Goal: Task Accomplishment & Management: Complete application form

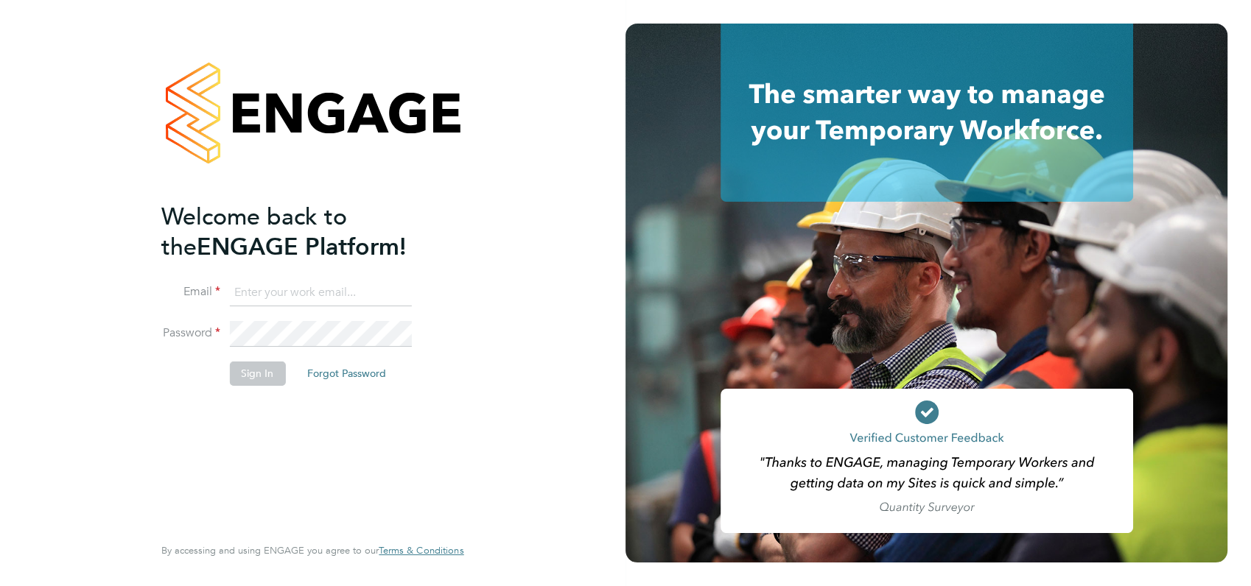
type input "angela@class1personnel.com"
click at [468, 371] on div "Welcome back to the ENGAGE Platform! Email angela@class1personnel.com Password …" at bounding box center [312, 293] width 361 height 586
click at [249, 373] on button "Sign In" at bounding box center [257, 374] width 56 height 24
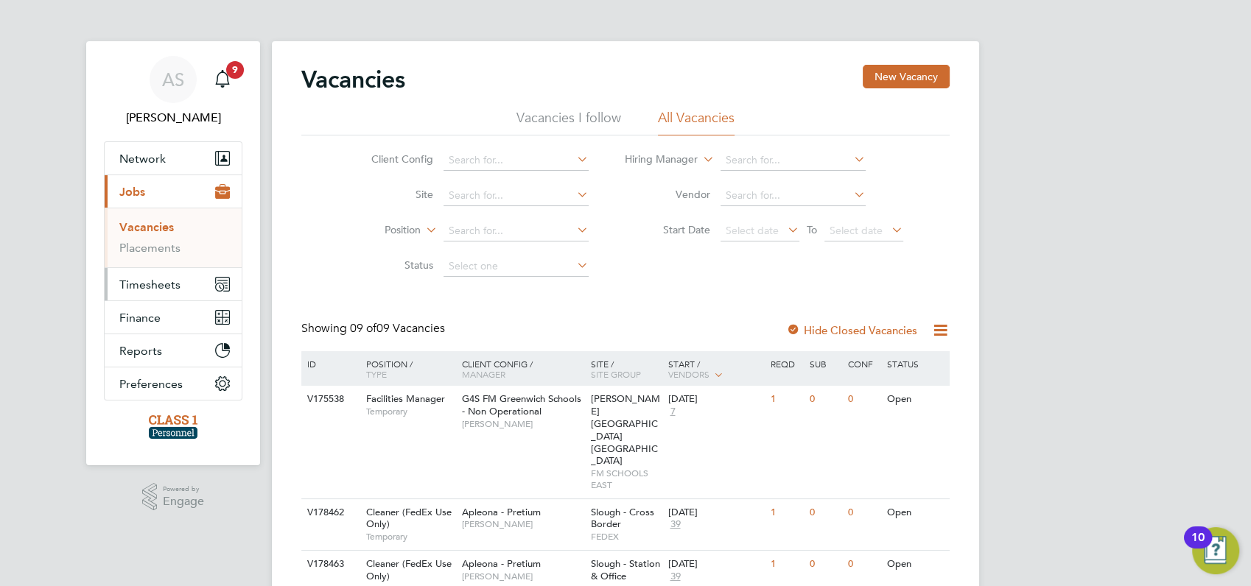
click at [153, 282] on span "Timesheets" at bounding box center [149, 285] width 61 height 14
click at [146, 256] on link "Timesheets" at bounding box center [149, 260] width 61 height 14
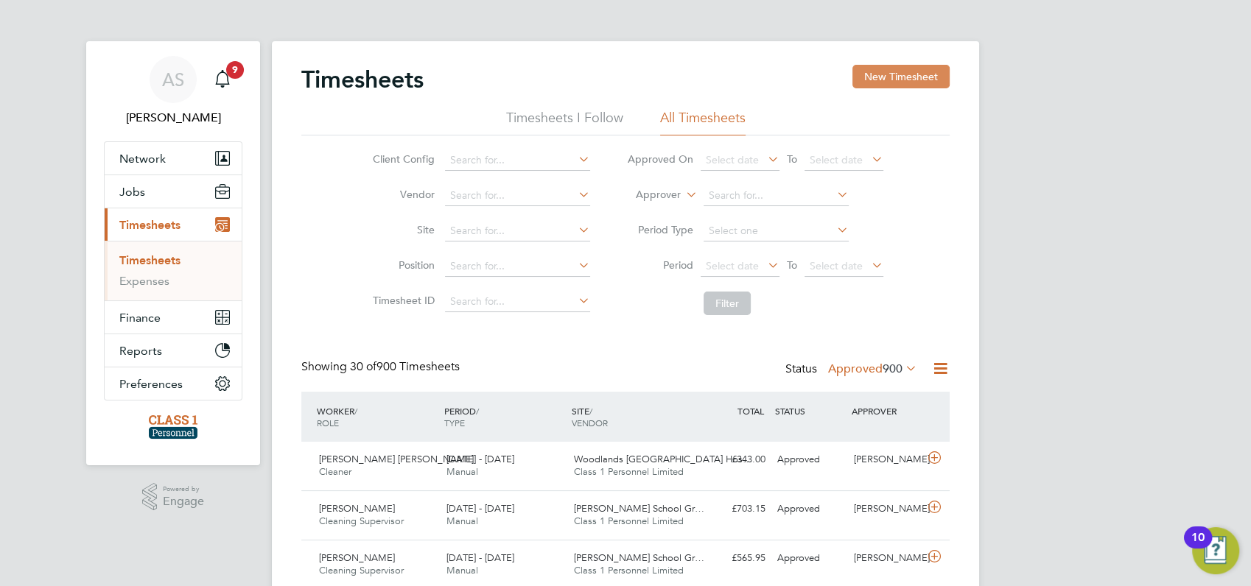
click at [898, 75] on button "New Timesheet" at bounding box center [900, 77] width 97 height 24
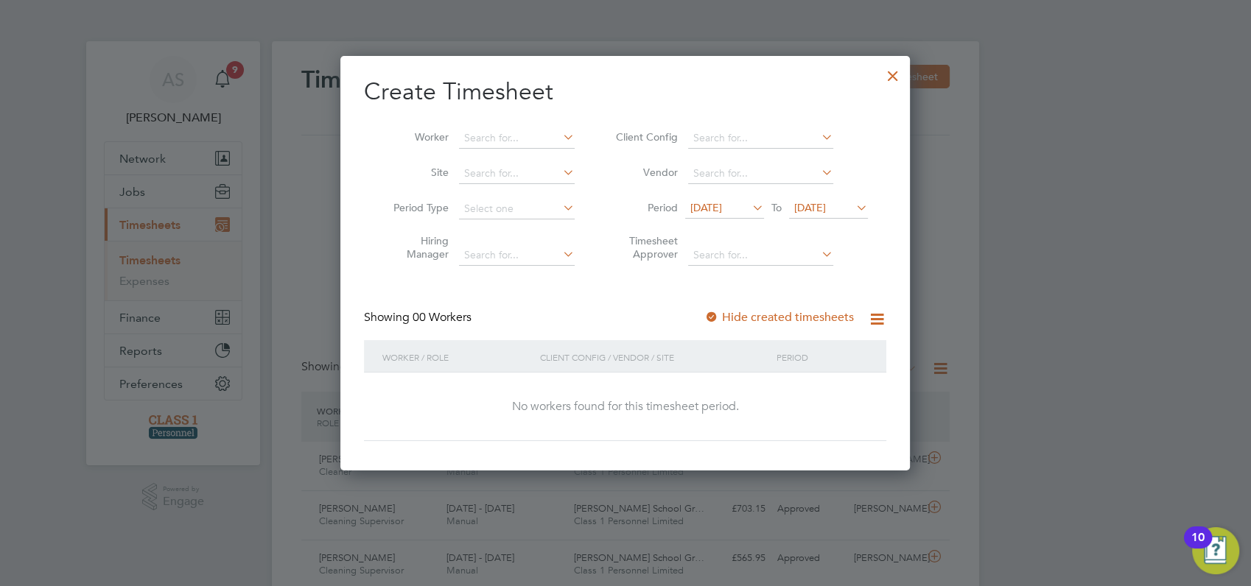
click at [722, 206] on span "[DATE]" at bounding box center [706, 207] width 32 height 13
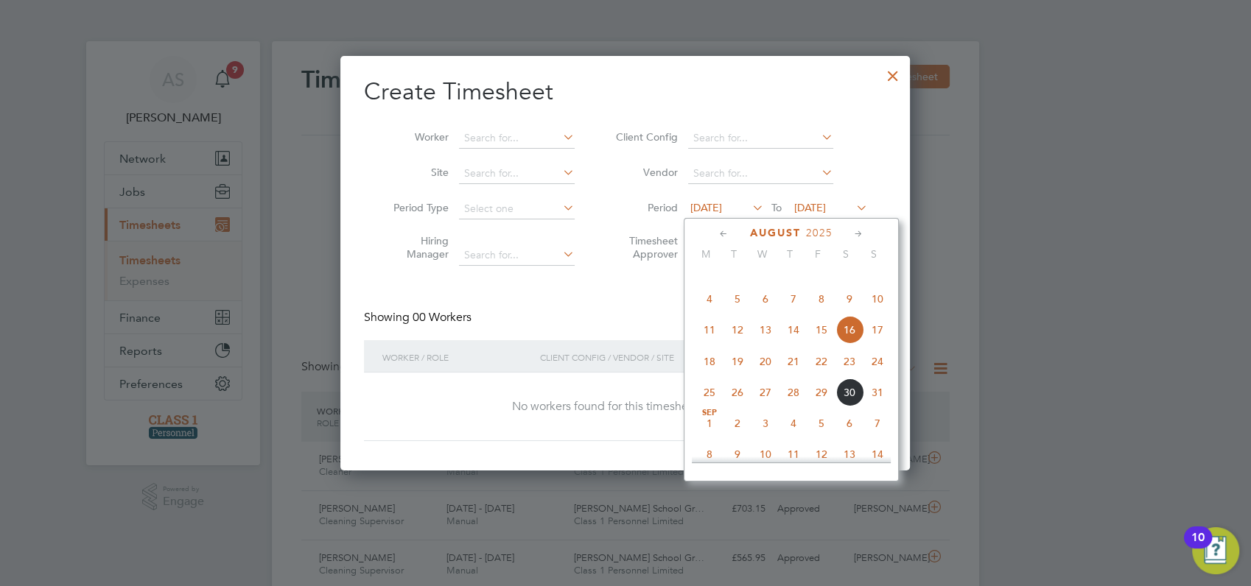
click at [708, 407] on span "25" at bounding box center [709, 393] width 28 height 28
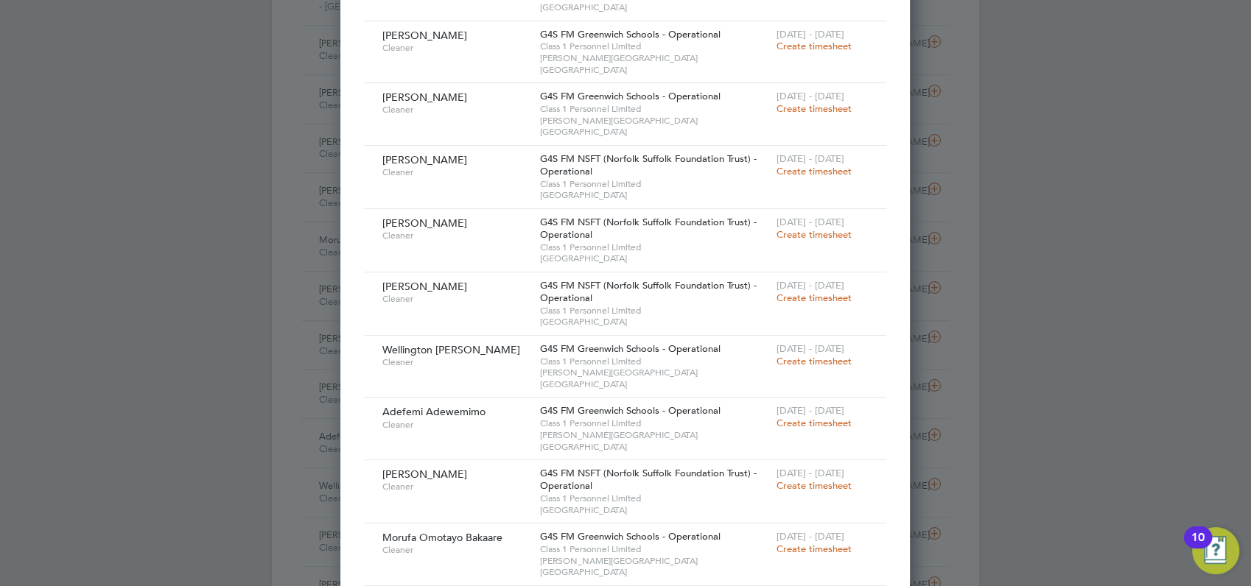
click at [811, 543] on span "Create timesheet" at bounding box center [813, 549] width 75 height 13
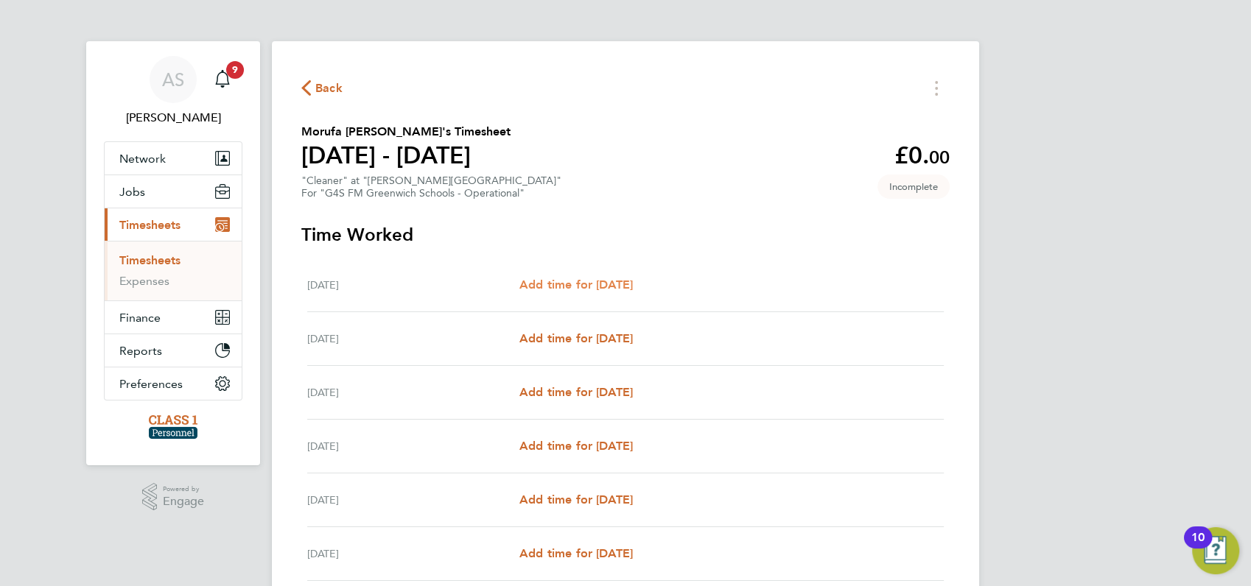
click at [583, 279] on span "Add time for [DATE]" at bounding box center [575, 285] width 113 height 14
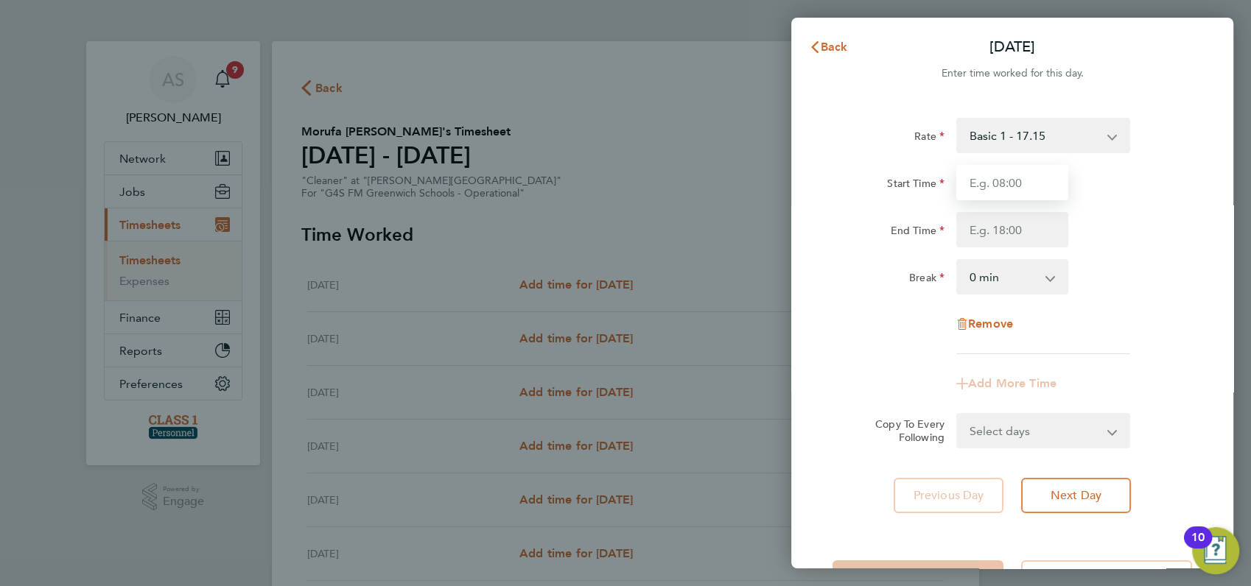
click at [994, 183] on input "Start Time" at bounding box center [1012, 182] width 112 height 35
type input "16:00"
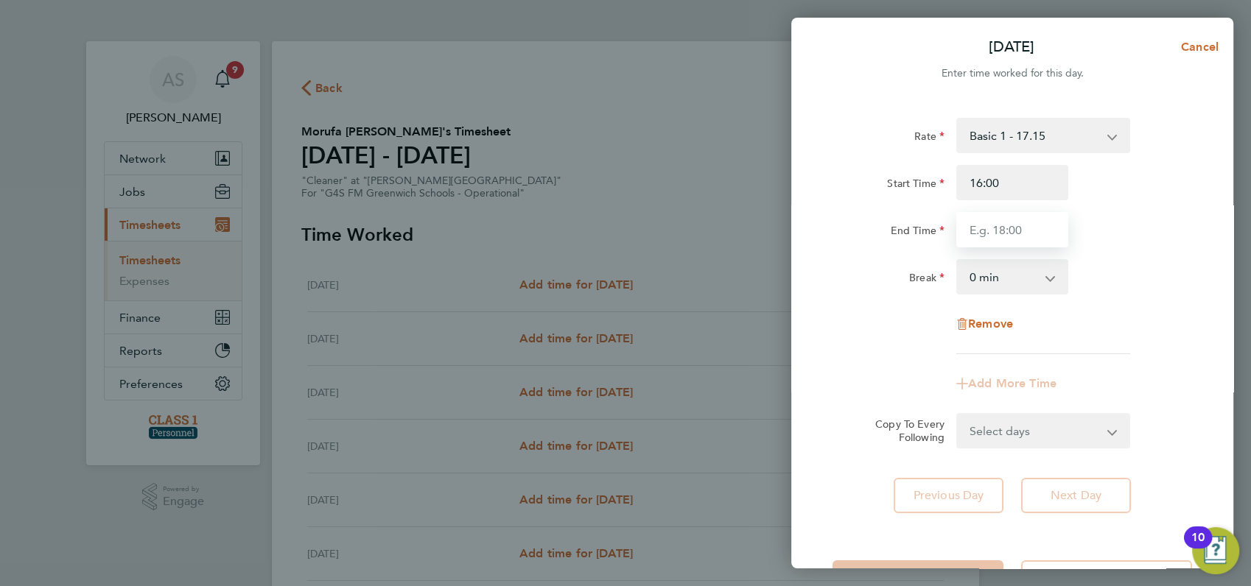
click at [972, 231] on input "End Time" at bounding box center [1012, 229] width 112 height 35
type input "21:00"
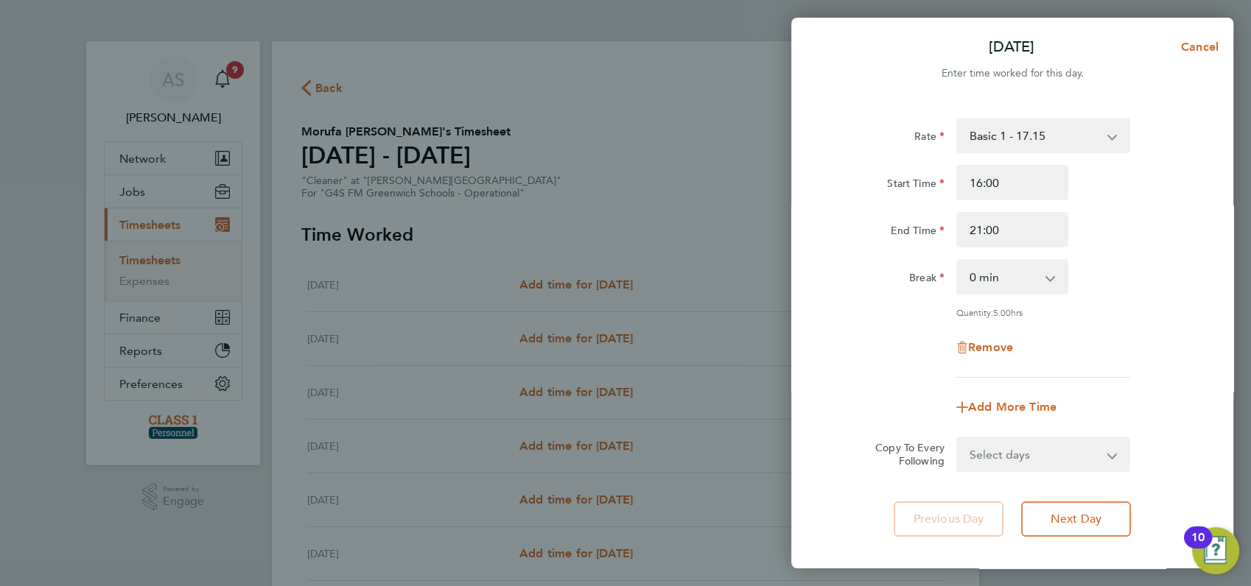
click at [1129, 256] on div "Rate Basic 1 - 17.15 Start Time 16:00 End Time 21:00 Break 0 min 15 min 30 min …" at bounding box center [1011, 248] width 359 height 260
click at [1027, 457] on select "Select days Day Weekday (Mon-Fri) Weekend (Sat-Sun) [DATE] [DATE] [DATE] [DATE]…" at bounding box center [1035, 454] width 155 height 32
click at [1191, 45] on span "Cancel" at bounding box center [1197, 47] width 42 height 14
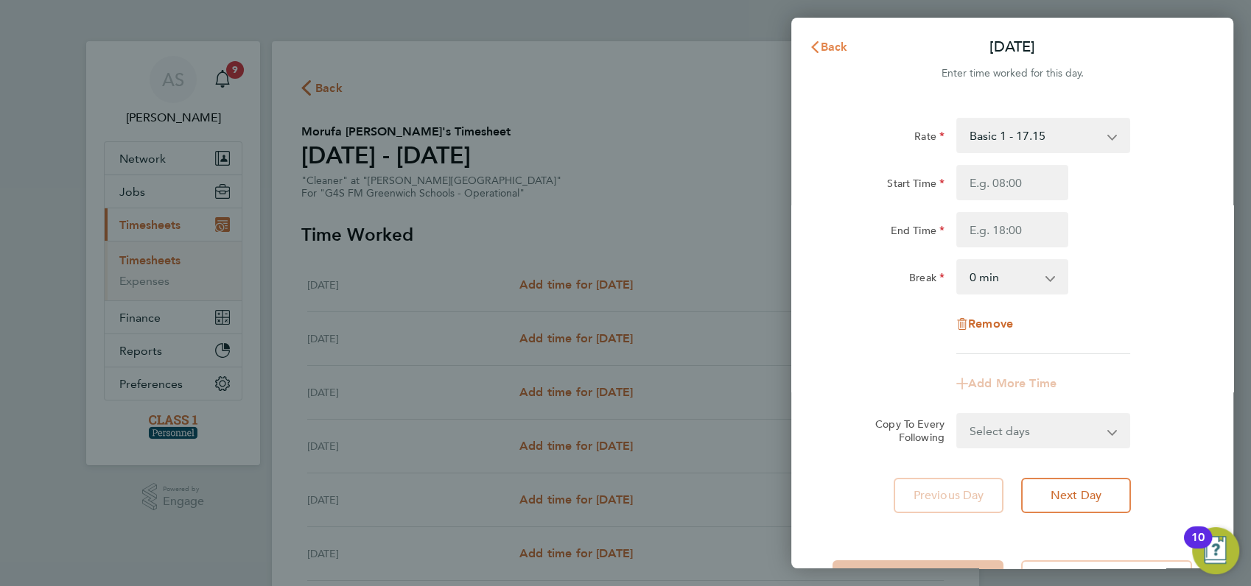
click at [834, 47] on span "Back" at bounding box center [834, 47] width 27 height 14
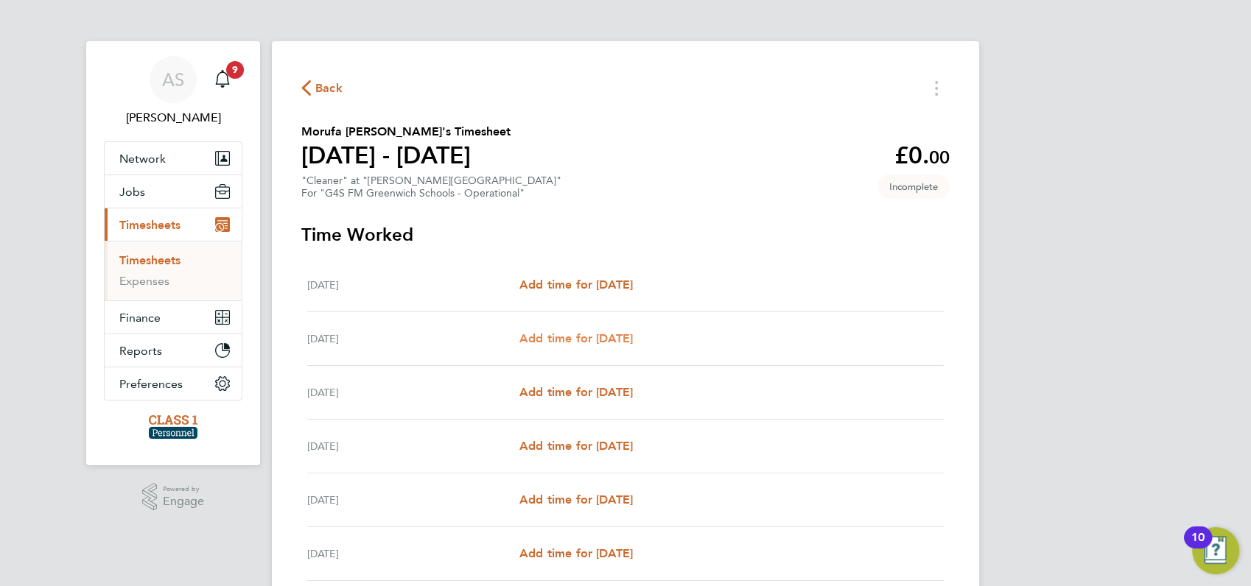
click at [620, 331] on span "Add time for [DATE]" at bounding box center [575, 338] width 113 height 14
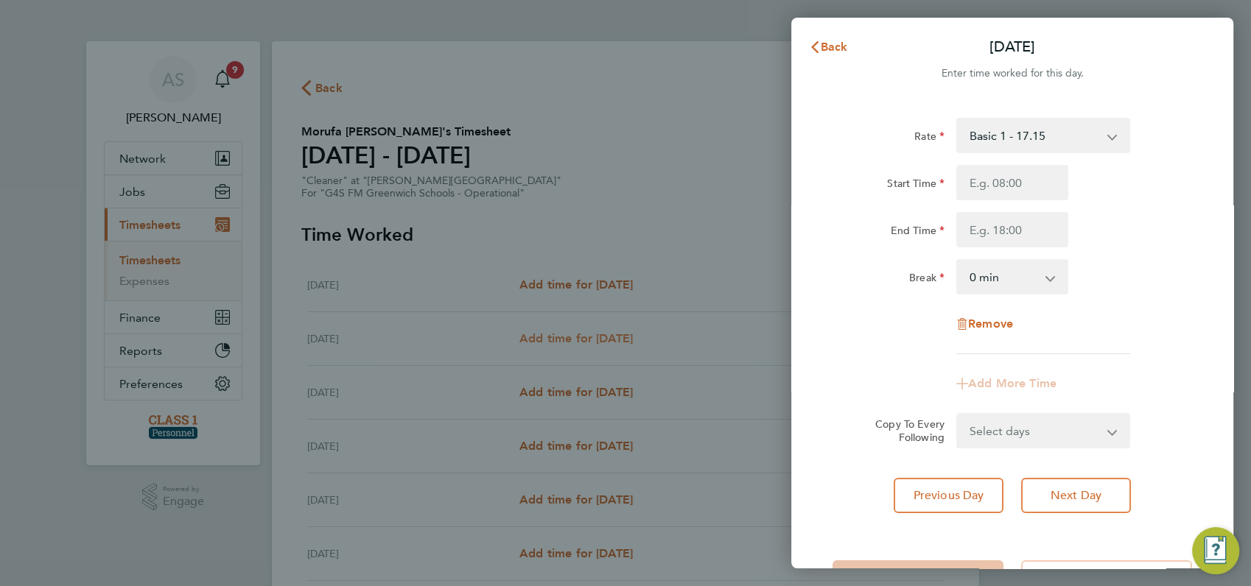
click at [620, 331] on div "Back [DATE] Enter time worked for this day. Rate Basic 1 - 17.15 Start Time End…" at bounding box center [625, 293] width 1251 height 586
click at [997, 180] on input "Start Time" at bounding box center [1012, 182] width 112 height 35
click at [974, 183] on input "Start Time" at bounding box center [1012, 182] width 112 height 35
type input "16:00"
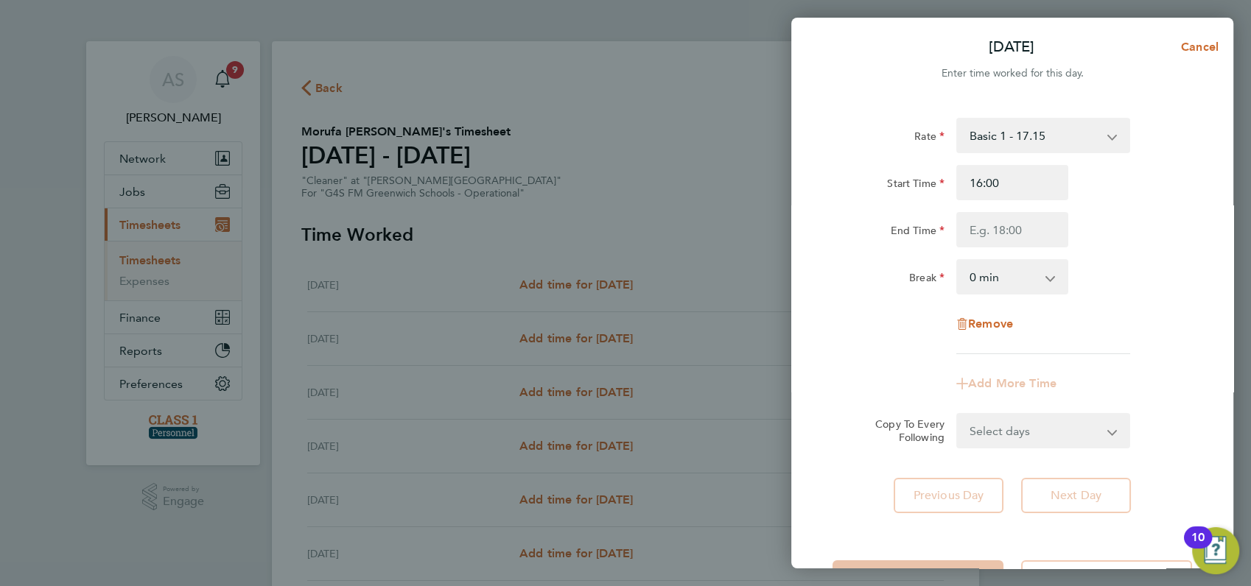
click at [1120, 224] on div "End Time" at bounding box center [1011, 229] width 371 height 35
click at [977, 228] on input "End Time" at bounding box center [1012, 229] width 112 height 35
type input "21:00"
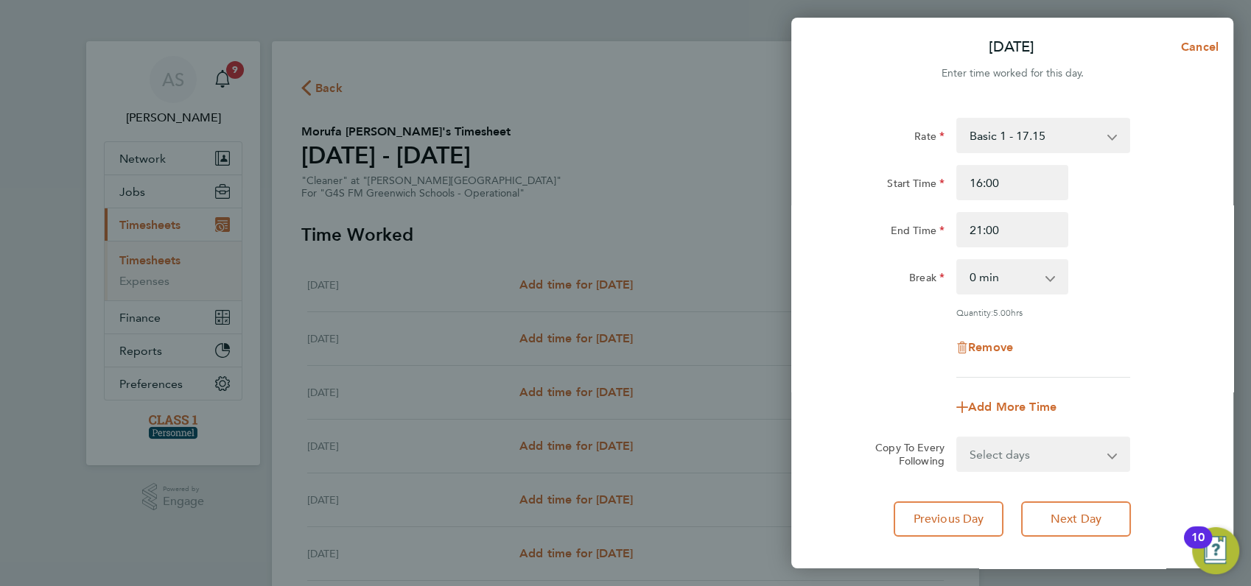
click at [1100, 239] on div "End Time 21:00" at bounding box center [1011, 229] width 371 height 35
click at [1067, 452] on select "Select days Day Weekday (Mon-Fri) Weekend (Sat-Sun) [DATE] [DATE] [DATE] [DATE]…" at bounding box center [1035, 454] width 155 height 32
select select "WED"
click at [958, 438] on select "Select days Day Weekday (Mon-Fri) Weekend (Sat-Sun) [DATE] [DATE] [DATE] [DATE]…" at bounding box center [1035, 454] width 155 height 32
select select "[DATE]"
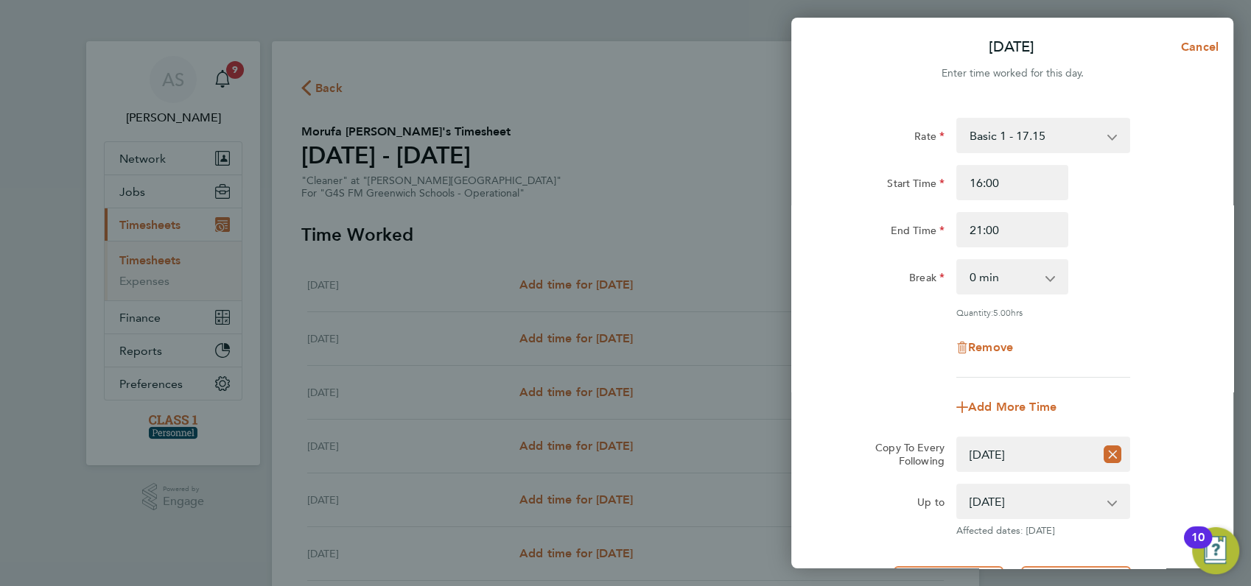
click at [1168, 390] on div "Add More Time" at bounding box center [1011, 407] width 371 height 35
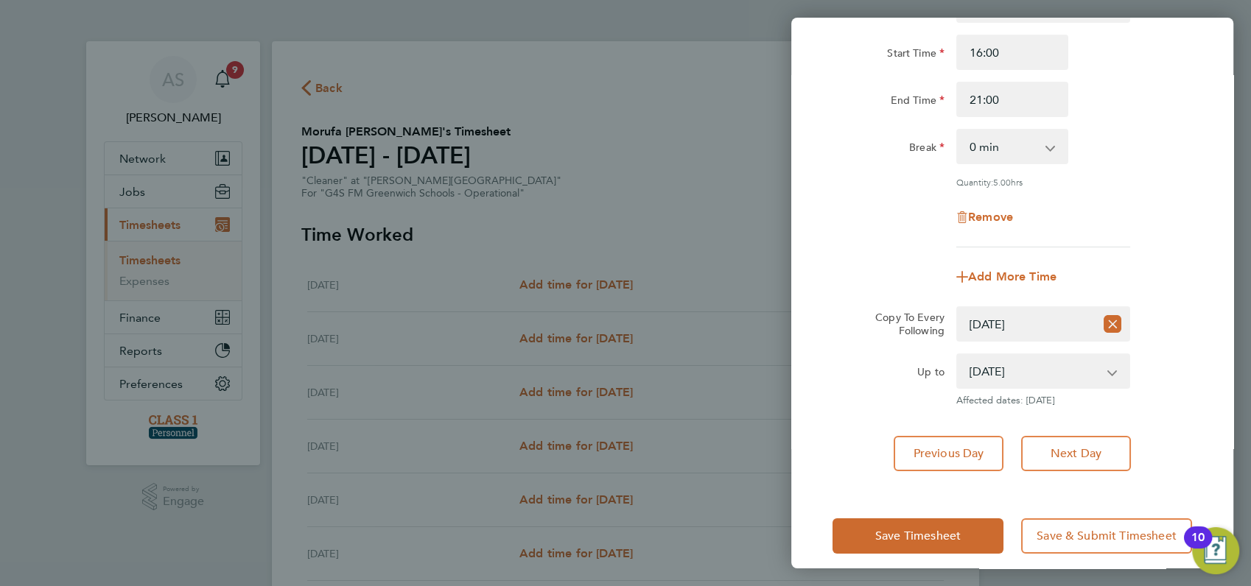
scroll to position [144, 0]
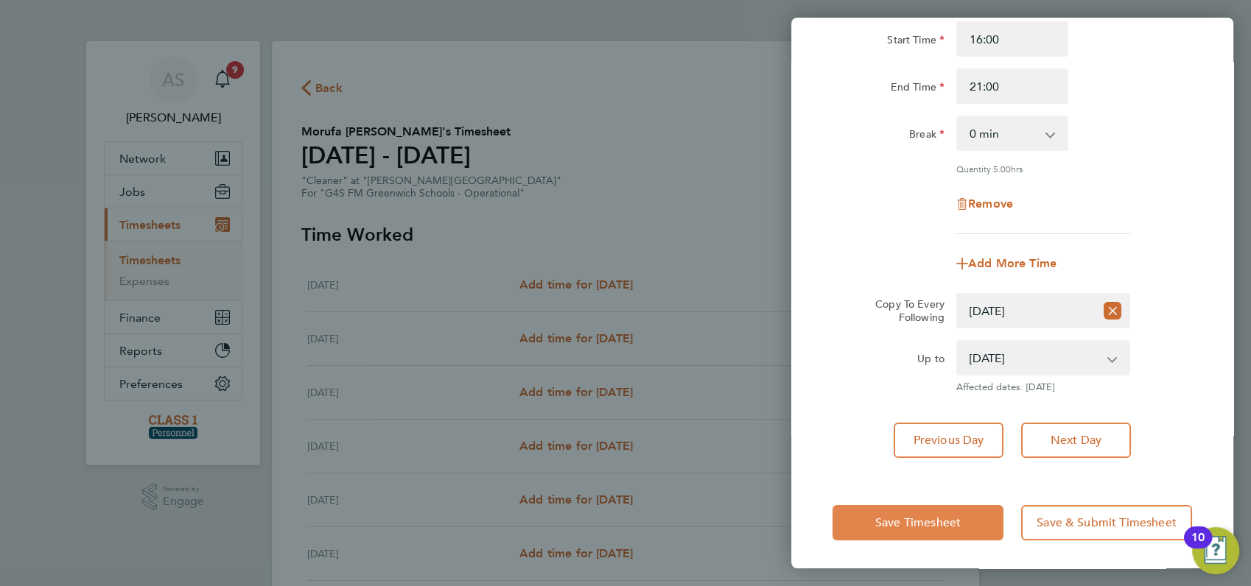
click at [924, 521] on span "Save Timesheet" at bounding box center [917, 523] width 85 height 15
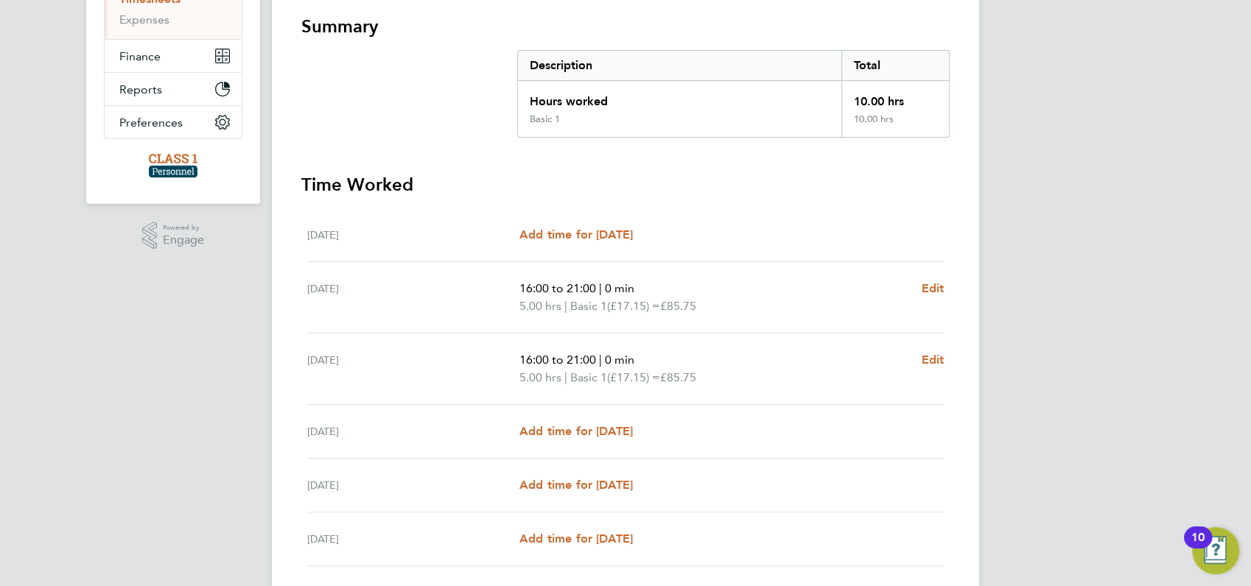
scroll to position [295, 0]
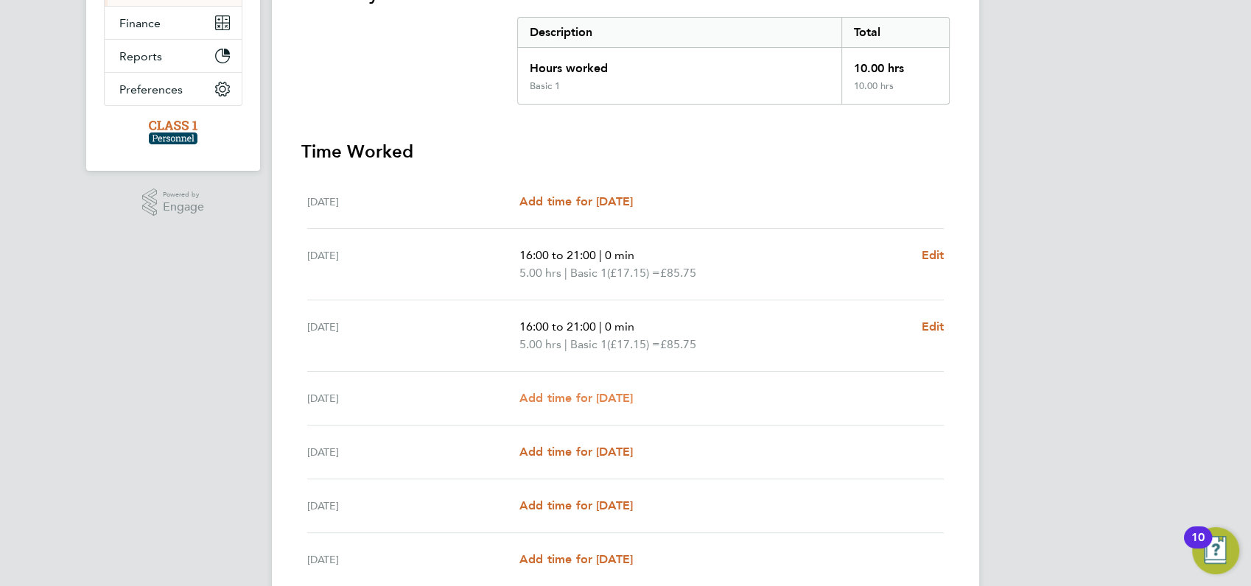
click at [582, 400] on span "Add time for [DATE]" at bounding box center [575, 398] width 113 height 14
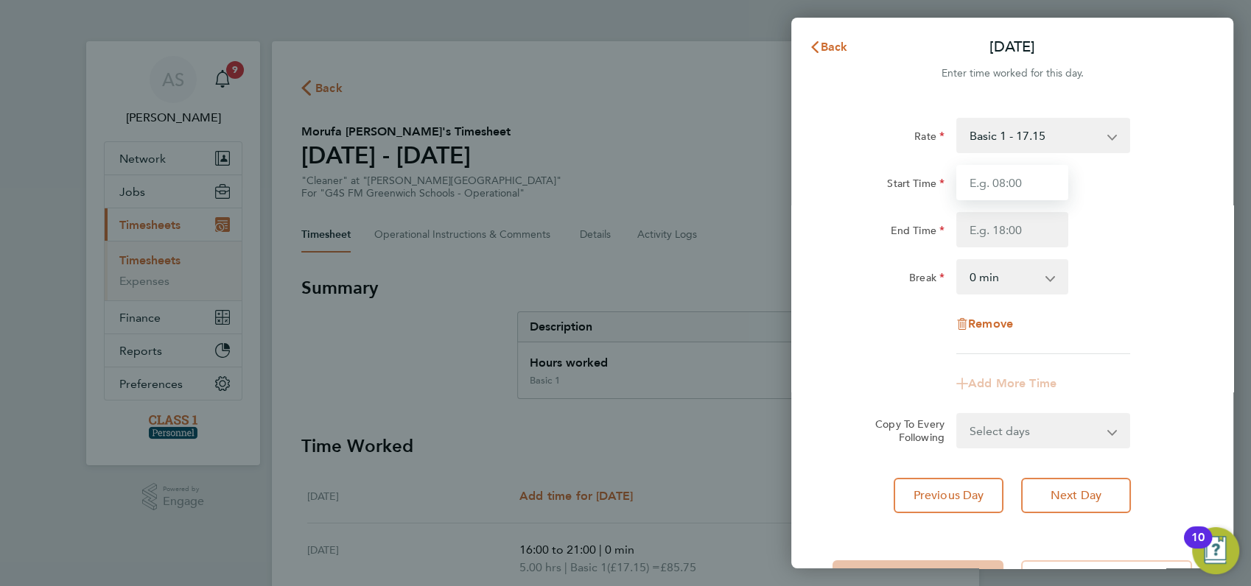
click at [994, 183] on input "Start Time" at bounding box center [1012, 182] width 112 height 35
type input "16:00"
type input "21:00"
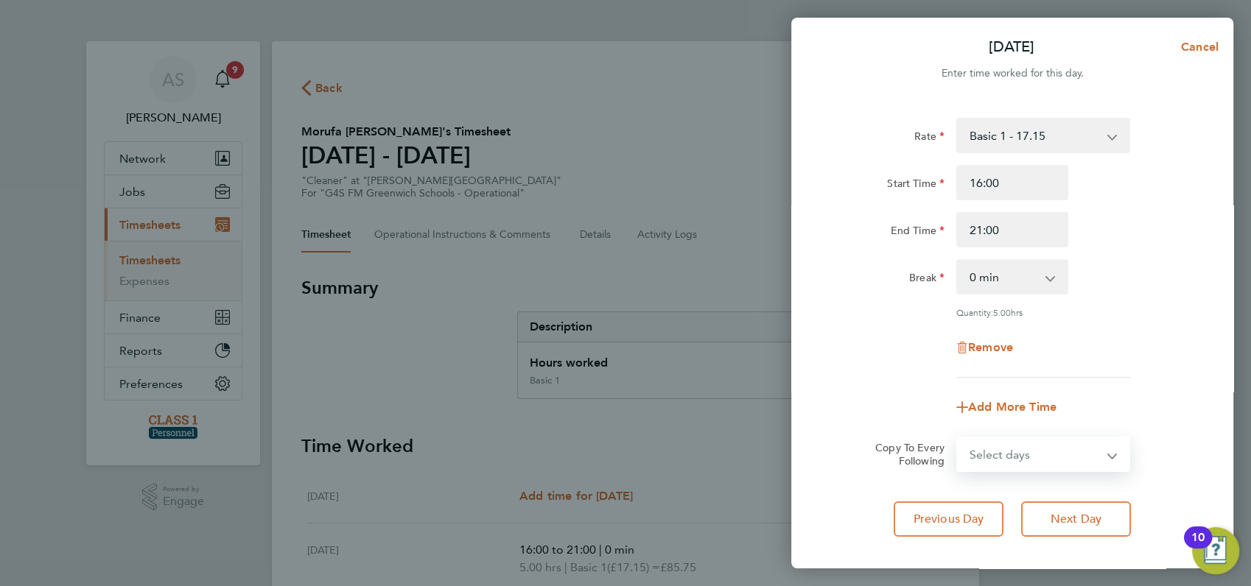
click at [1005, 454] on select "Select days Day Weekend (Sat-Sun) [DATE] [DATE] [DATE]" at bounding box center [1035, 454] width 155 height 32
select select "FRI"
click at [958, 438] on select "Select days Day Weekend (Sat-Sun) [DATE] [DATE] [DATE]" at bounding box center [1035, 454] width 155 height 32
select select "[DATE]"
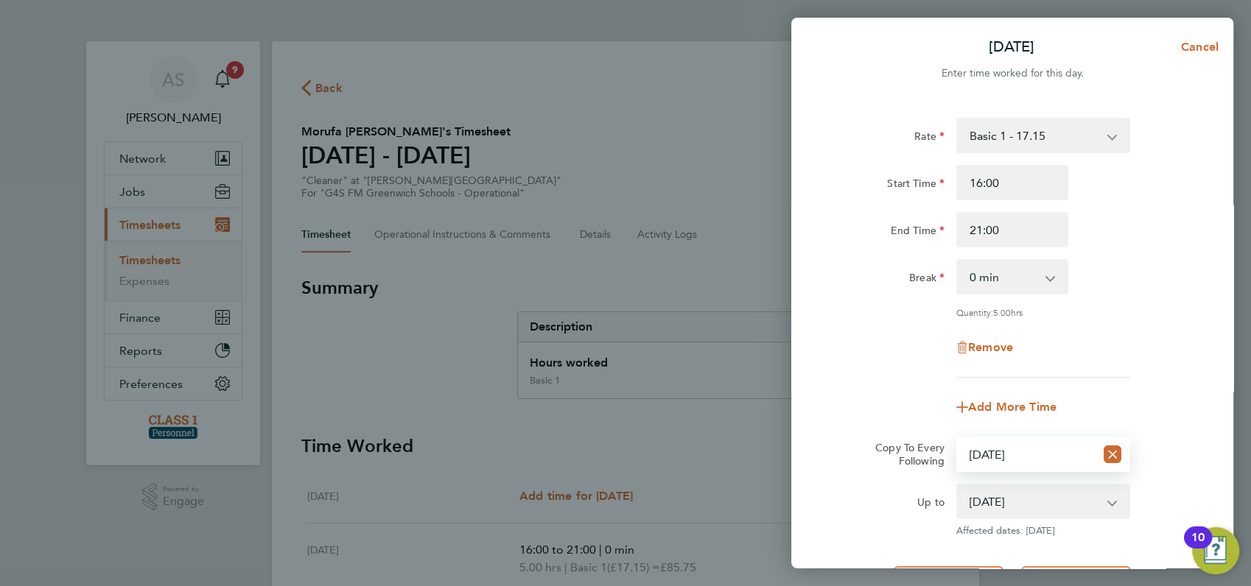
click at [1172, 360] on div "Remove" at bounding box center [1011, 347] width 371 height 35
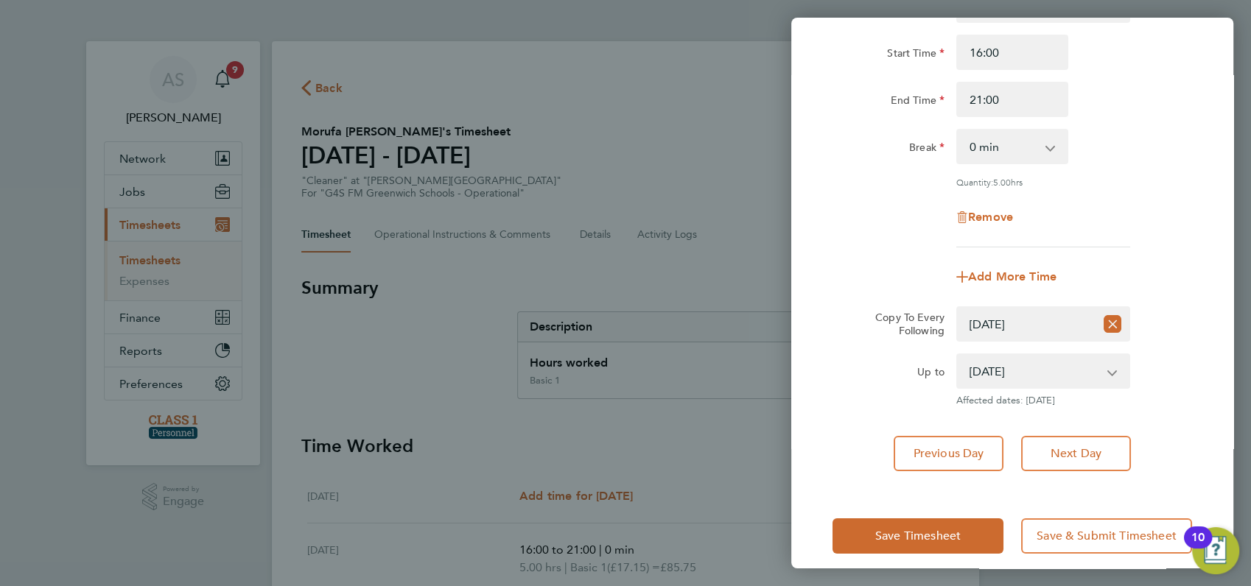
scroll to position [144, 0]
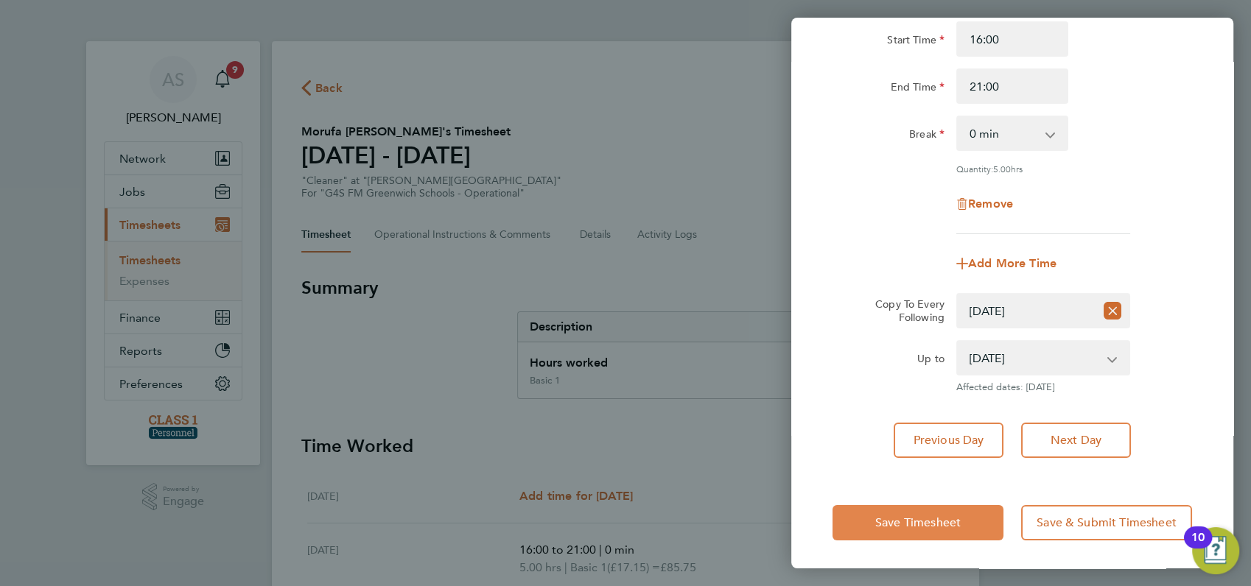
click at [914, 522] on span "Save Timesheet" at bounding box center [917, 523] width 85 height 15
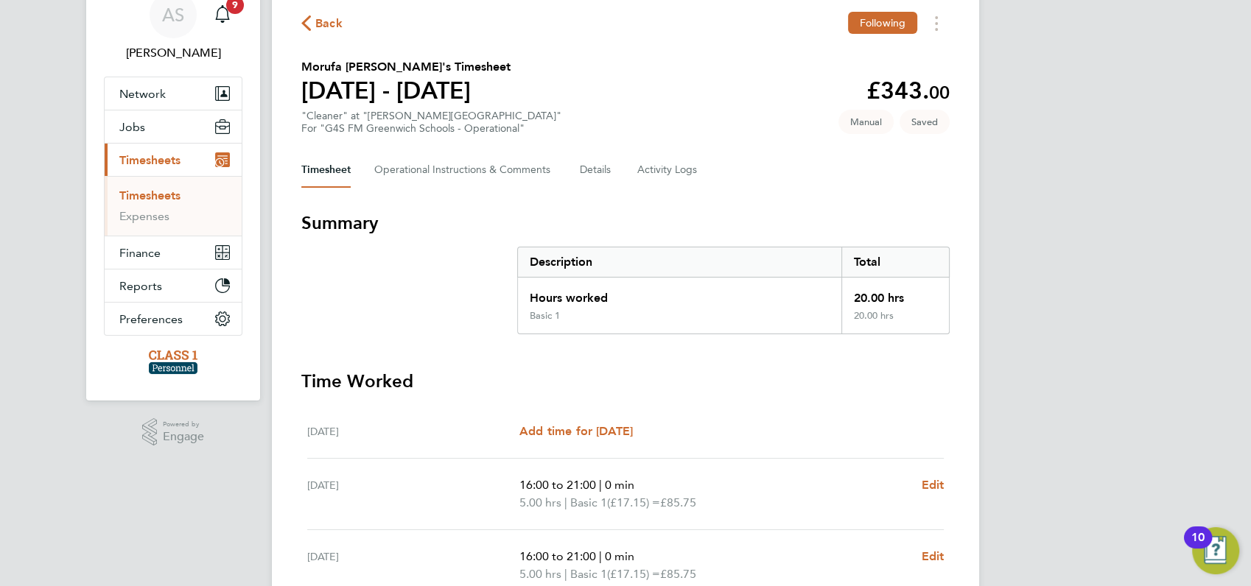
scroll to position [98, 0]
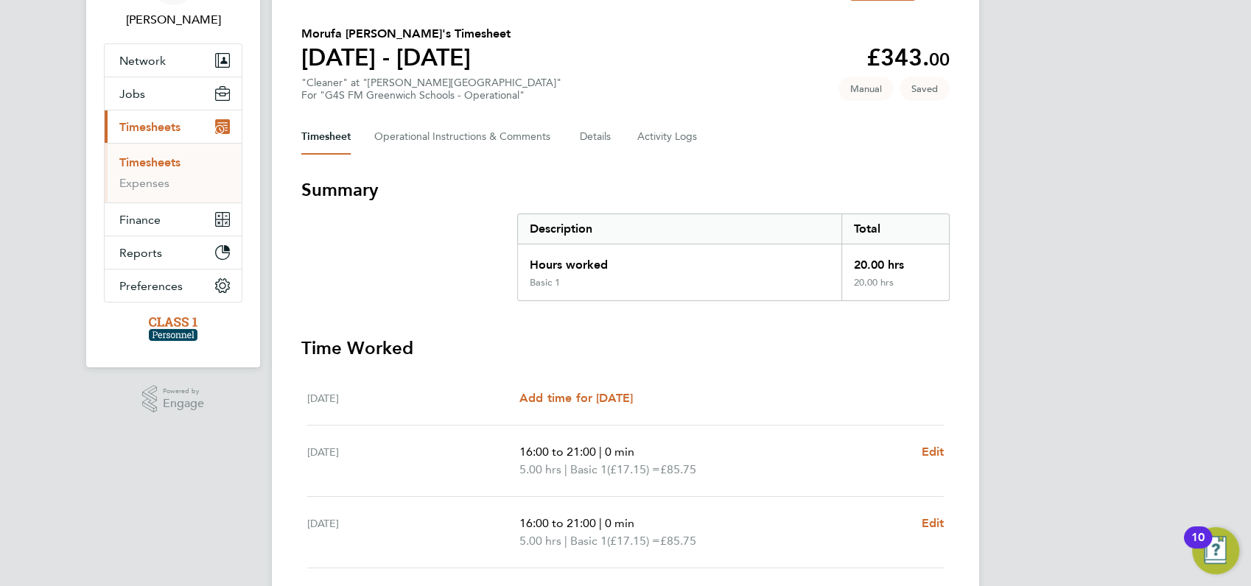
click at [1066, 429] on div "AS [PERSON_NAME] Notifications 9 Applications: Network Businesses Sites Workers…" at bounding box center [625, 425] width 1251 height 1047
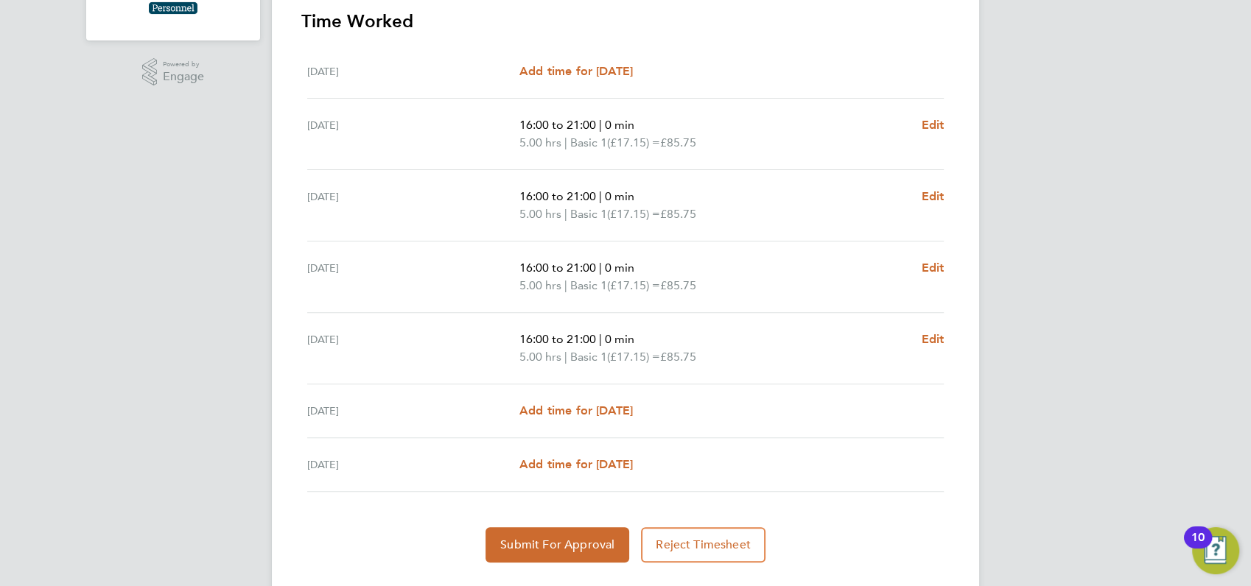
scroll to position [458, 0]
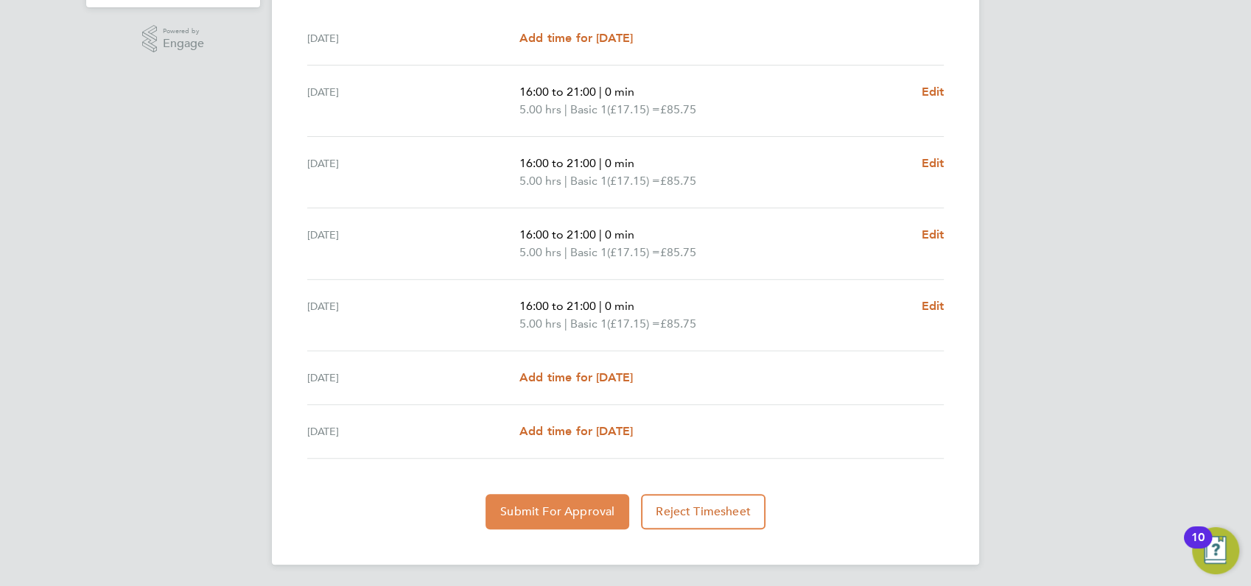
click at [556, 505] on span "Submit For Approval" at bounding box center [557, 512] width 114 height 15
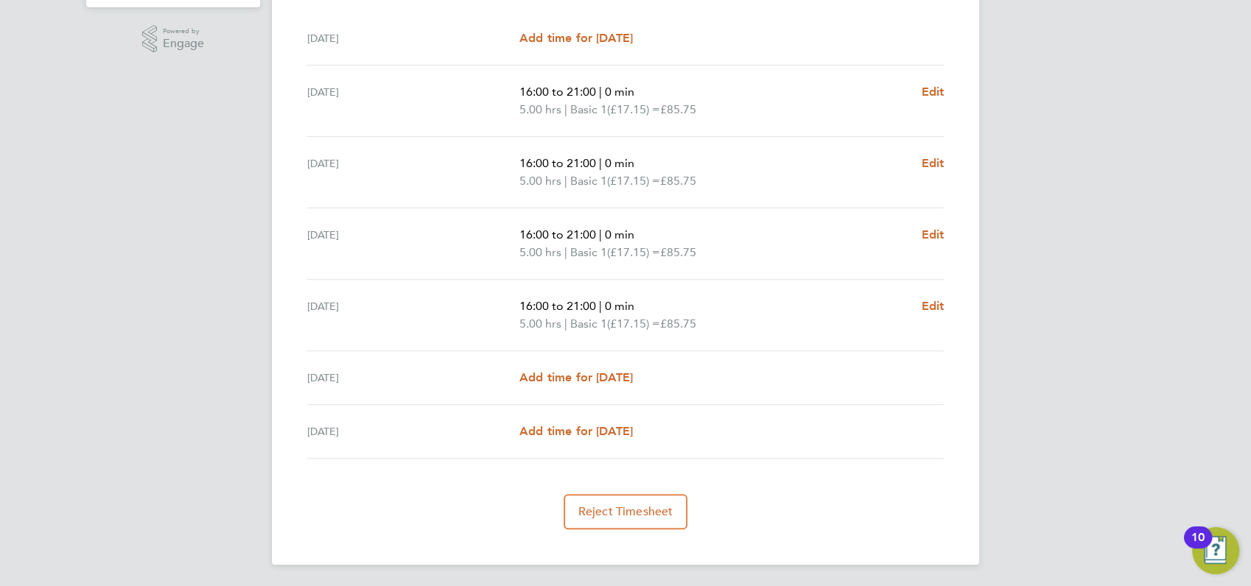
click at [1047, 90] on div "AS [PERSON_NAME] Notifications 9 Applications: Network Businesses Sites Workers…" at bounding box center [625, 65] width 1251 height 1047
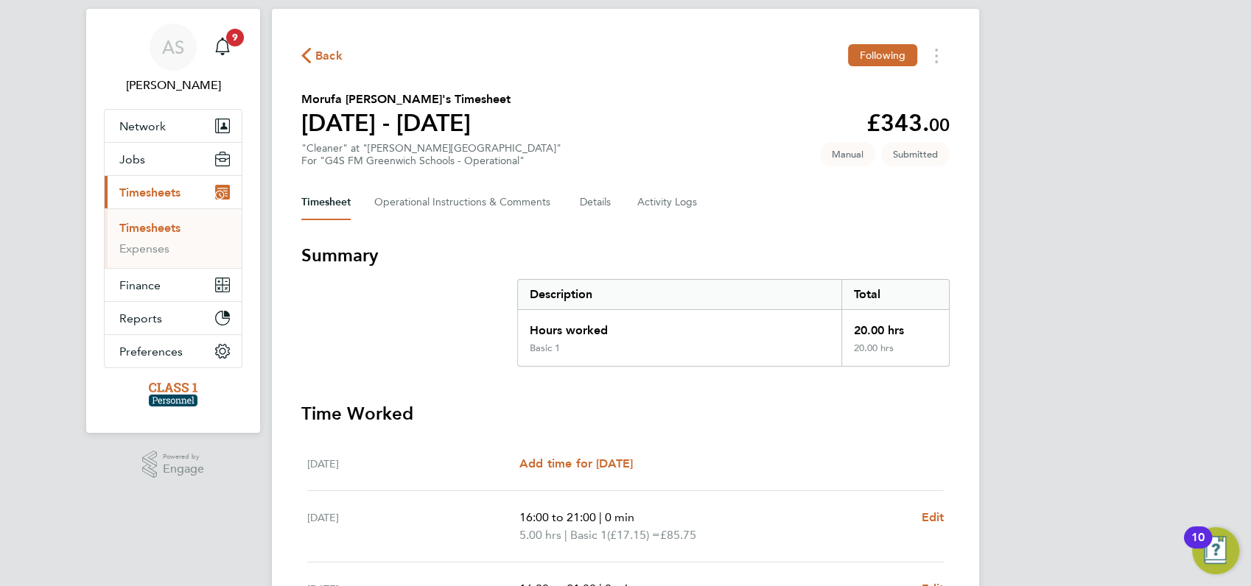
scroll to position [0, 0]
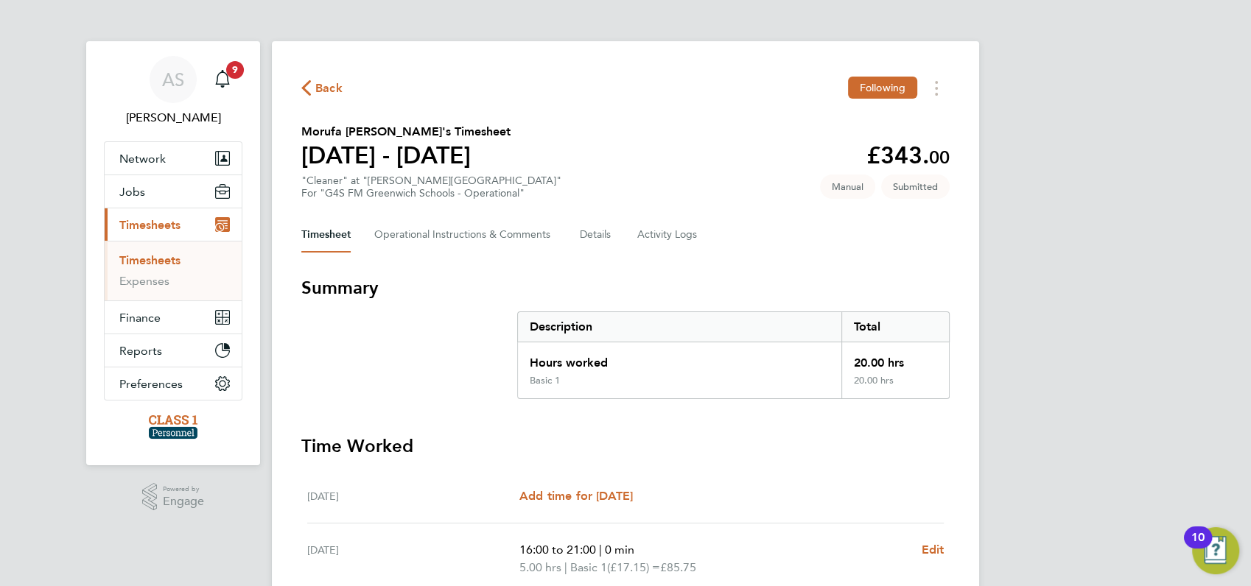
click at [327, 82] on span "Back" at bounding box center [328, 89] width 27 height 18
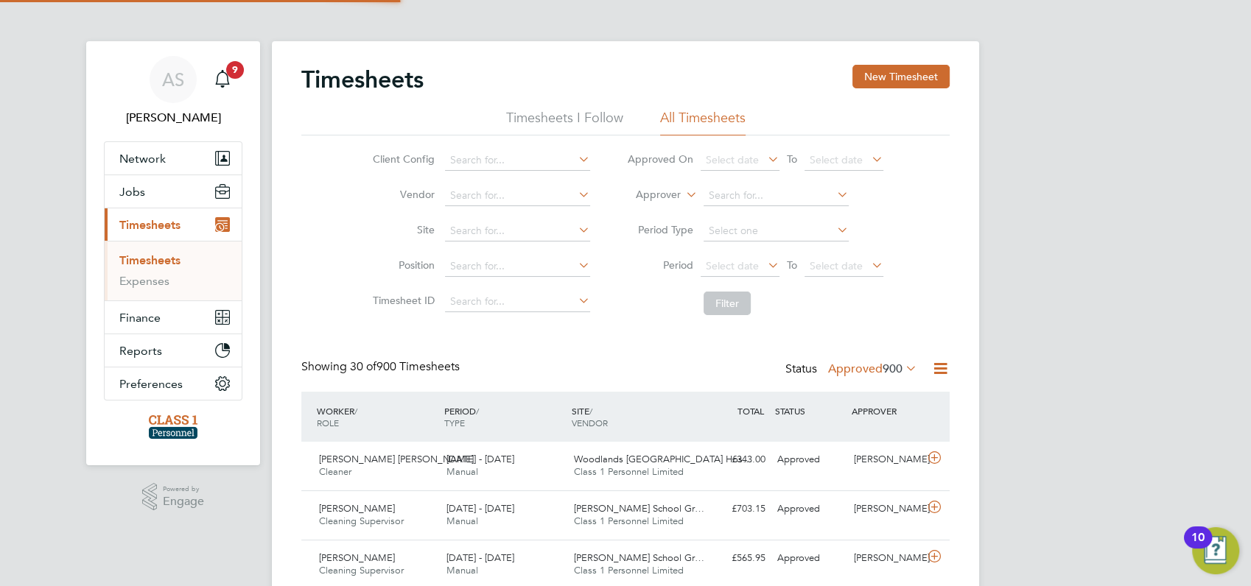
scroll to position [37, 127]
click at [900, 73] on button "New Timesheet" at bounding box center [900, 77] width 97 height 24
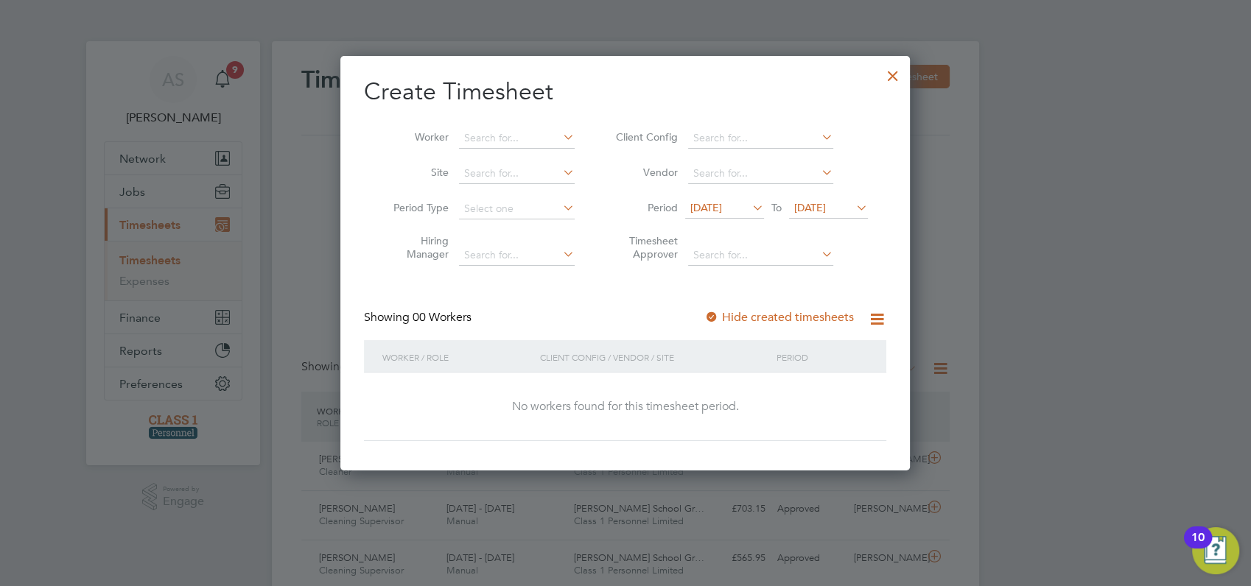
click at [722, 208] on span "[DATE]" at bounding box center [706, 207] width 32 height 13
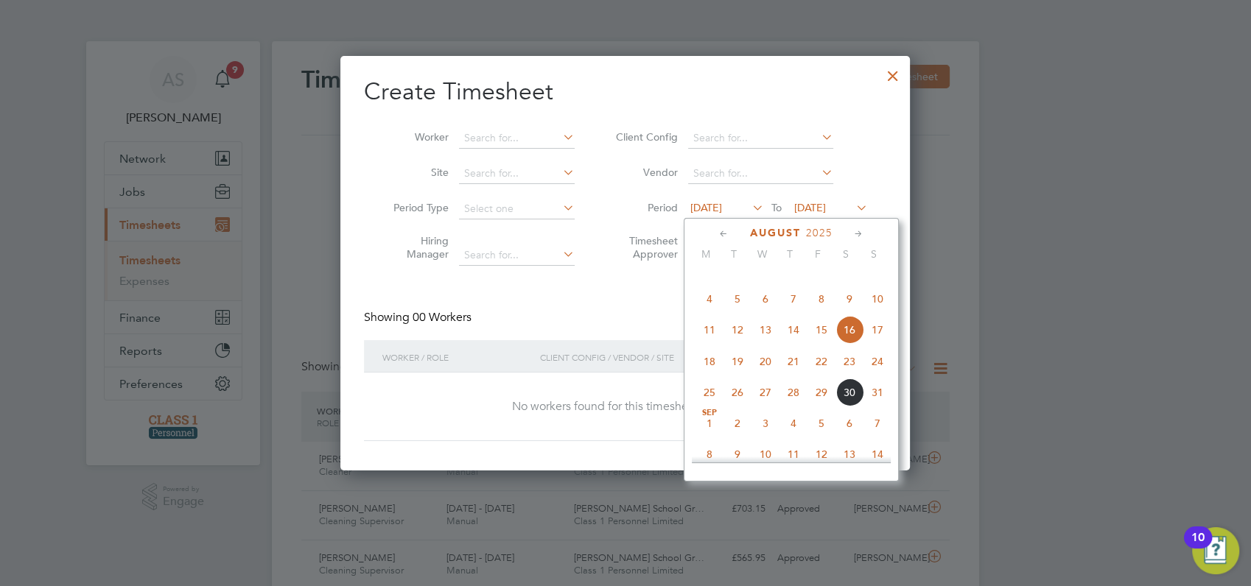
click at [708, 407] on span "25" at bounding box center [709, 393] width 28 height 28
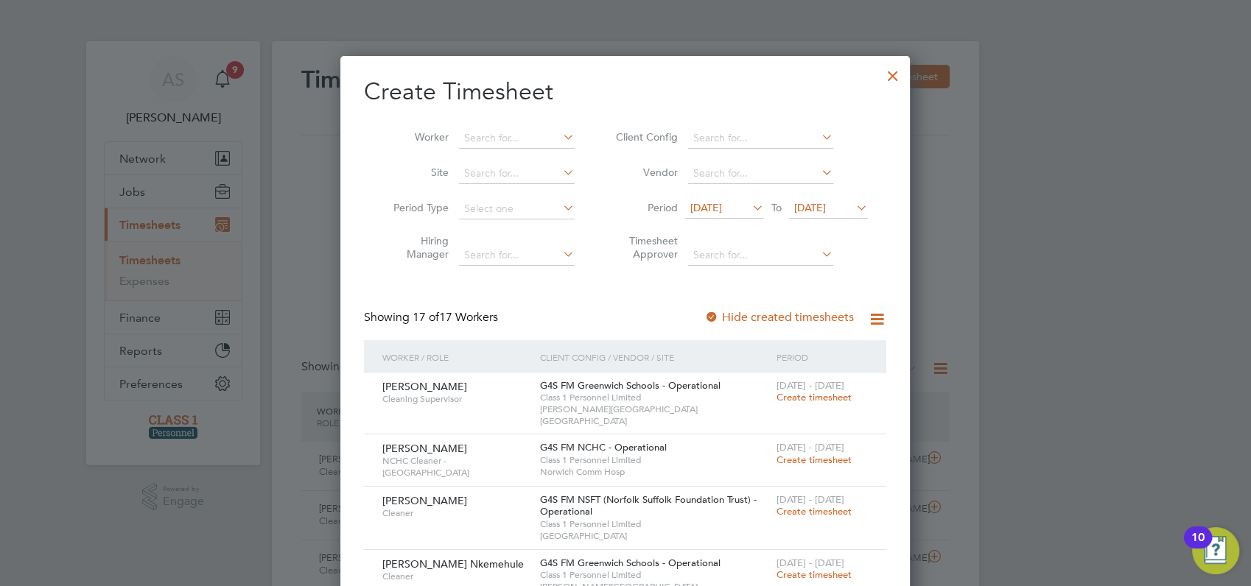
click at [826, 209] on span "[DATE]" at bounding box center [810, 207] width 32 height 13
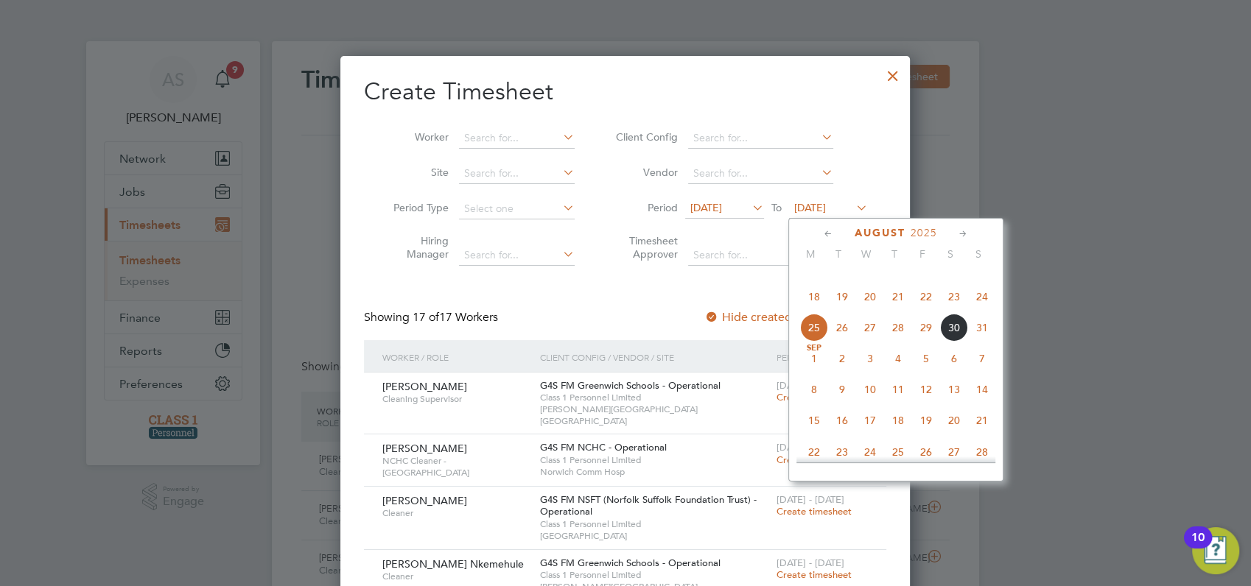
click at [978, 342] on span "31" at bounding box center [982, 328] width 28 height 28
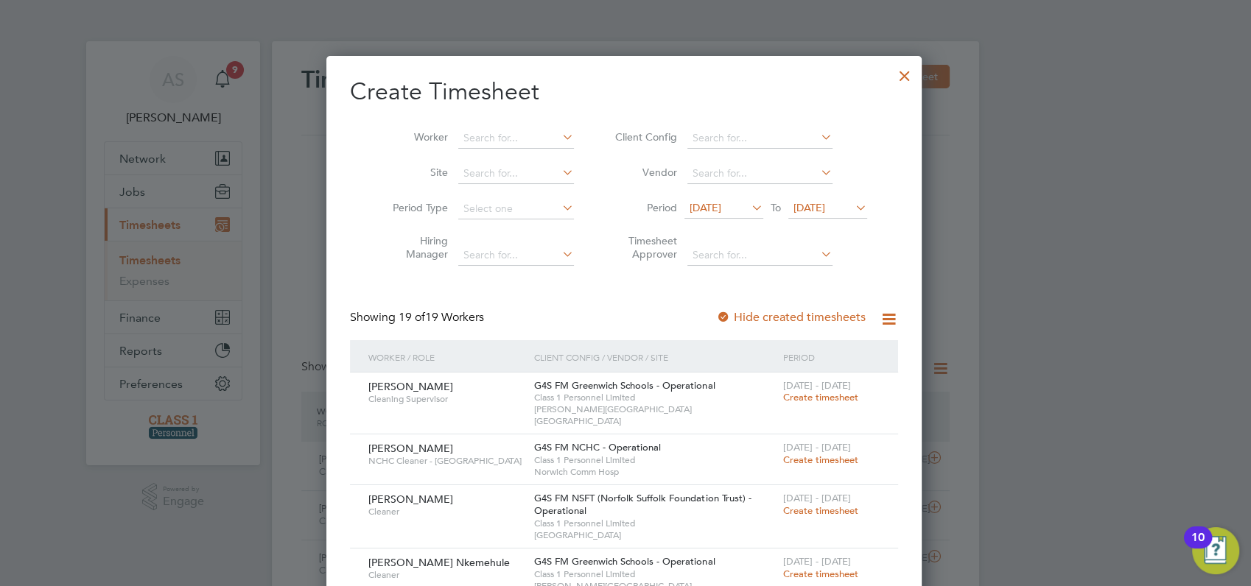
click at [978, 345] on div at bounding box center [625, 293] width 1251 height 586
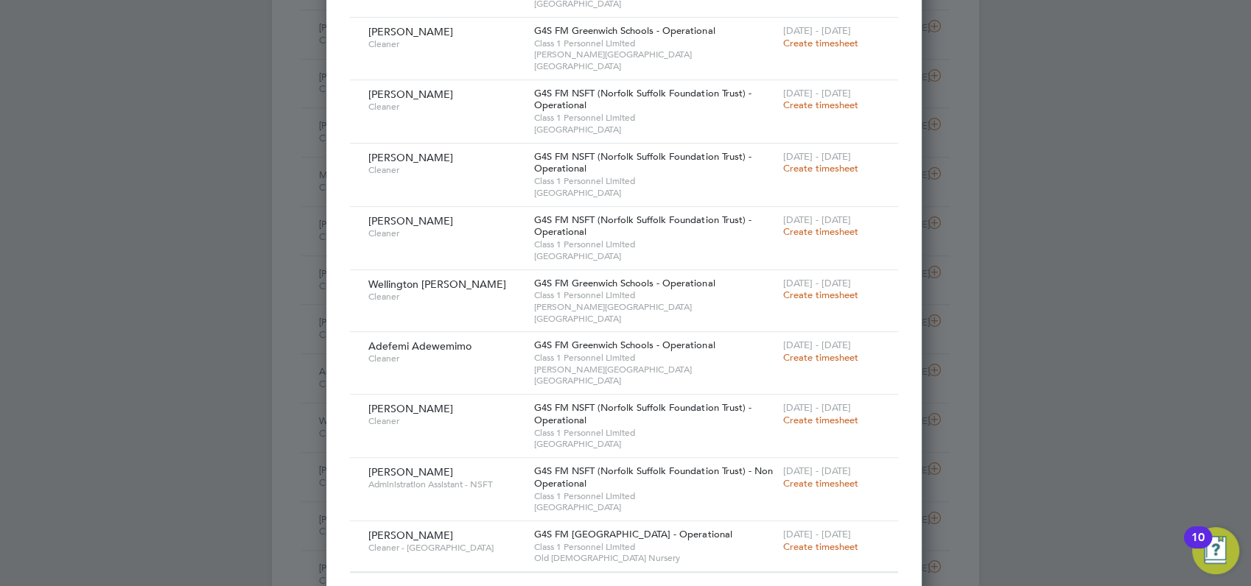
click at [820, 541] on span "Create timesheet" at bounding box center [820, 547] width 75 height 13
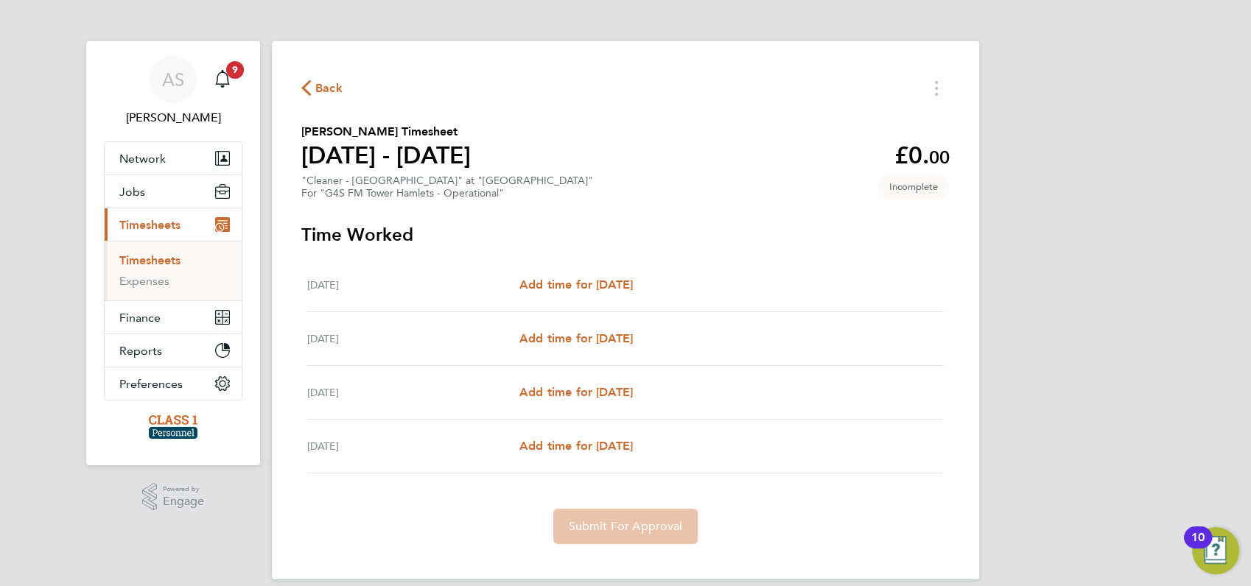
click at [833, 384] on div "Add time for [DATE] Add time for [DATE]" at bounding box center [731, 393] width 424 height 18
click at [324, 89] on span "Back" at bounding box center [328, 89] width 27 height 18
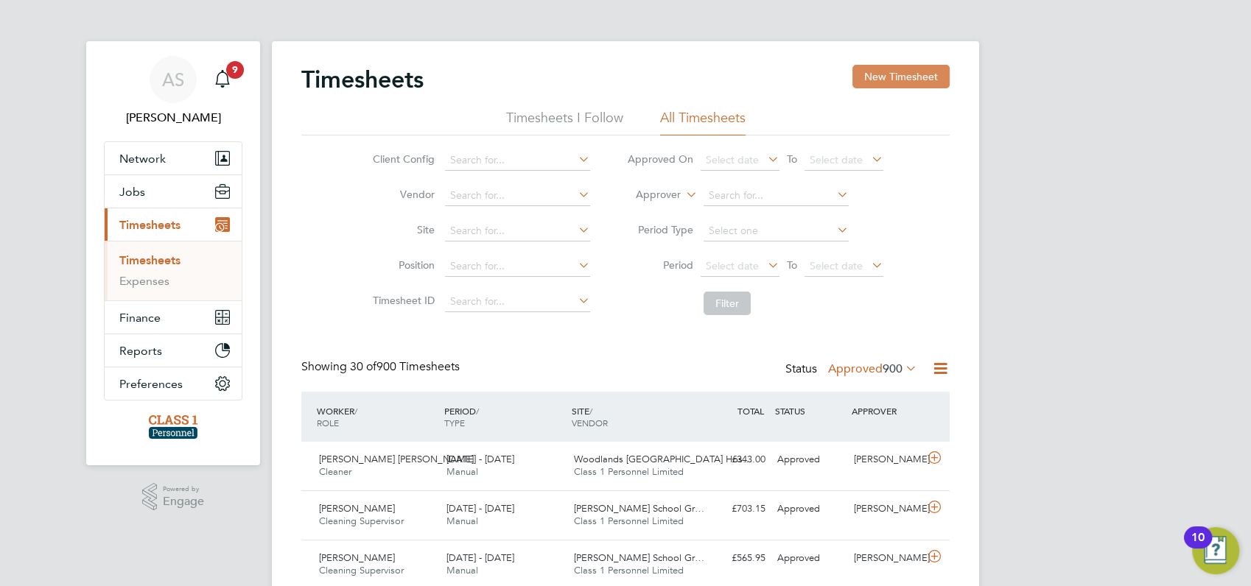
click at [895, 80] on button "New Timesheet" at bounding box center [900, 77] width 97 height 24
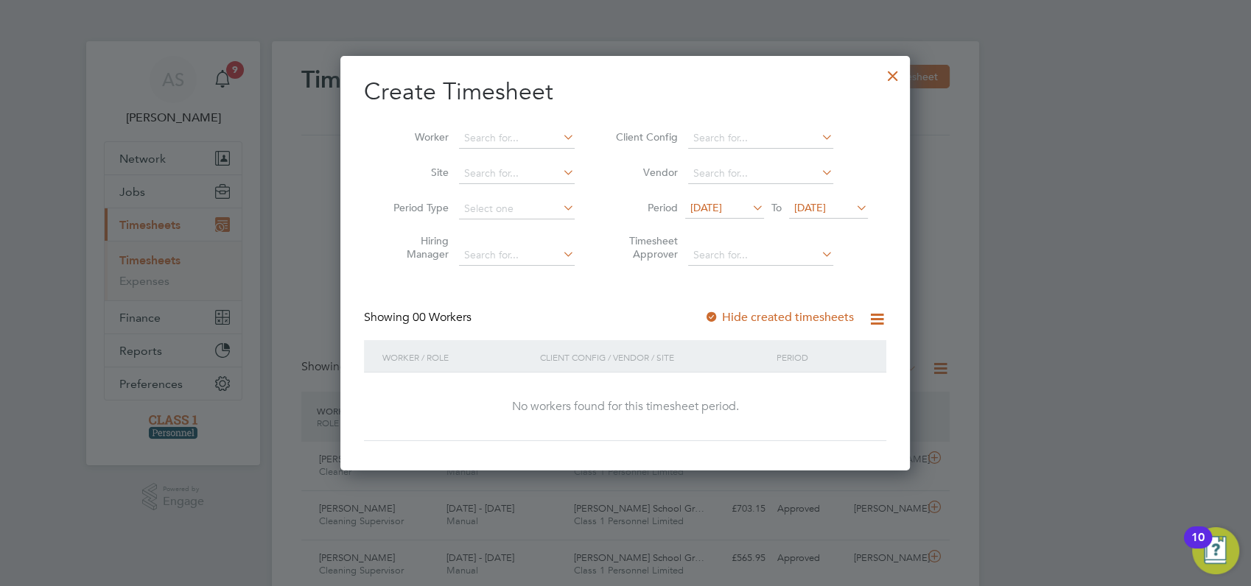
click at [722, 206] on span "[DATE]" at bounding box center [706, 207] width 32 height 13
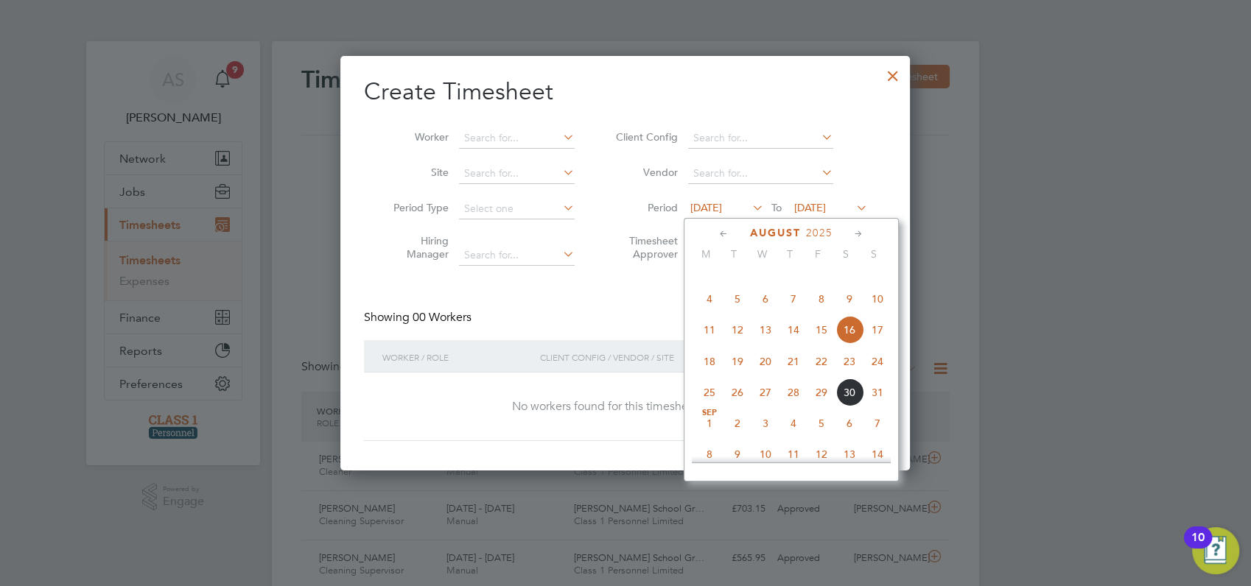
click at [708, 407] on span "25" at bounding box center [709, 393] width 28 height 28
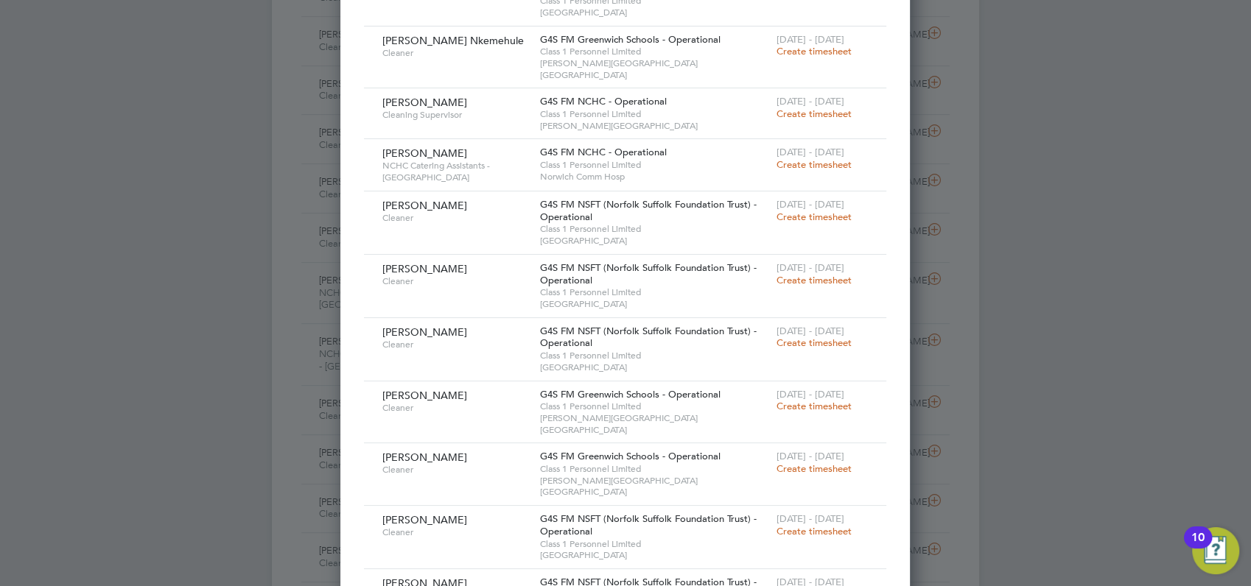
click at [810, 400] on span "Create timesheet" at bounding box center [813, 406] width 75 height 13
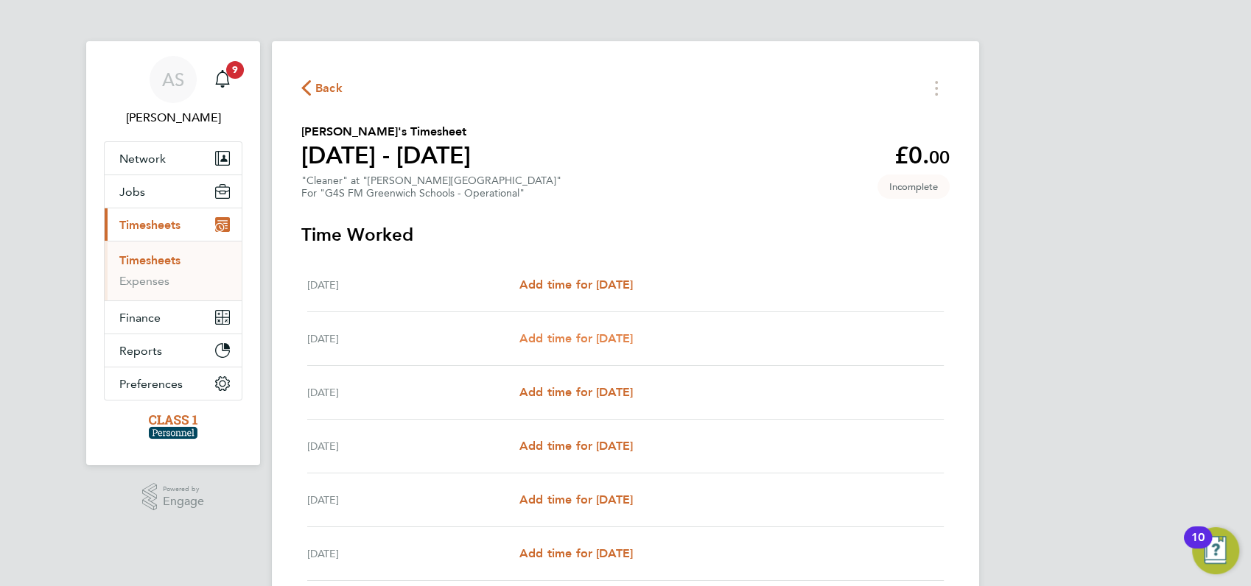
click at [586, 333] on span "Add time for [DATE]" at bounding box center [575, 338] width 113 height 14
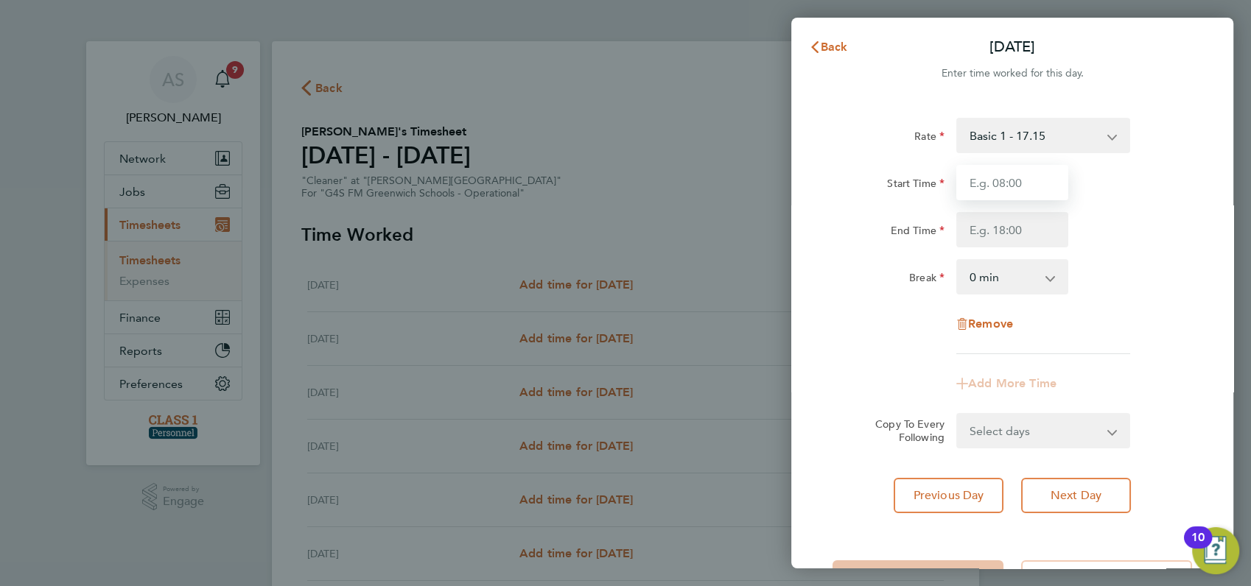
click at [996, 182] on input "Start Time" at bounding box center [1012, 182] width 112 height 35
type input "10:00"
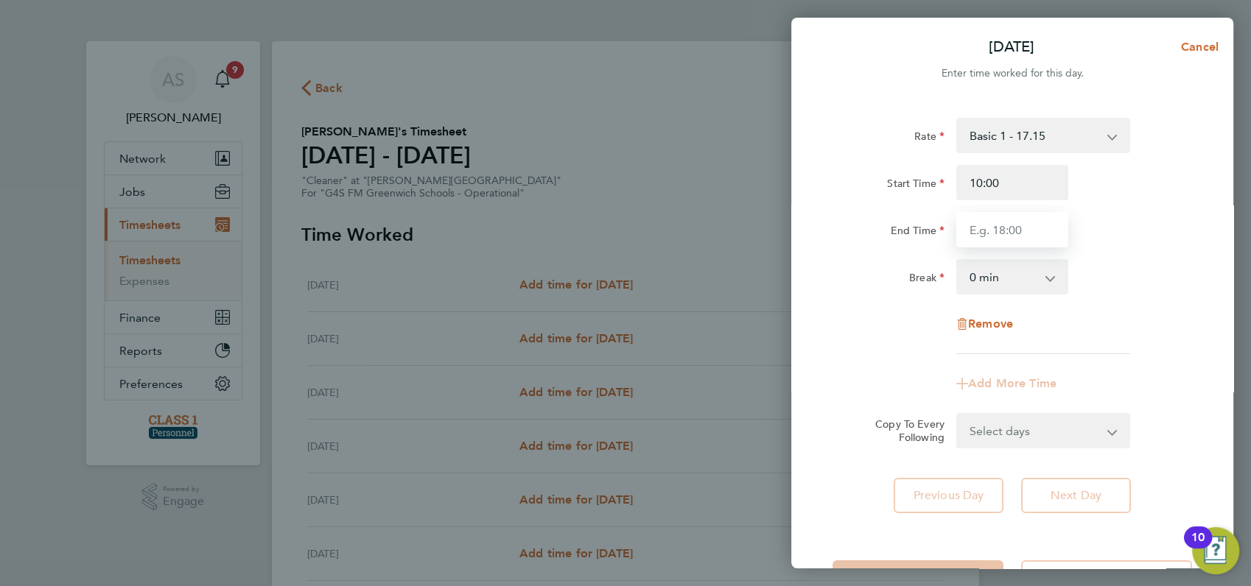
click at [1000, 224] on input "End Time" at bounding box center [1012, 229] width 112 height 35
type input "16:00"
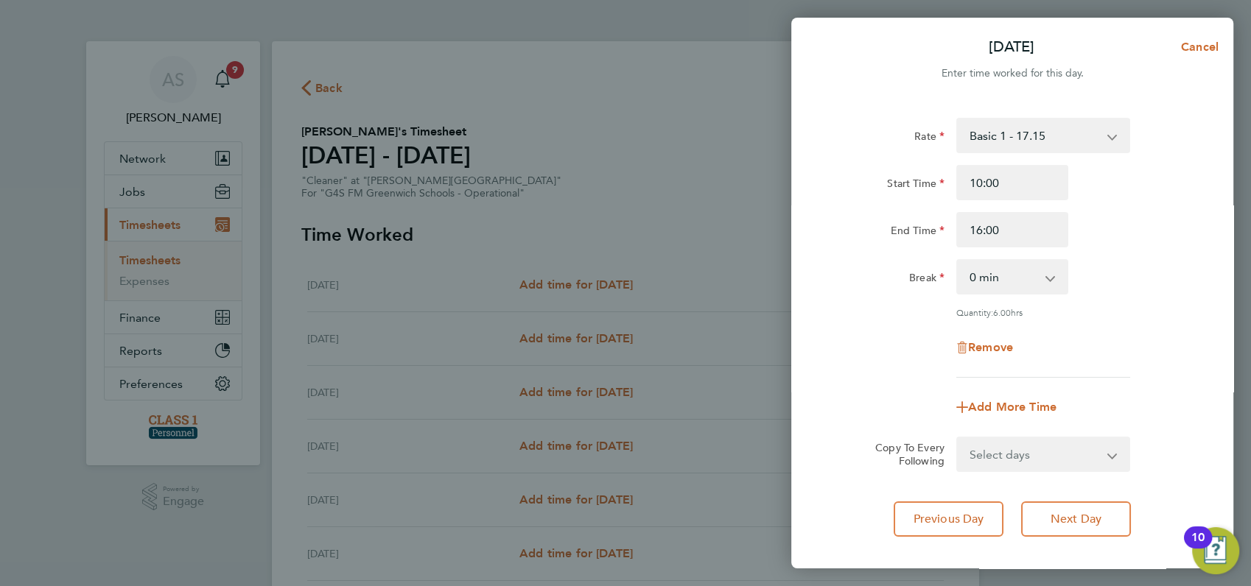
click at [1108, 256] on div "Rate Basic 1 - 17.15 Start Time 10:00 End Time 16:00 Break 0 min 15 min 30 min …" at bounding box center [1011, 248] width 359 height 260
click at [1009, 451] on select "Select days Day Weekday (Mon-Fri) Weekend (Sat-Sun) [DATE] [DATE] [DATE] [DATE]…" at bounding box center [1035, 454] width 155 height 32
select select "WED"
click at [958, 438] on select "Select days Day Weekday (Mon-Fri) Weekend (Sat-Sun) [DATE] [DATE] [DATE] [DATE]…" at bounding box center [1035, 454] width 155 height 32
select select "[DATE]"
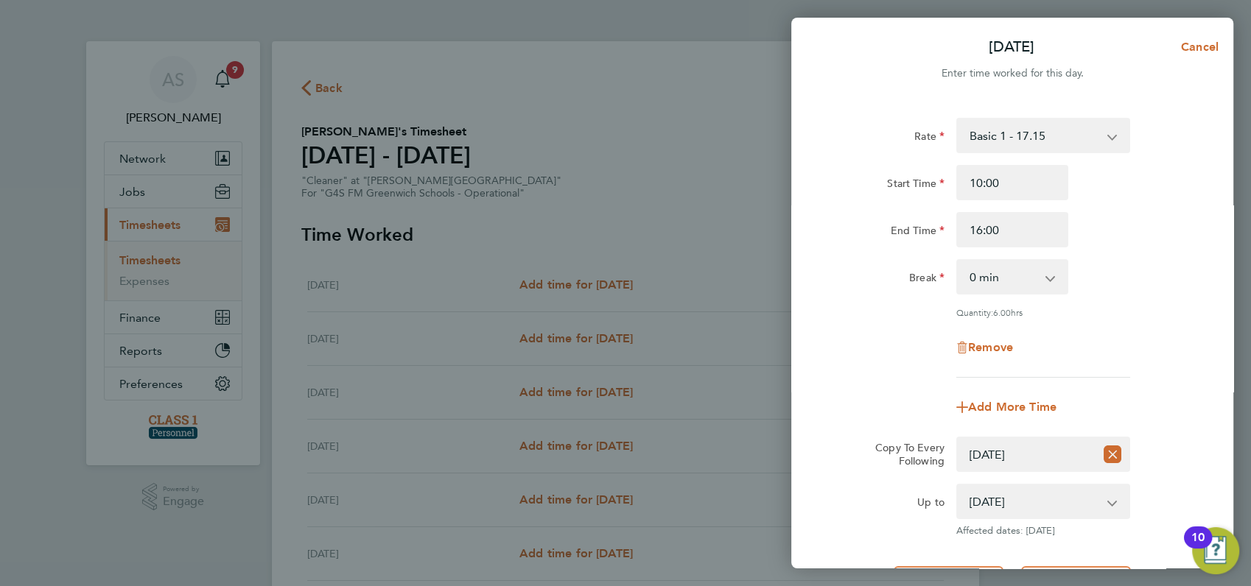
click at [1151, 381] on app-timesheet-line-form-group "Rate Basic 1 - 17.15 Start Time 10:00 End Time 16:00 Break 0 min 15 min 30 min …" at bounding box center [1011, 271] width 359 height 307
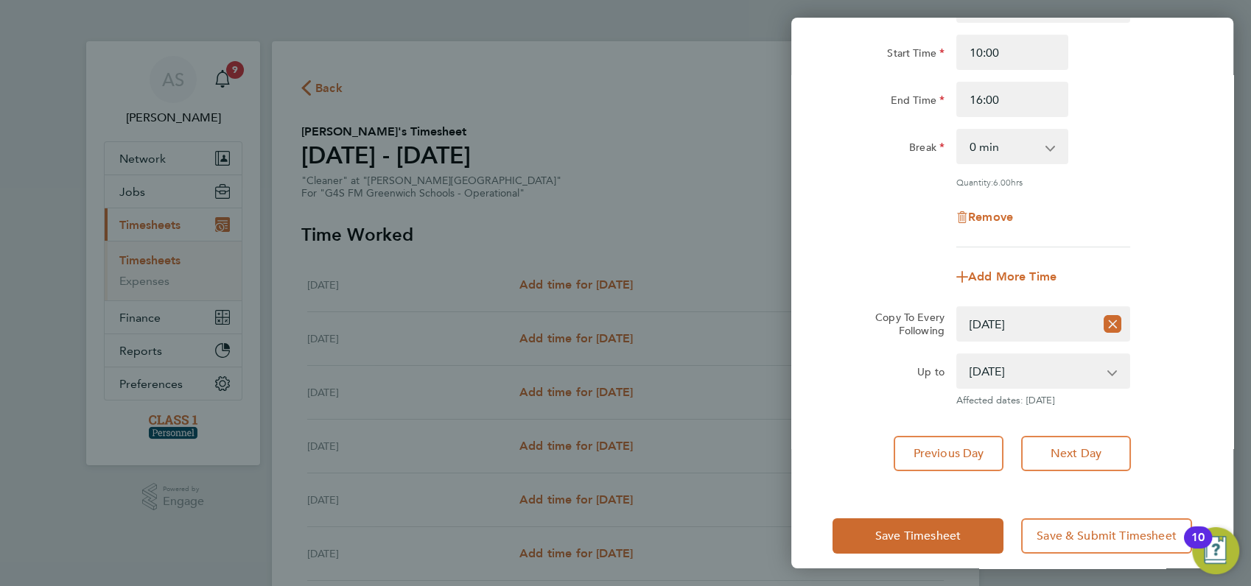
scroll to position [144, 0]
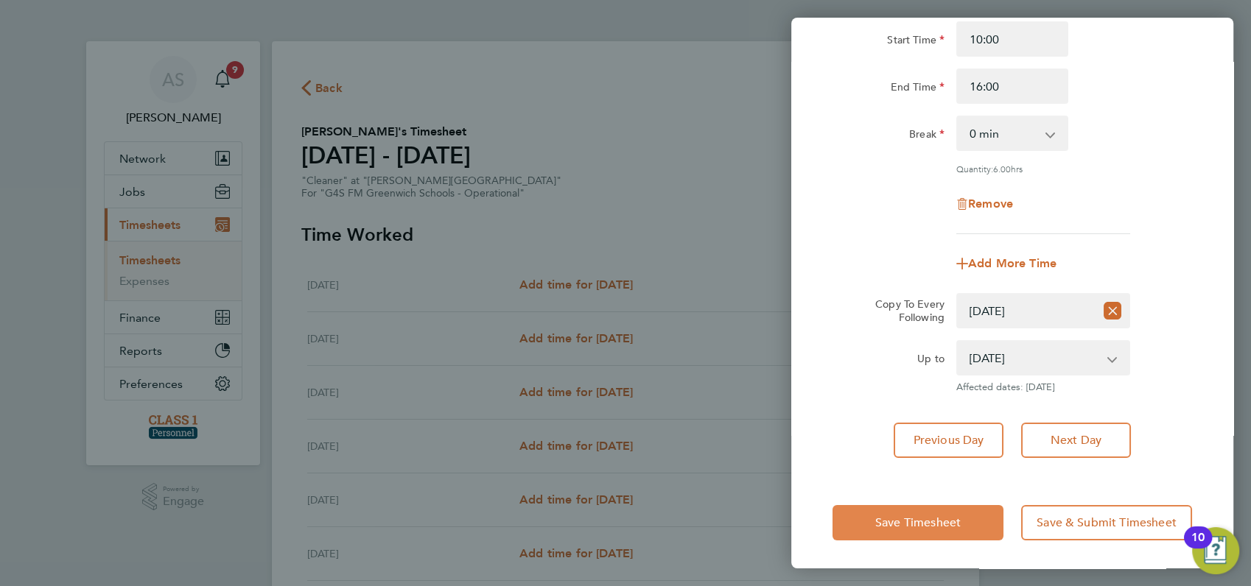
click at [941, 520] on span "Save Timesheet" at bounding box center [917, 523] width 85 height 15
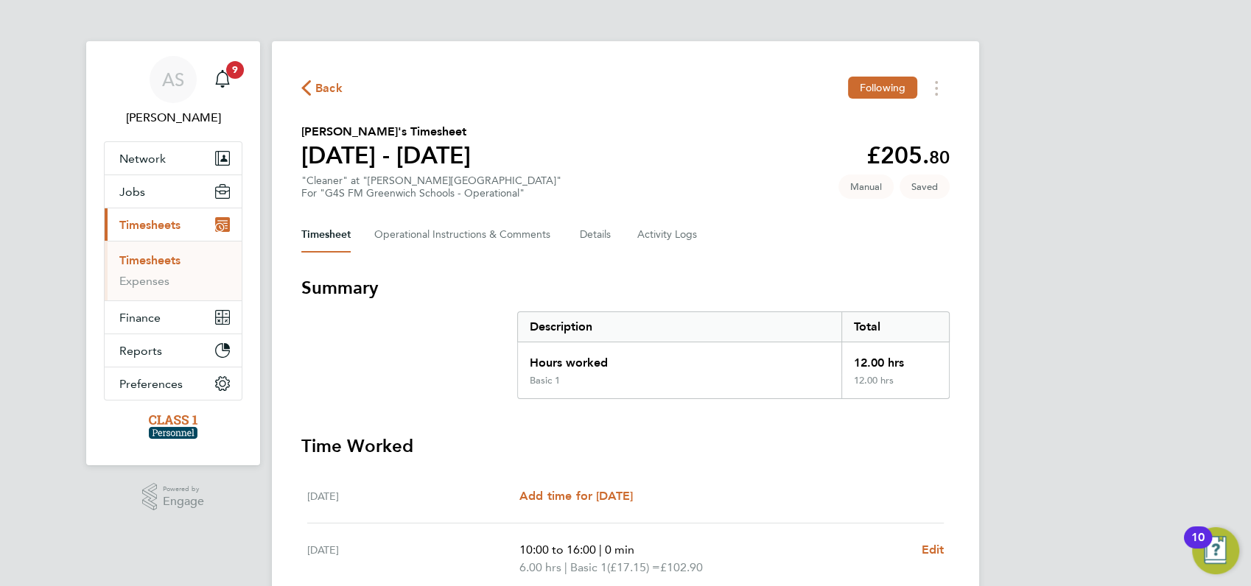
click at [1125, 395] on div "AS [PERSON_NAME] Notifications 9 Applications: Network Businesses Sites Workers…" at bounding box center [625, 505] width 1251 height 1011
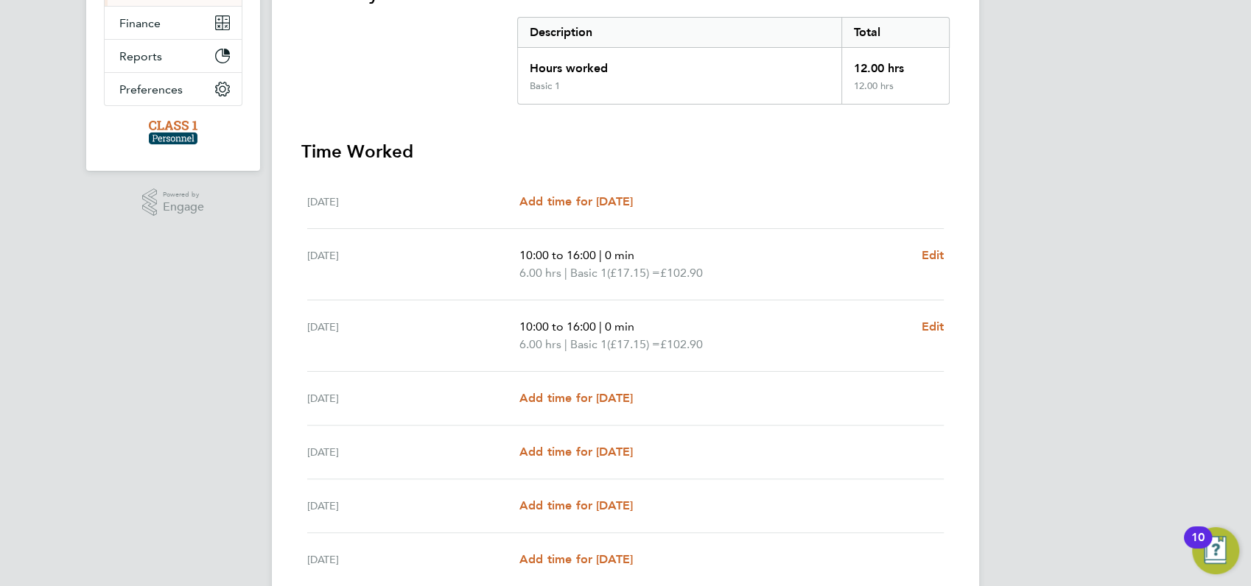
scroll to position [424, 0]
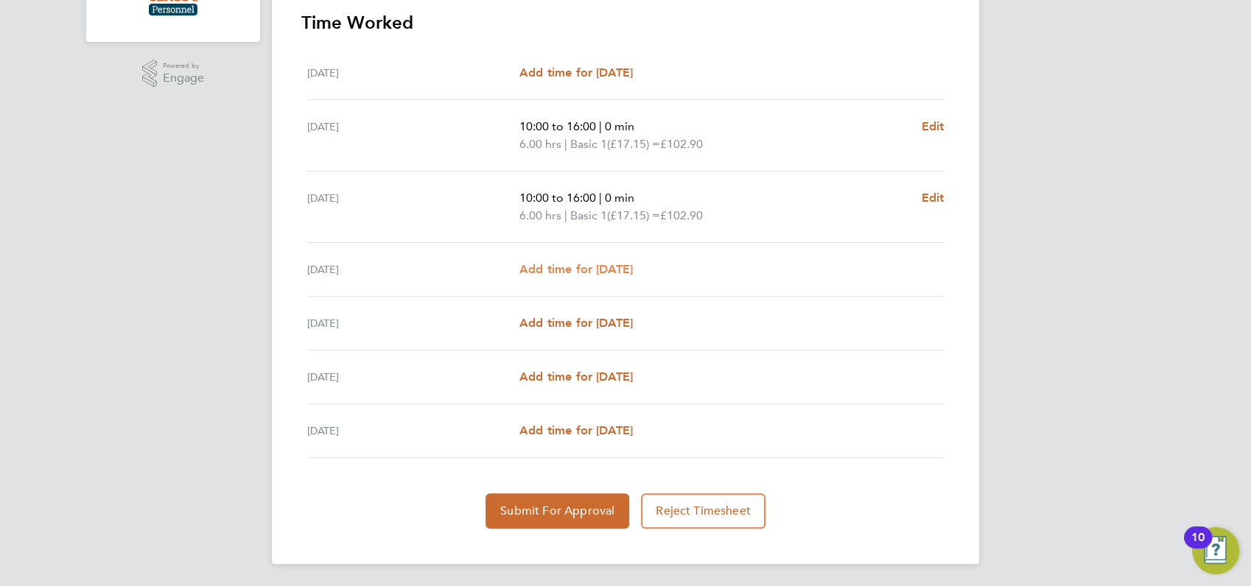
click at [573, 262] on span "Add time for [DATE]" at bounding box center [575, 269] width 113 height 14
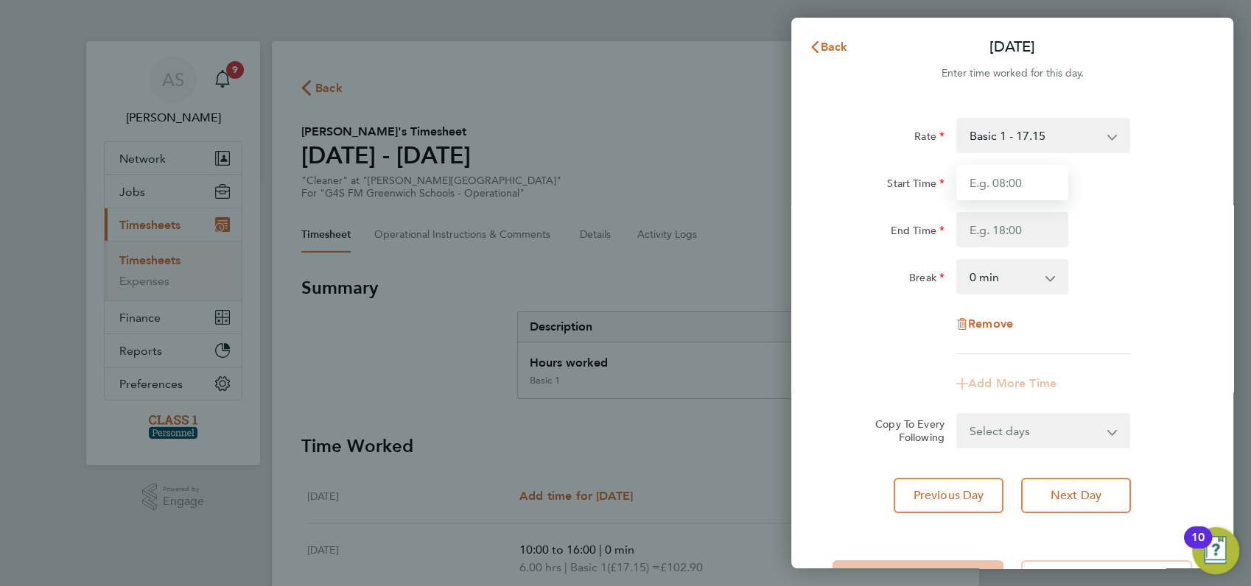
click at [982, 178] on input "Start Time" at bounding box center [1012, 182] width 112 height 35
type input "10:00"
type input "16:00"
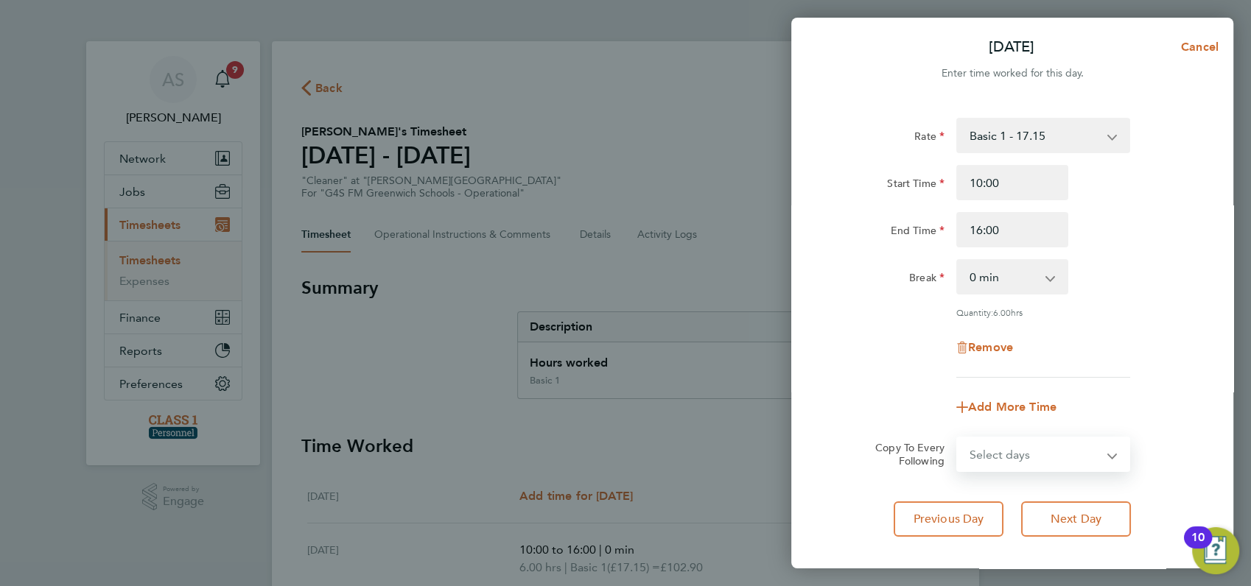
click at [1019, 453] on select "Select days Day Weekend (Sat-Sun) [DATE] [DATE] [DATE]" at bounding box center [1035, 454] width 155 height 32
select select "FRI"
click at [958, 438] on select "Select days Day Weekend (Sat-Sun) [DATE] [DATE] [DATE]" at bounding box center [1035, 454] width 155 height 32
select select "[DATE]"
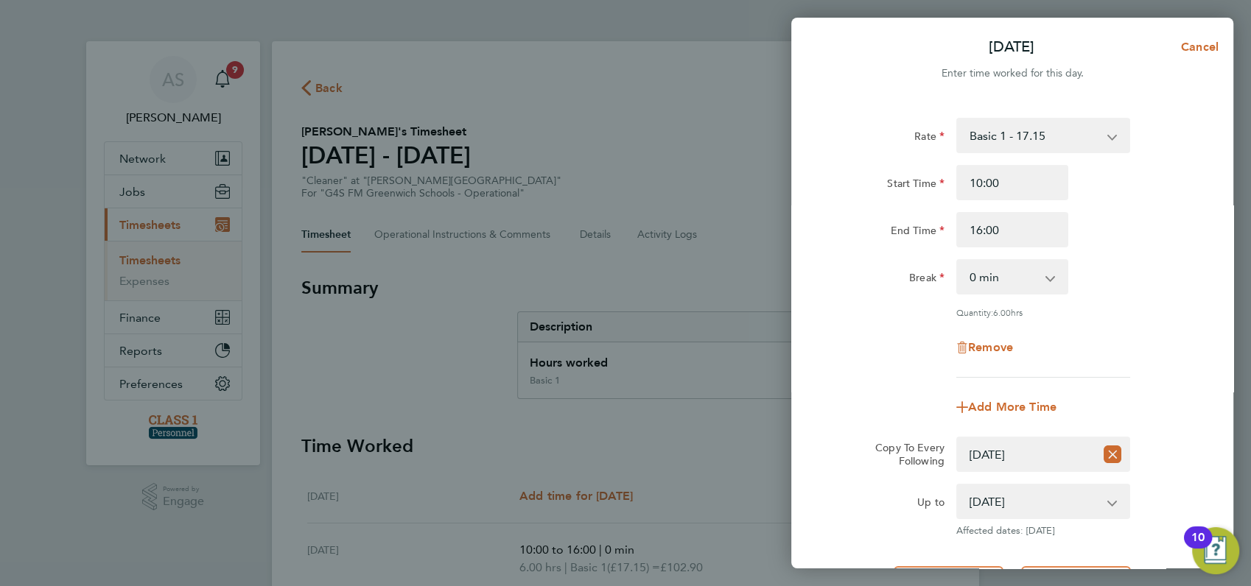
click at [1129, 355] on div "Remove" at bounding box center [1011, 347] width 371 height 35
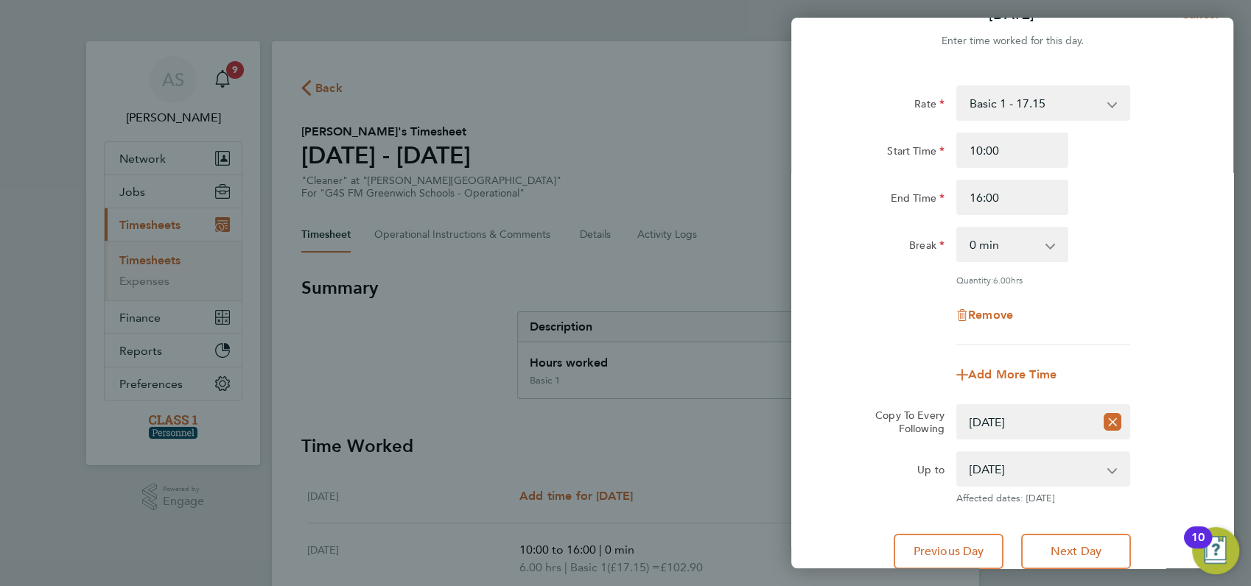
scroll to position [144, 0]
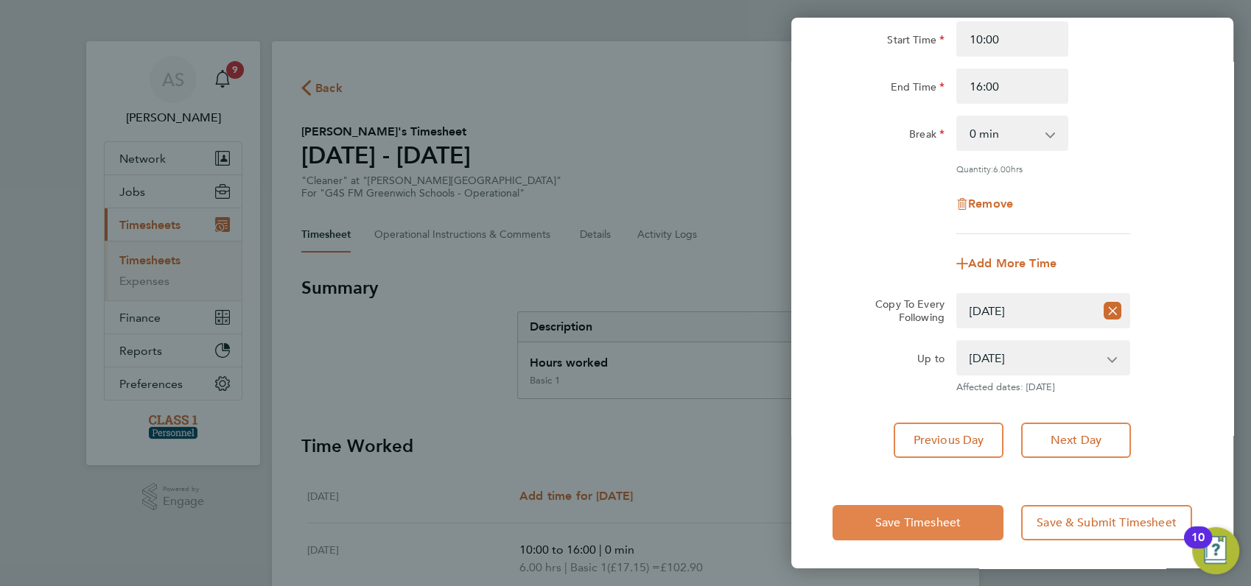
click at [924, 522] on span "Save Timesheet" at bounding box center [917, 523] width 85 height 15
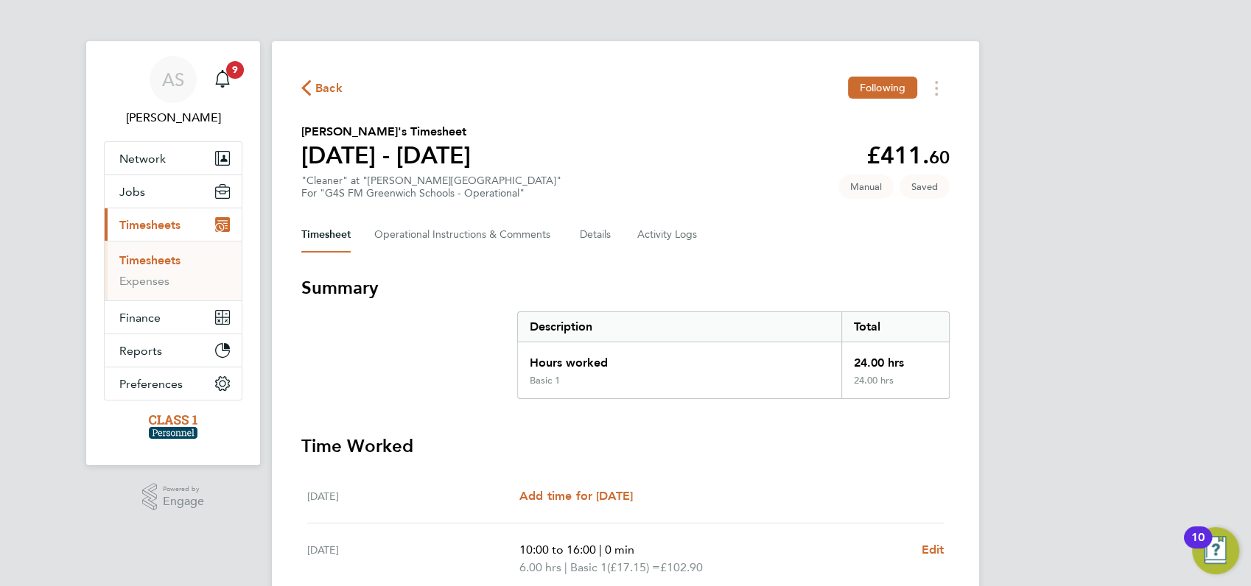
click at [1053, 412] on div "AS [PERSON_NAME] Notifications 9 Applications: Network Businesses Sites Workers…" at bounding box center [625, 523] width 1251 height 1047
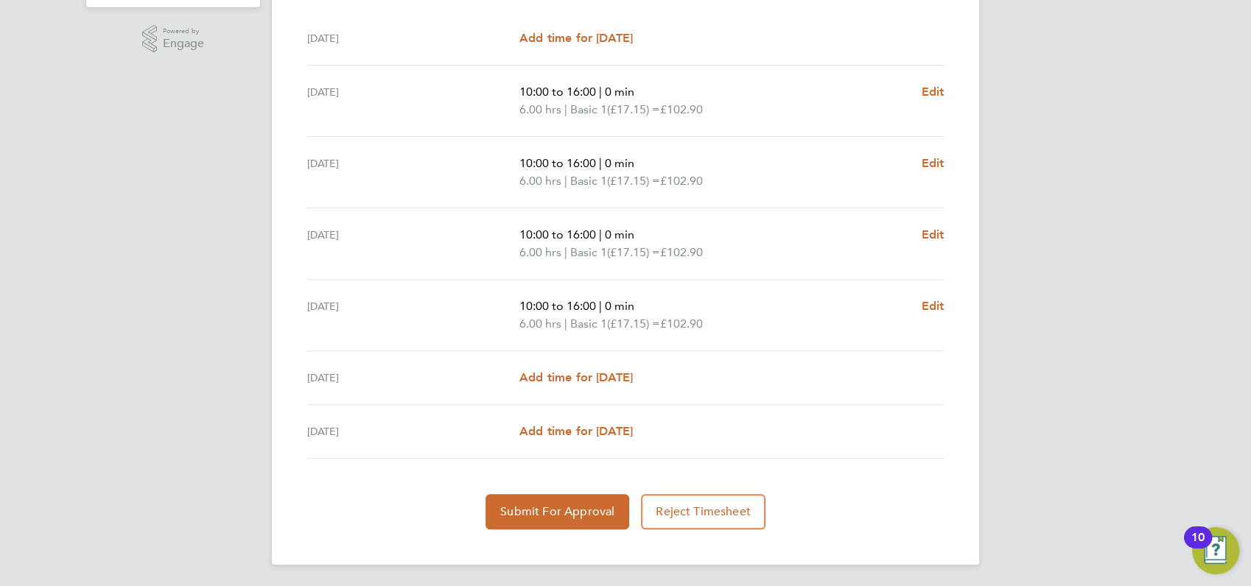
scroll to position [459, 0]
click at [556, 507] on span "Submit For Approval" at bounding box center [557, 511] width 114 height 15
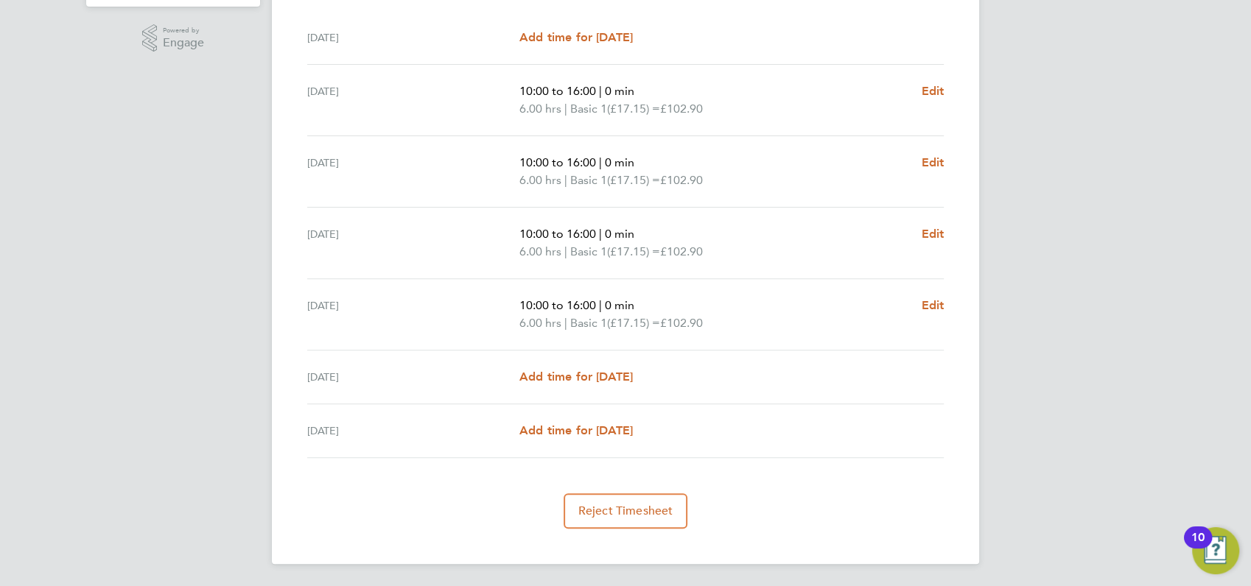
click at [556, 507] on div "Reject Timesheet" at bounding box center [625, 511] width 648 height 35
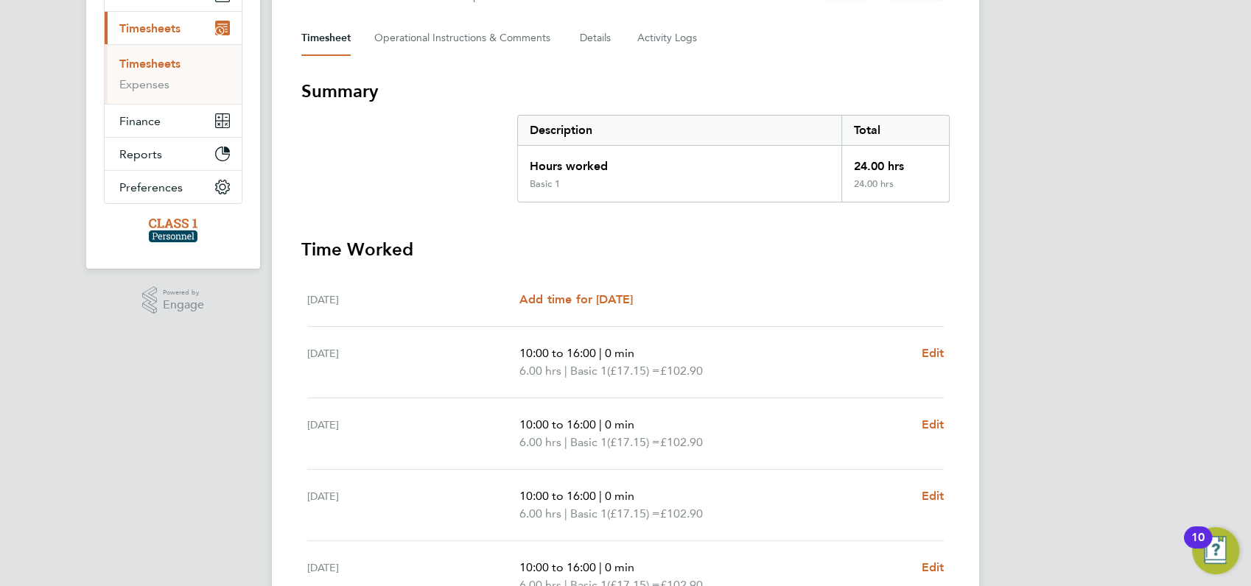
scroll to position [0, 0]
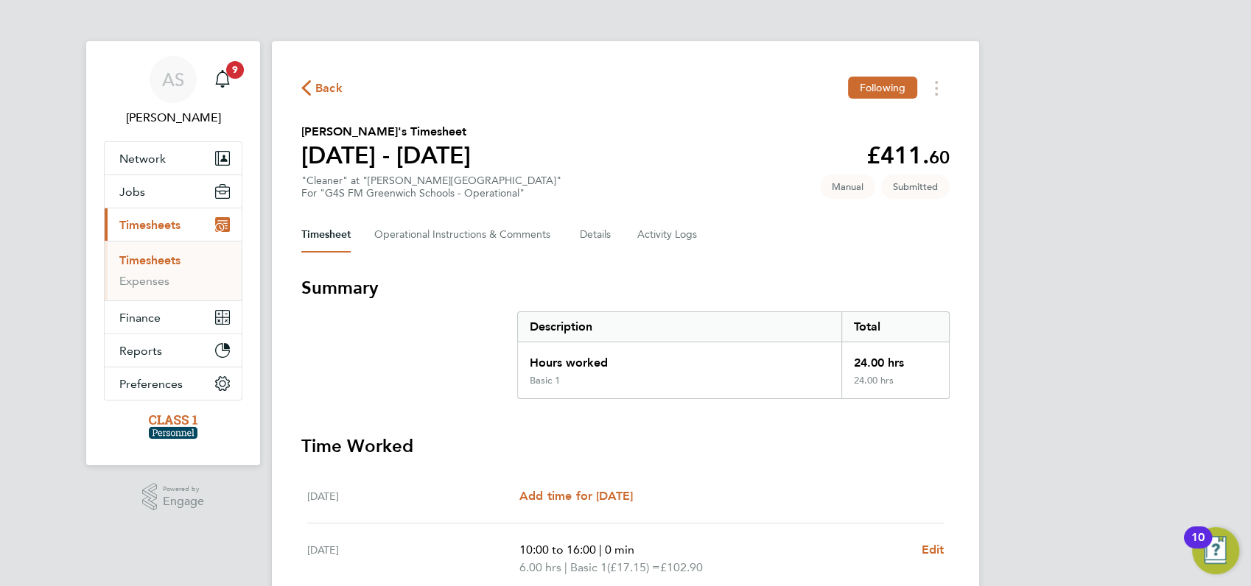
click at [328, 83] on span "Back" at bounding box center [328, 89] width 27 height 18
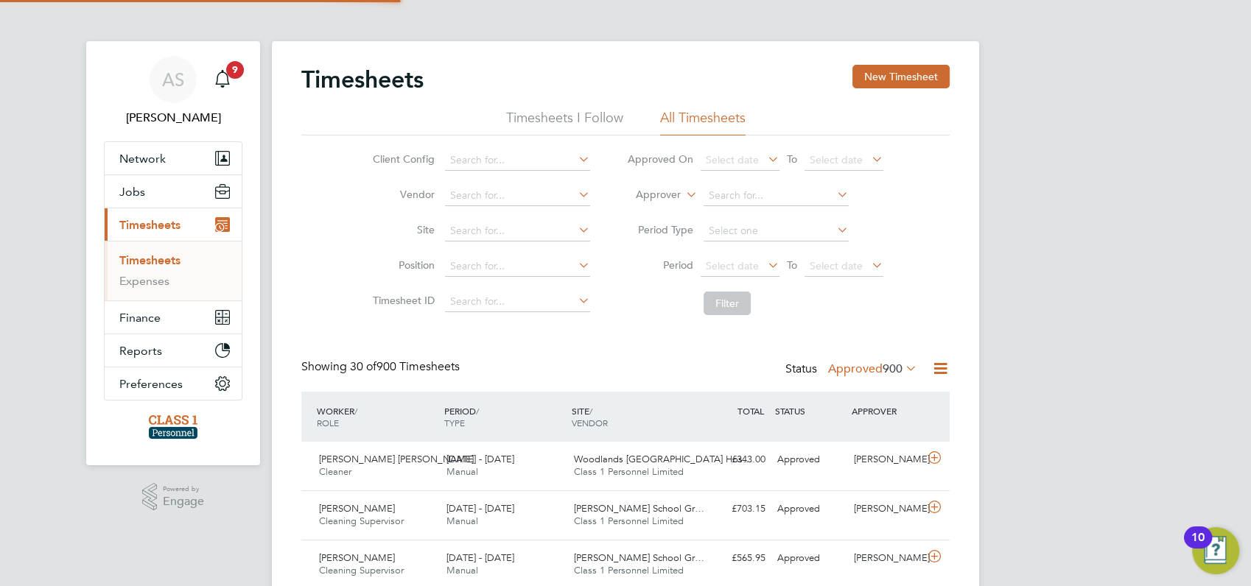
scroll to position [37, 127]
click at [905, 78] on button "New Timesheet" at bounding box center [900, 77] width 97 height 24
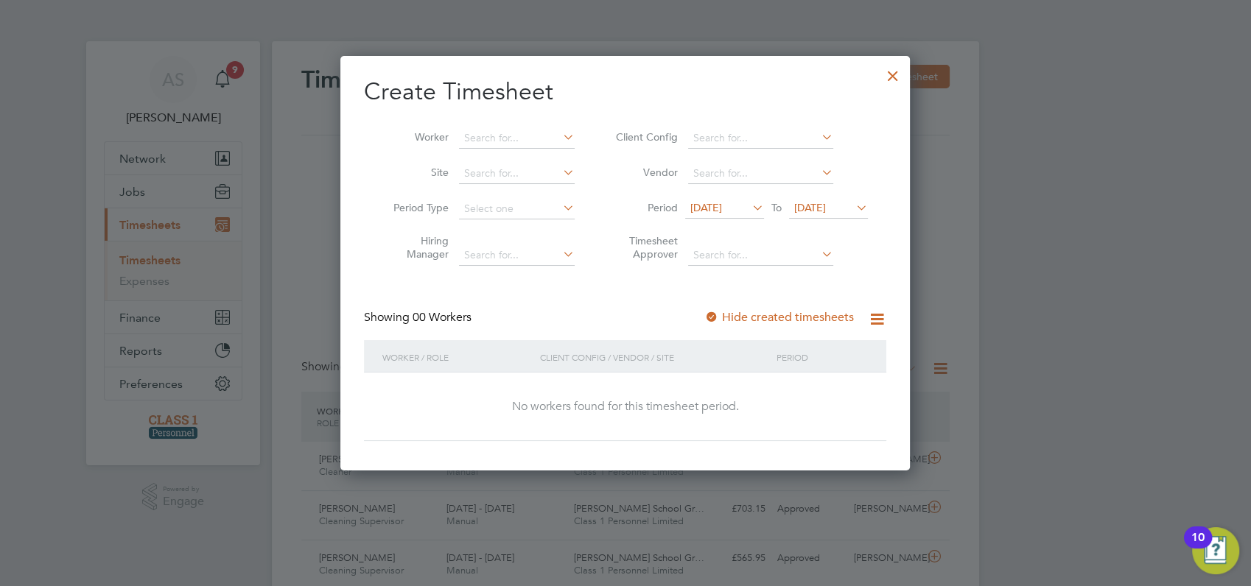
click at [720, 203] on span "[DATE]" at bounding box center [706, 207] width 32 height 13
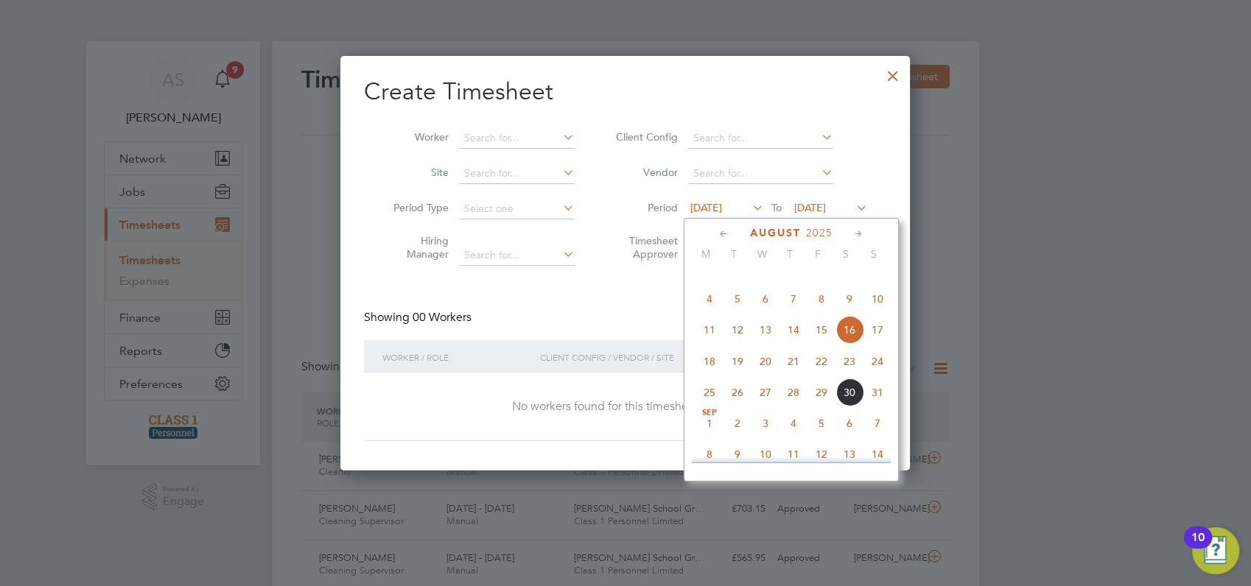
click at [709, 407] on span "25" at bounding box center [709, 393] width 28 height 28
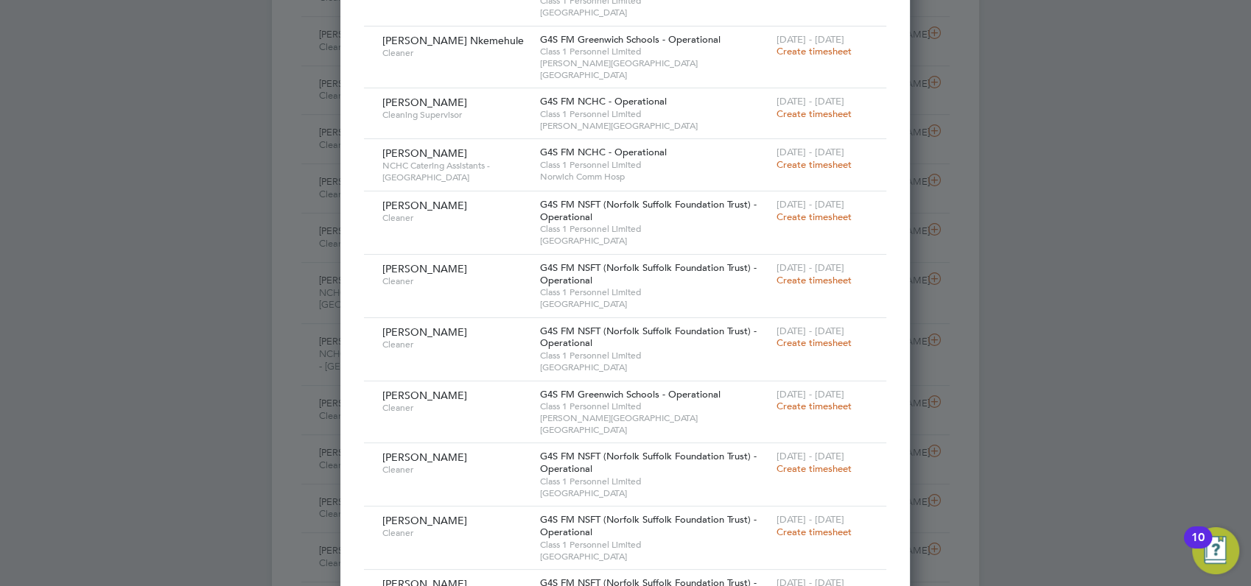
click at [831, 400] on span "Create timesheet" at bounding box center [813, 406] width 75 height 13
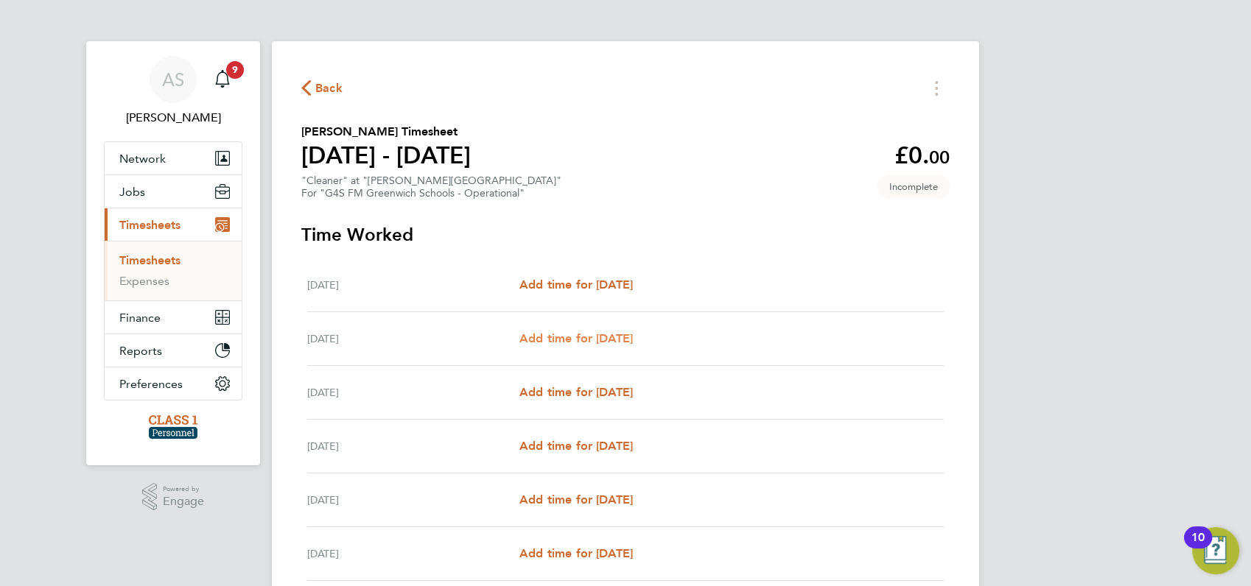
click at [633, 335] on span "Add time for [DATE]" at bounding box center [575, 338] width 113 height 14
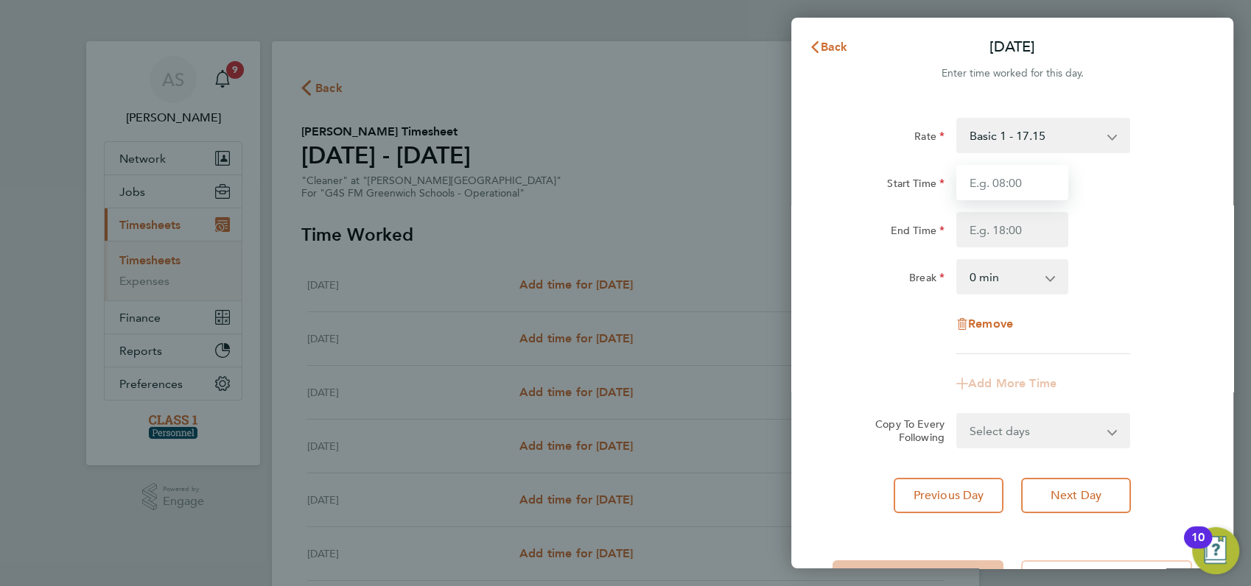
click at [1003, 181] on input "Start Time" at bounding box center [1012, 182] width 112 height 35
type input "10:00"
type input "16:00"
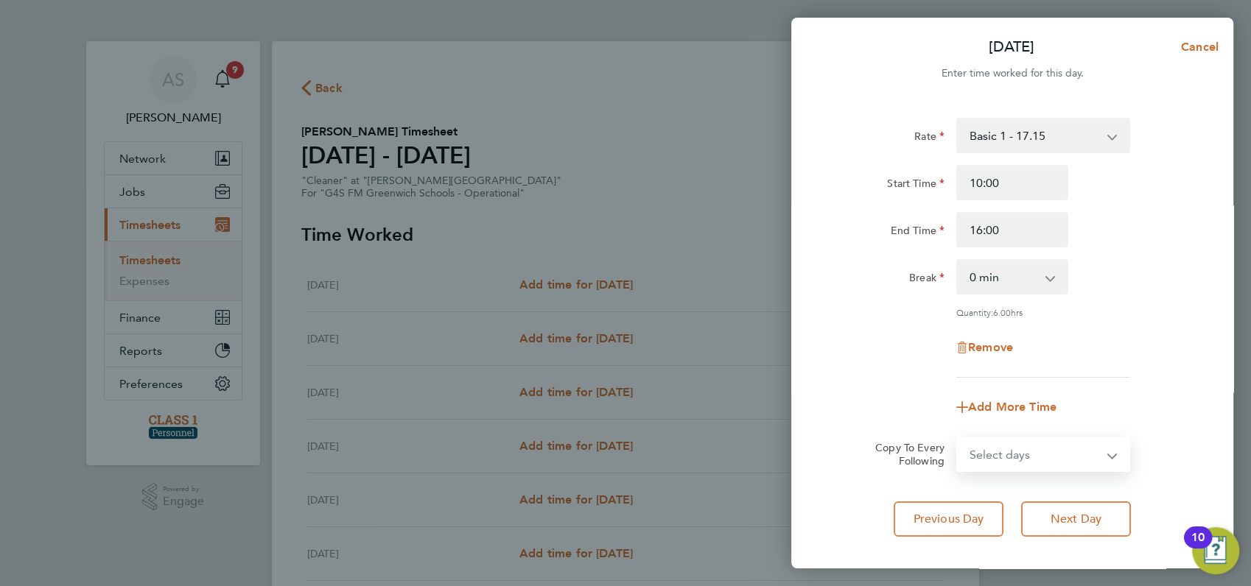
click at [1011, 454] on select "Select days Day Weekday (Mon-Fri) Weekend (Sat-Sun) [DATE] [DATE] [DATE] [DATE]…" at bounding box center [1035, 454] width 155 height 32
select select "WED"
click at [958, 438] on select "Select days Day Weekday (Mon-Fri) Weekend (Sat-Sun) [DATE] [DATE] [DATE] [DATE]…" at bounding box center [1035, 454] width 155 height 32
select select "[DATE]"
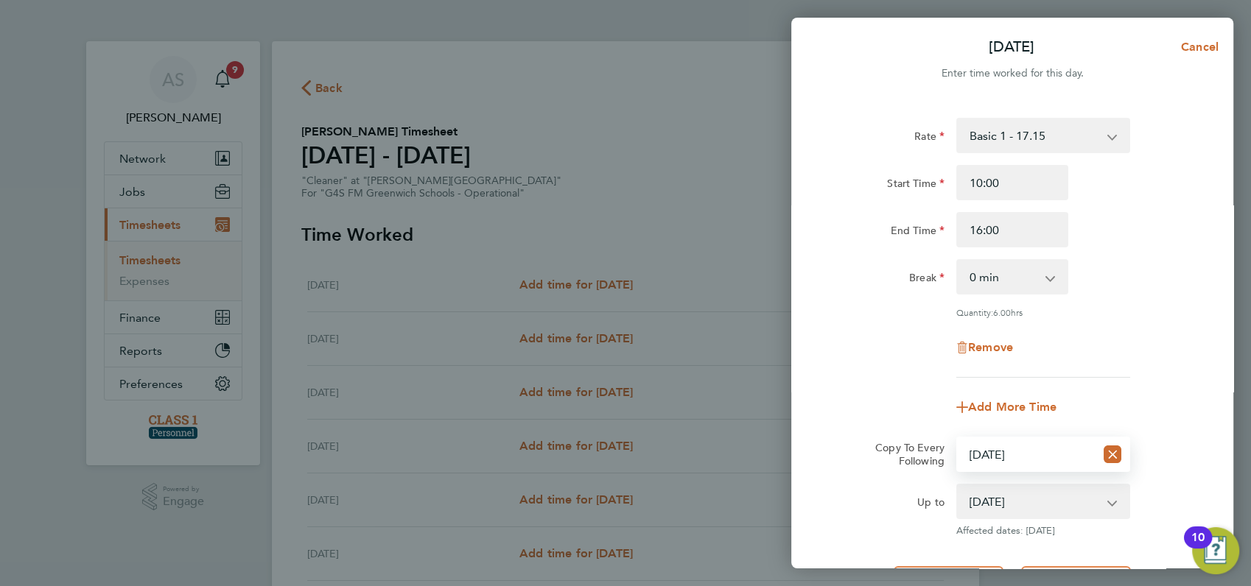
click at [1058, 446] on select "Select days Day Weekday (Mon-Fri) Weekend (Sat-Sun) [DATE] [DATE] [DATE] [DATE]…" at bounding box center [1026, 454] width 137 height 32
select select "WED"
click at [958, 438] on select "Select days Day Weekday (Mon-Fri) Weekend (Sat-Sun) [DATE] [DATE] [DATE] [DATE]…" at bounding box center [1026, 454] width 137 height 32
click at [1143, 330] on div "Remove" at bounding box center [1011, 347] width 371 height 35
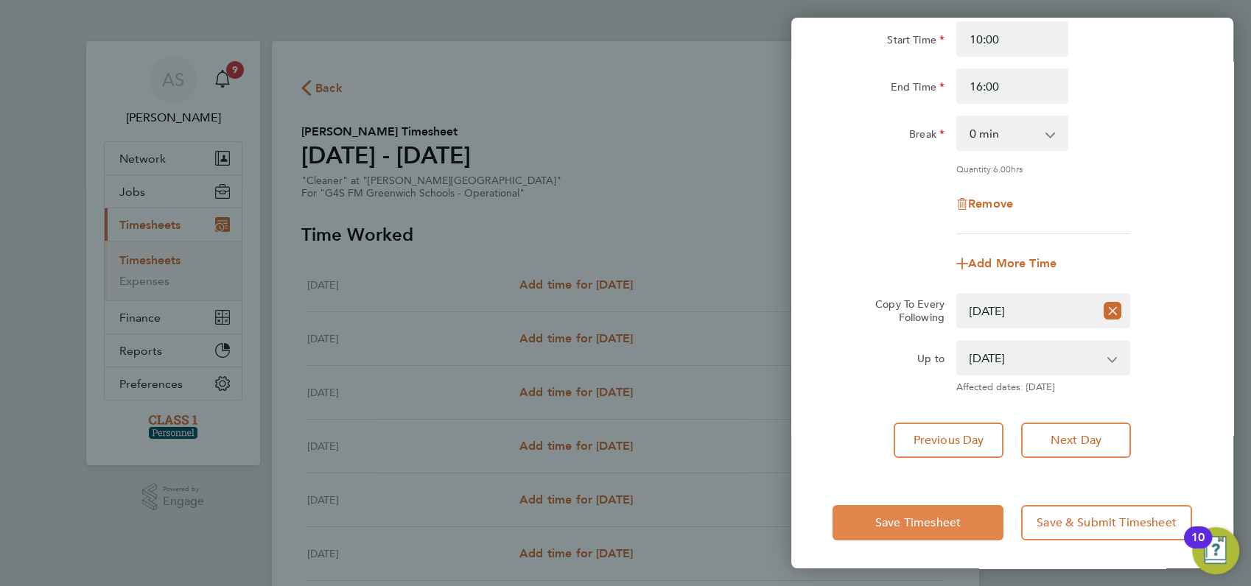
click at [902, 516] on span "Save Timesheet" at bounding box center [917, 523] width 85 height 15
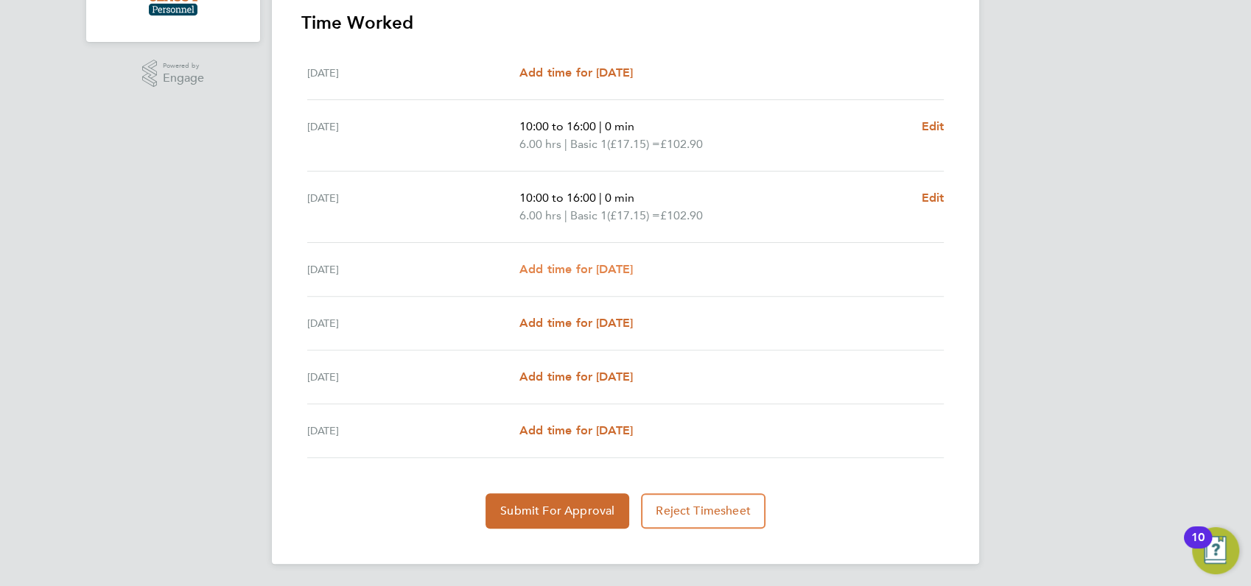
click at [580, 266] on span "Add time for [DATE]" at bounding box center [575, 269] width 113 height 14
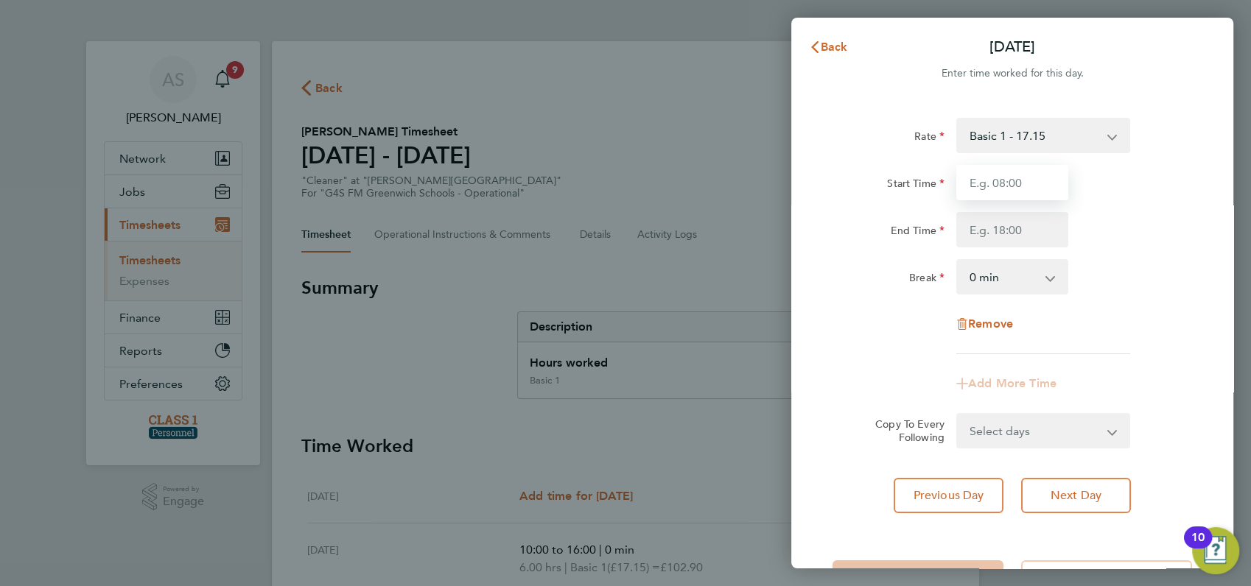
click at [997, 177] on input "Start Time" at bounding box center [1012, 182] width 112 height 35
type input "10:00"
type input "16:00"
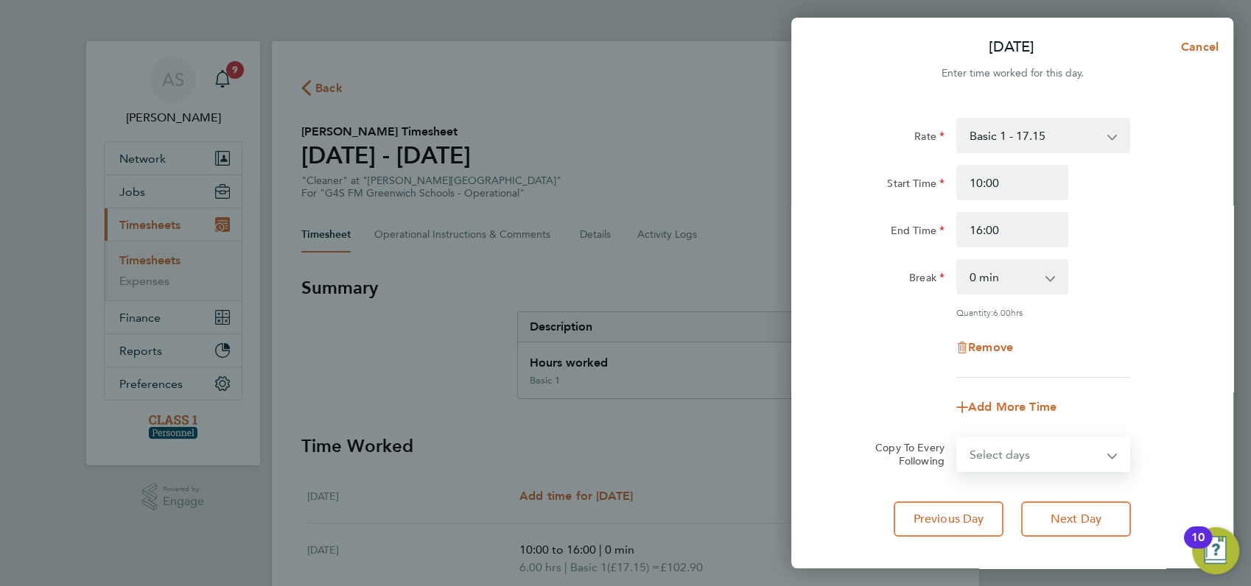
click at [1005, 457] on select "Select days Day Weekend (Sat-Sun) [DATE] [DATE] [DATE]" at bounding box center [1035, 454] width 155 height 32
select select "FRI"
click at [958, 438] on select "Select days Day Weekend (Sat-Sun) [DATE] [DATE] [DATE]" at bounding box center [1035, 454] width 155 height 32
select select "[DATE]"
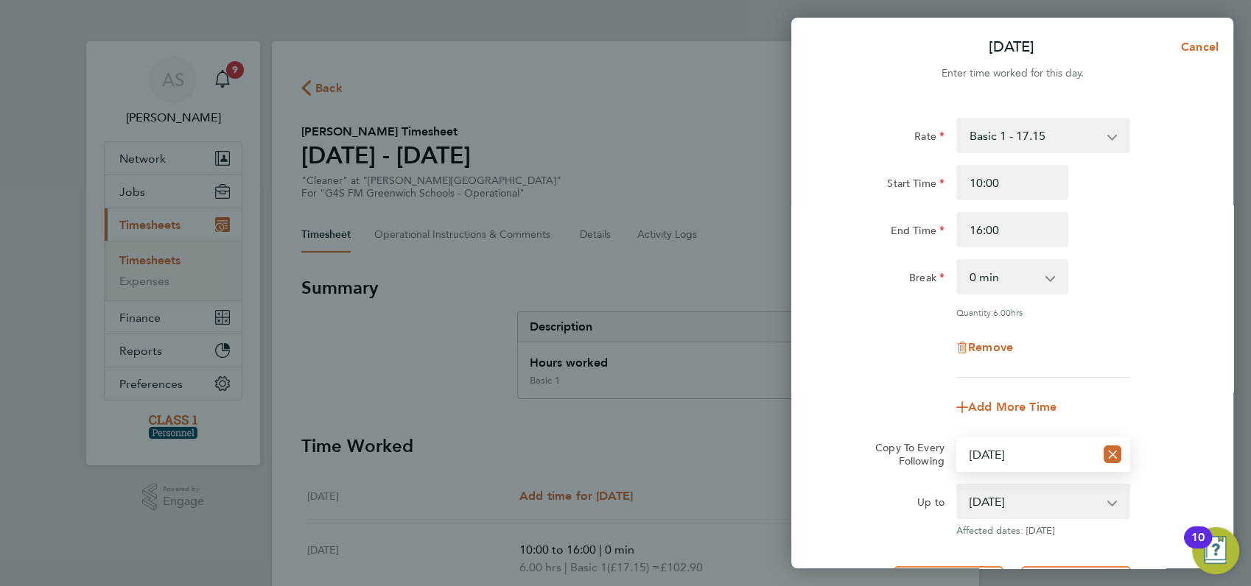
click at [1185, 365] on div "Rate Basic 1 - 17.15 Start Time 10:00 End Time 16:00 Break 0 min 15 min 30 min …" at bounding box center [1011, 248] width 359 height 260
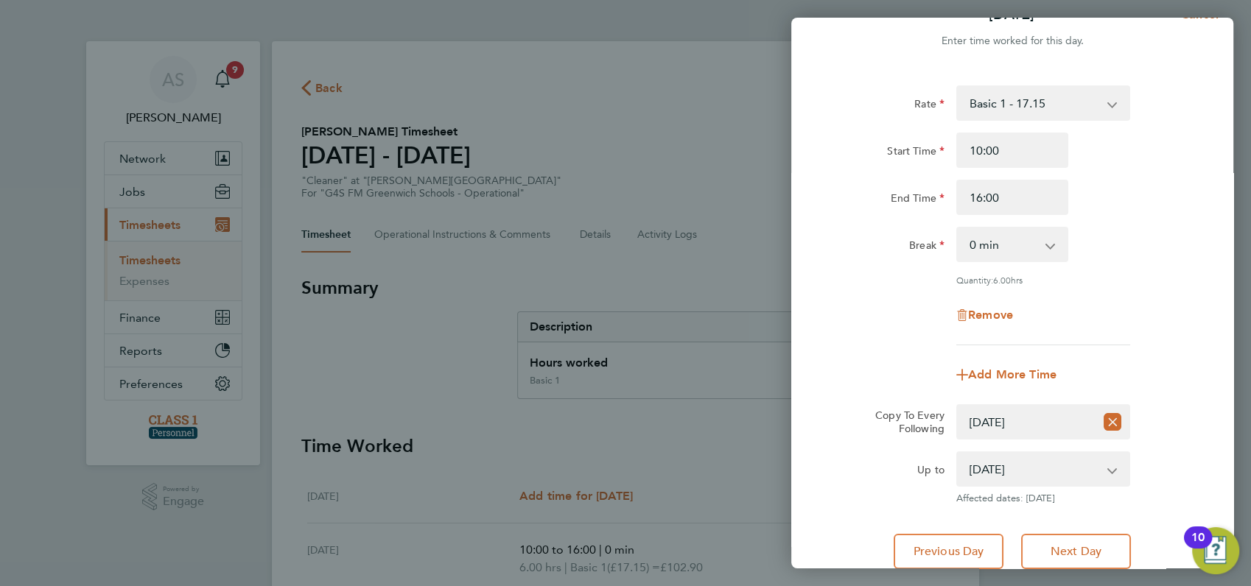
scroll to position [144, 0]
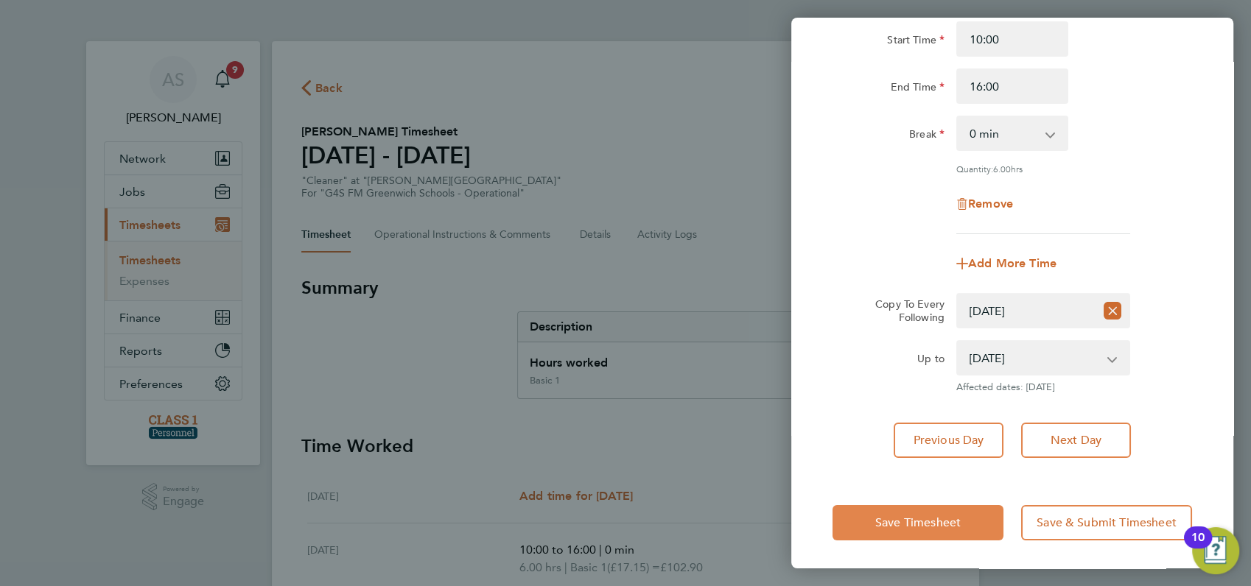
click at [939, 522] on span "Save Timesheet" at bounding box center [917, 523] width 85 height 15
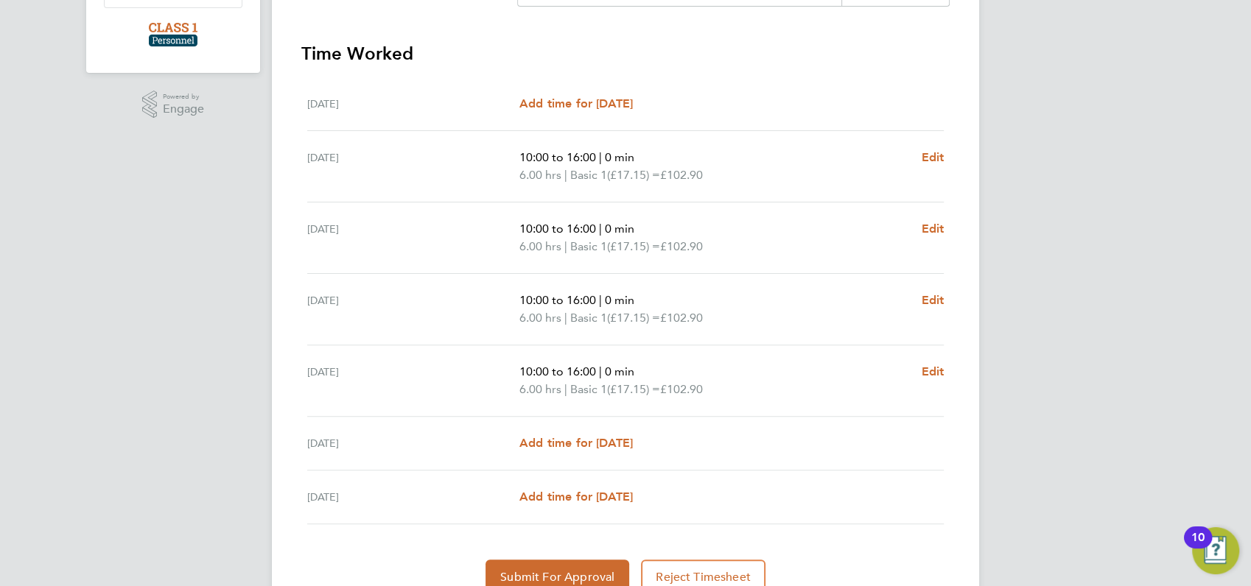
scroll to position [425, 0]
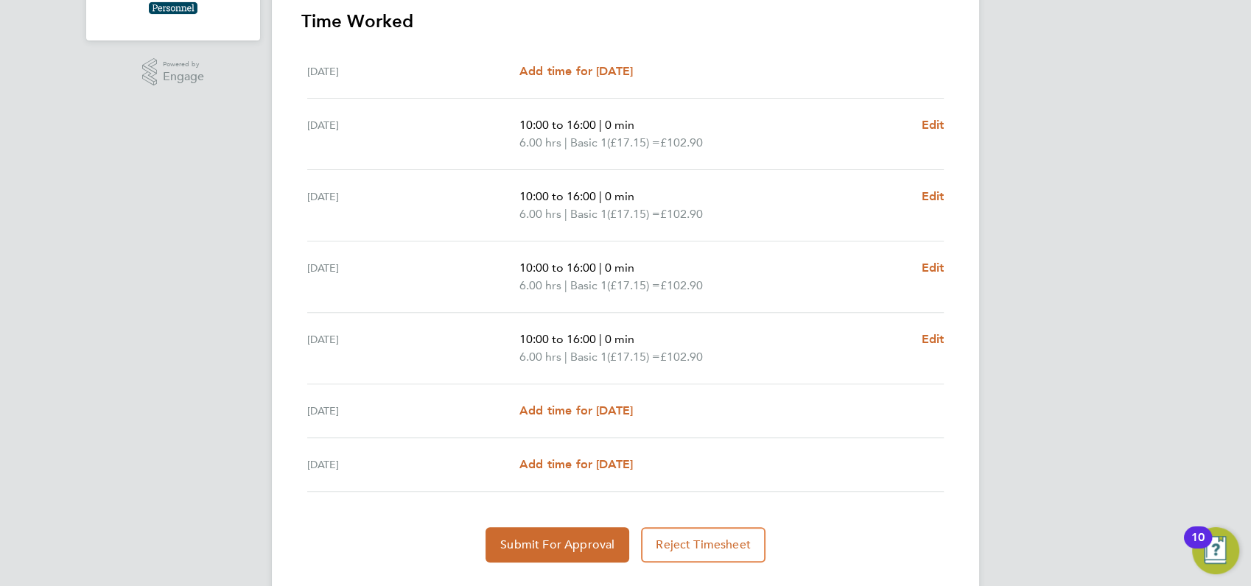
click at [1136, 178] on div "AS [PERSON_NAME] Notifications 9 Applications: Network Businesses Sites Workers…" at bounding box center [625, 98] width 1251 height 1047
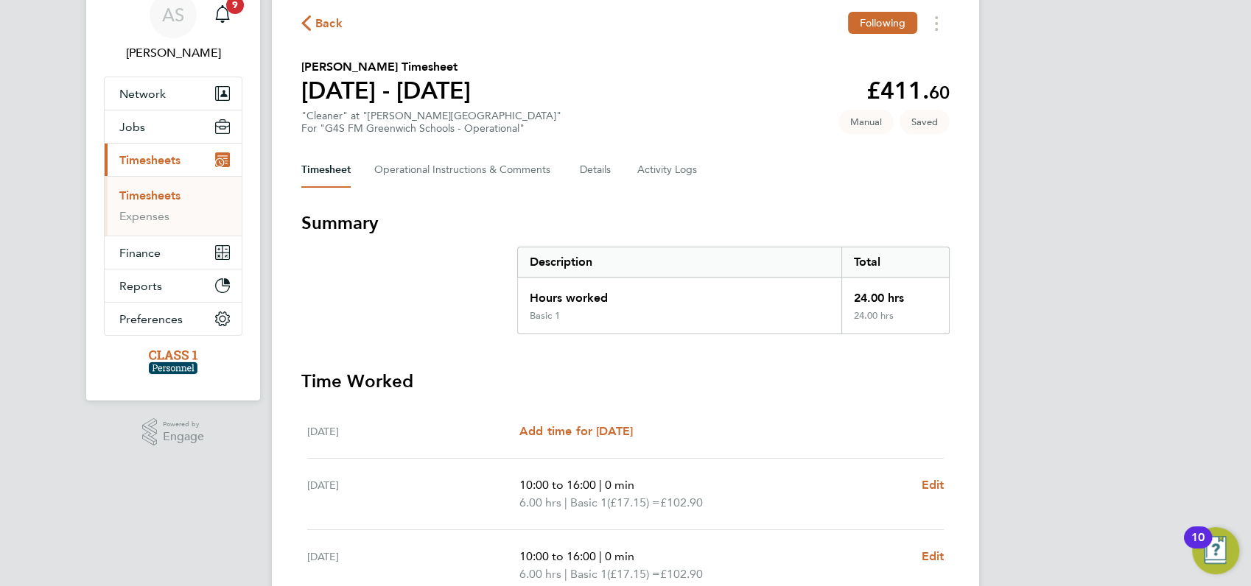
scroll to position [32, 0]
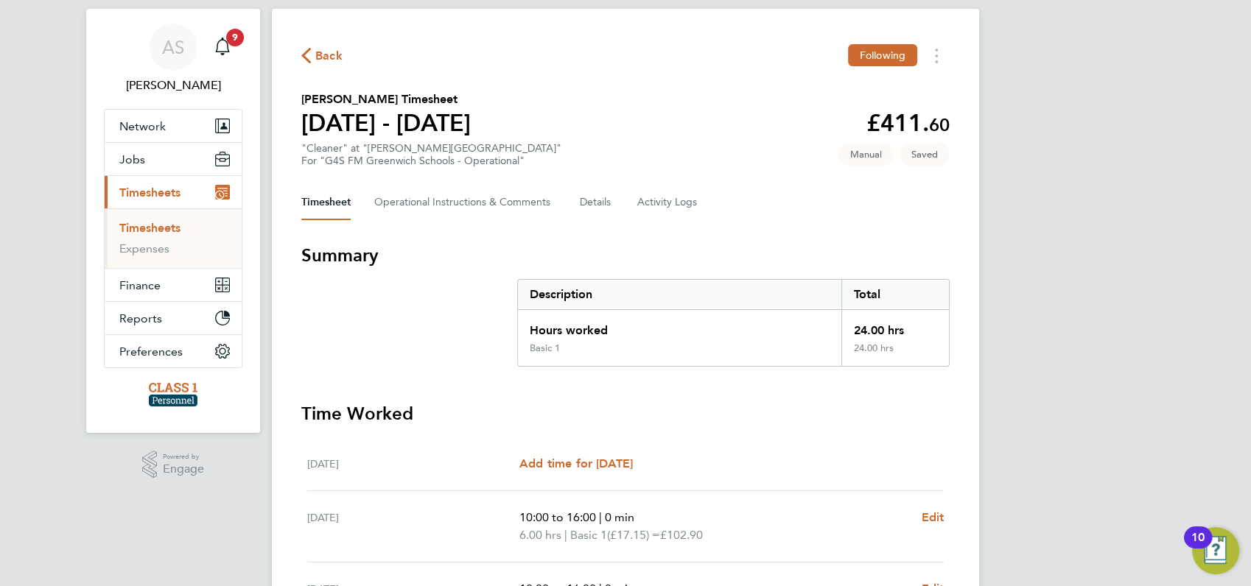
click at [328, 52] on span "Back" at bounding box center [328, 56] width 27 height 18
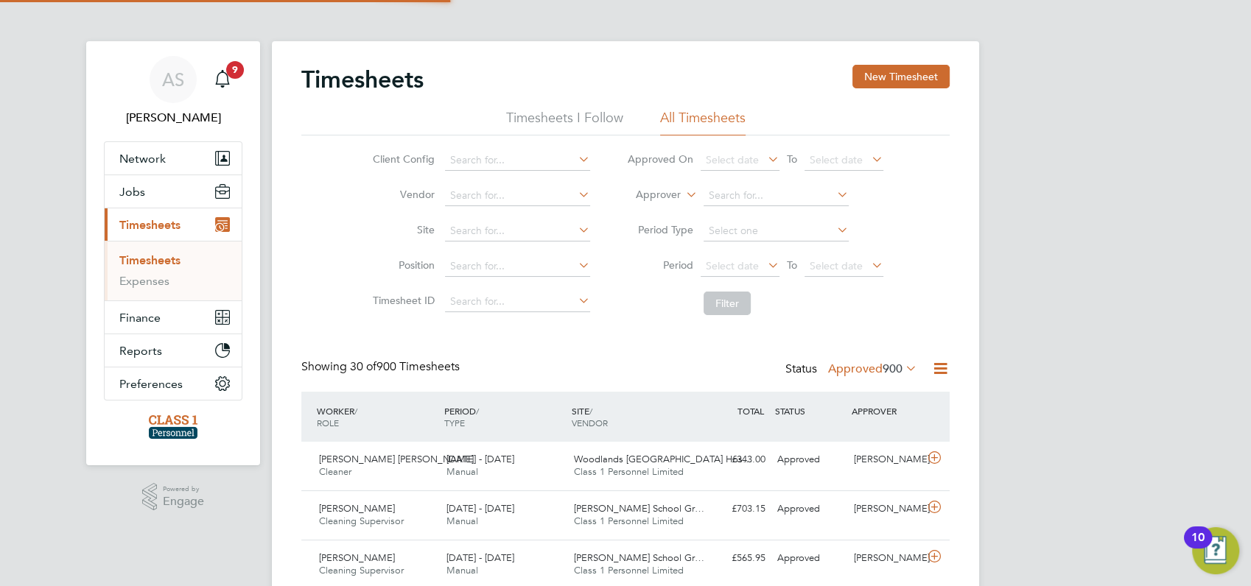
scroll to position [7, 7]
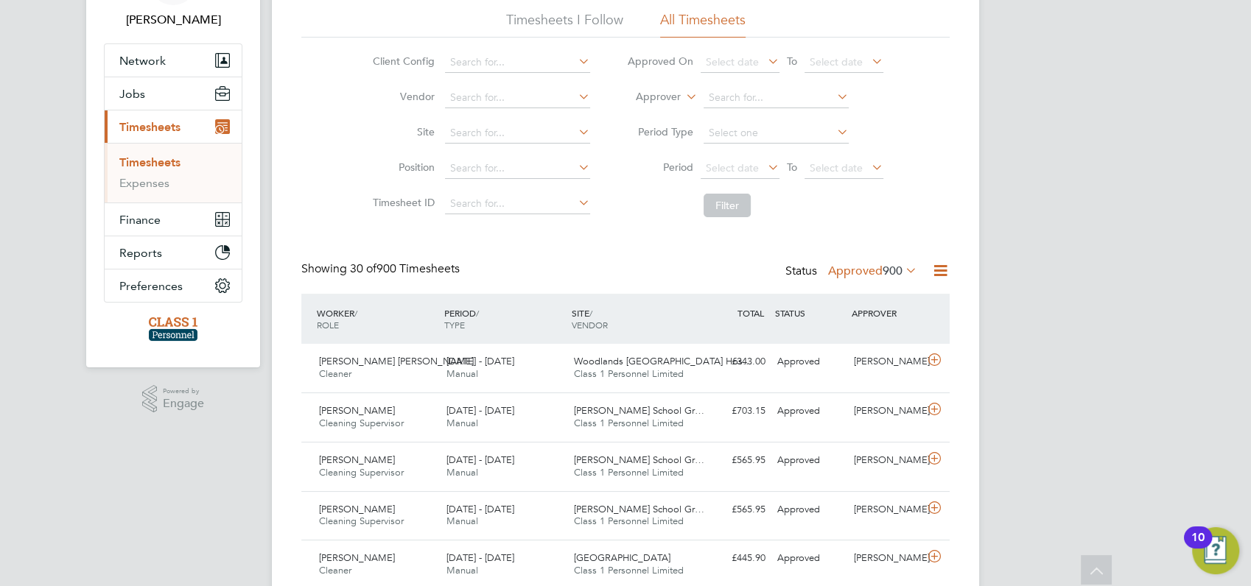
click at [141, 157] on link "Timesheets" at bounding box center [149, 162] width 61 height 14
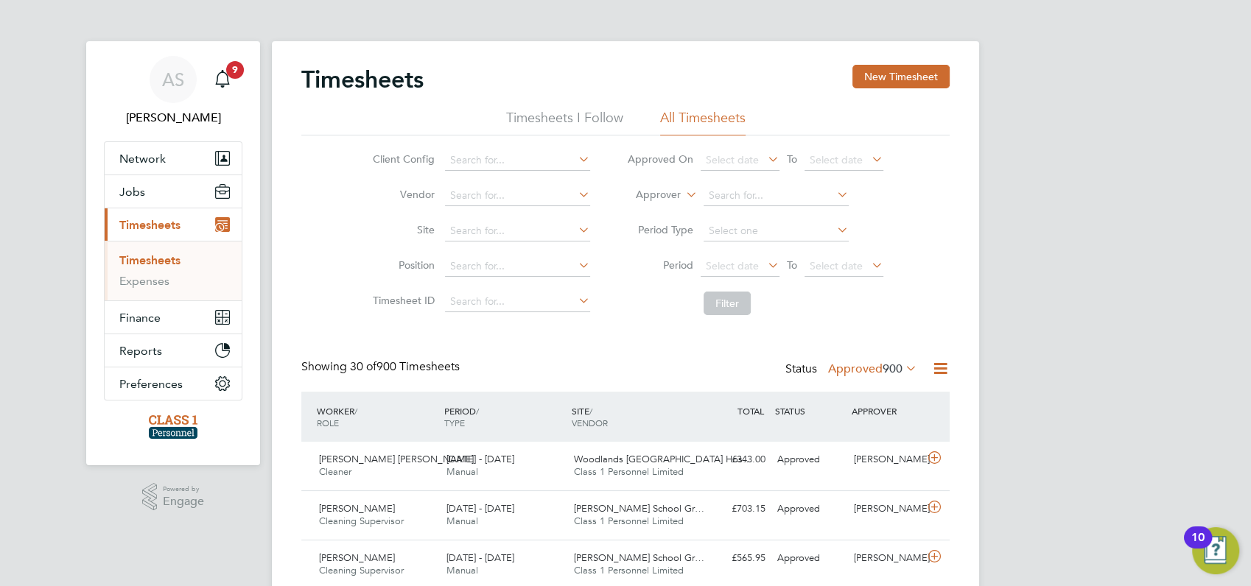
click at [144, 218] on span "Timesheets" at bounding box center [149, 225] width 61 height 14
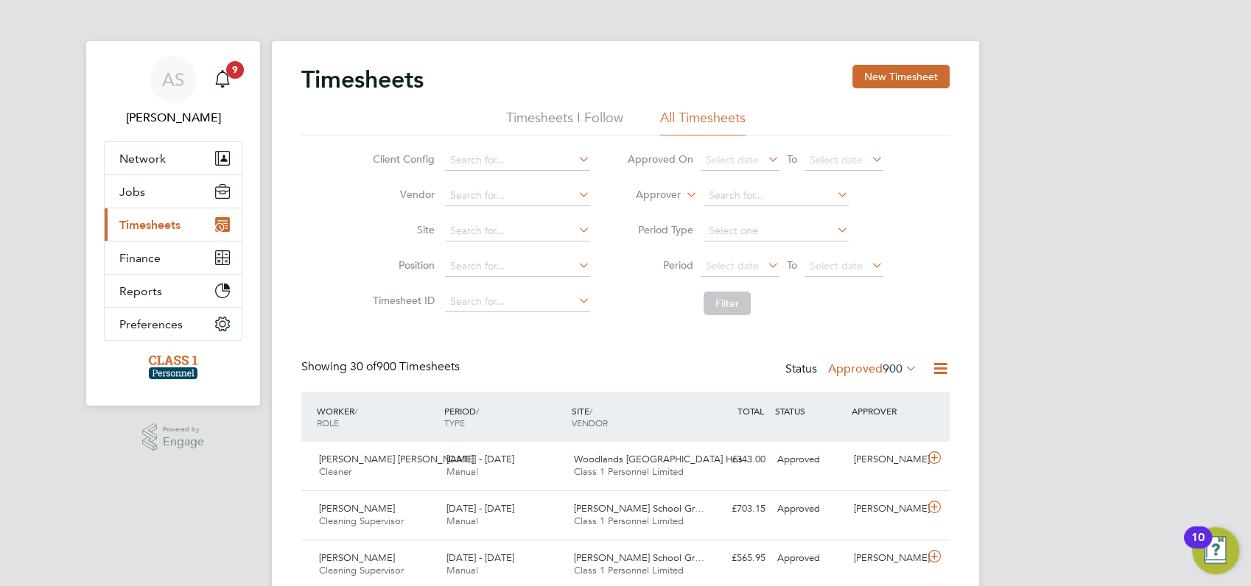
click at [145, 224] on span "Timesheets" at bounding box center [149, 225] width 61 height 14
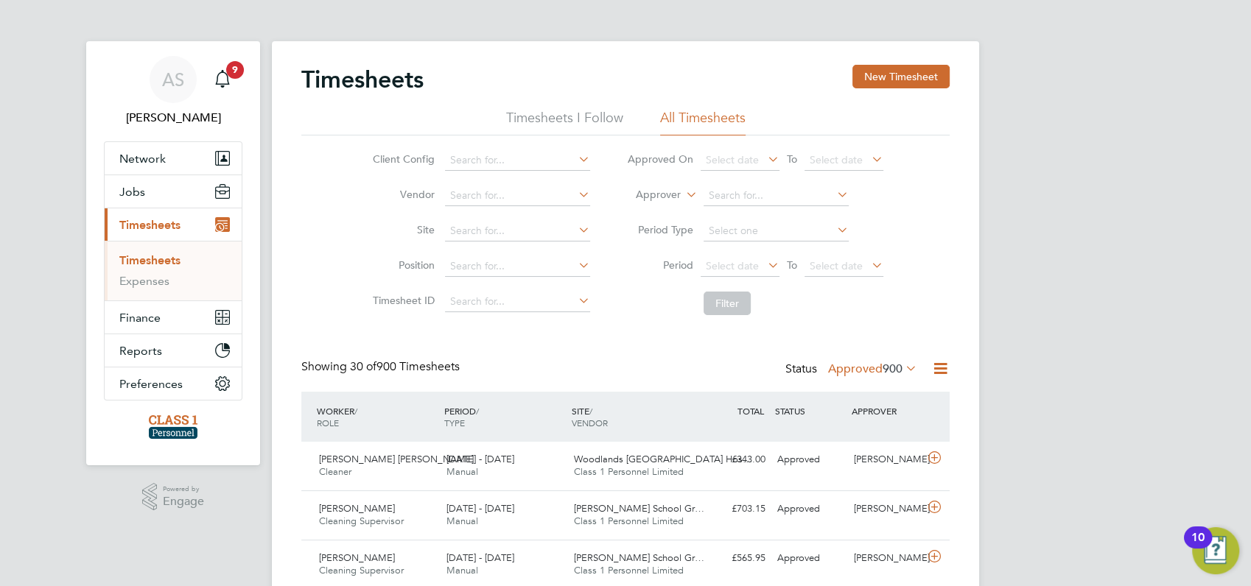
click at [150, 259] on link "Timesheets" at bounding box center [149, 260] width 61 height 14
click at [144, 223] on span "Timesheets" at bounding box center [149, 225] width 61 height 14
click at [902, 363] on icon at bounding box center [902, 368] width 0 height 21
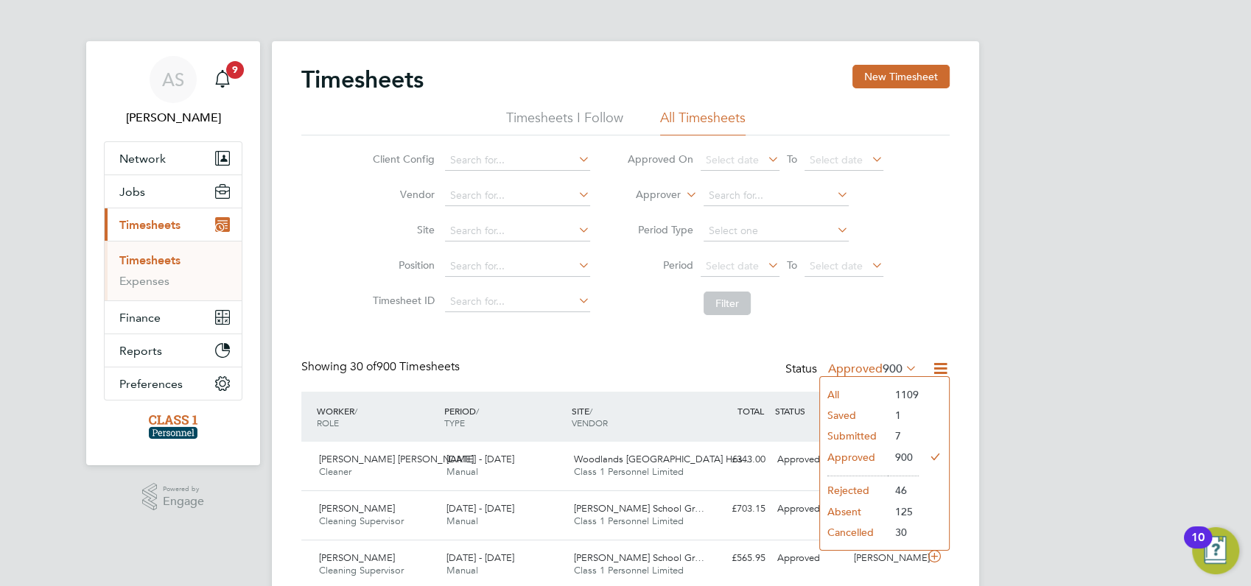
click at [832, 396] on li "All" at bounding box center [854, 395] width 68 height 21
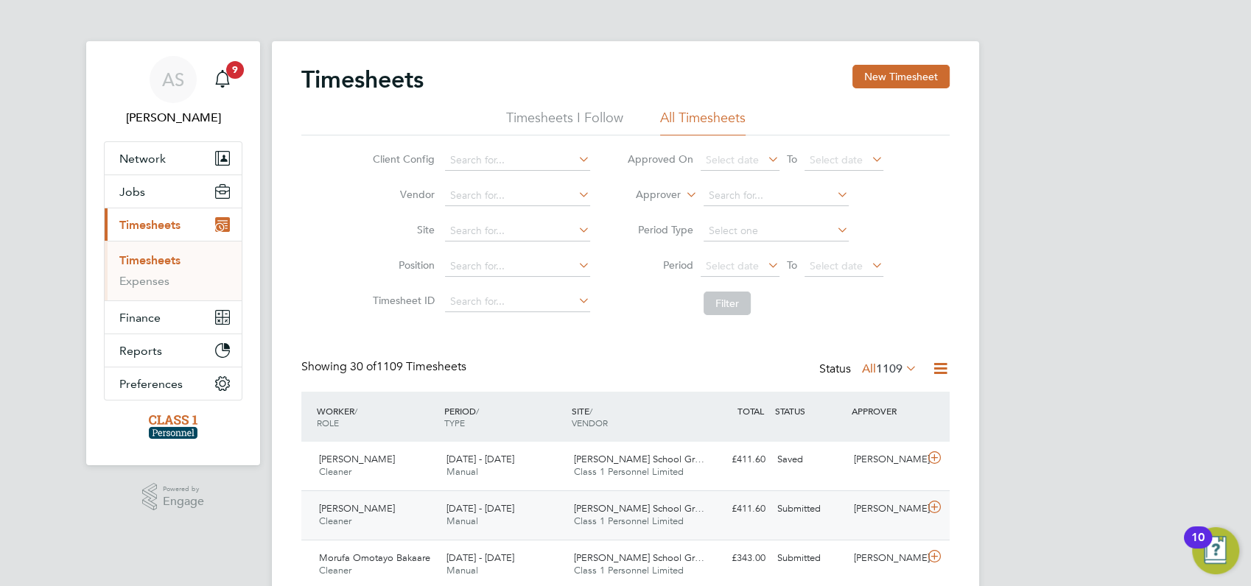
click at [379, 508] on span "[PERSON_NAME]" at bounding box center [357, 508] width 76 height 13
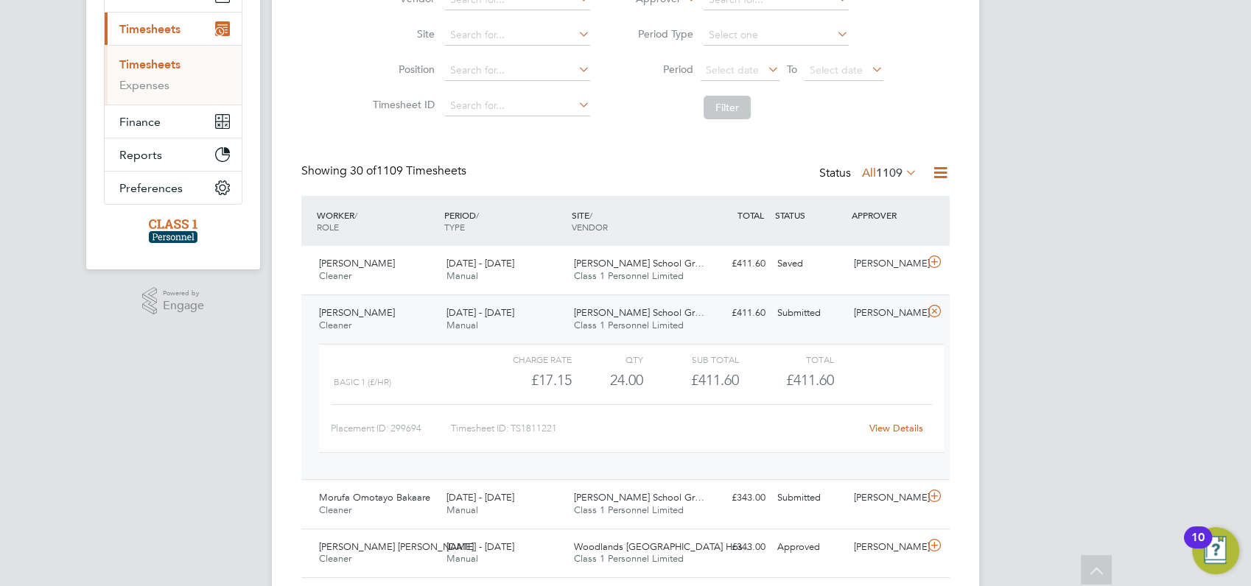
click at [891, 424] on link "View Details" at bounding box center [896, 428] width 54 height 13
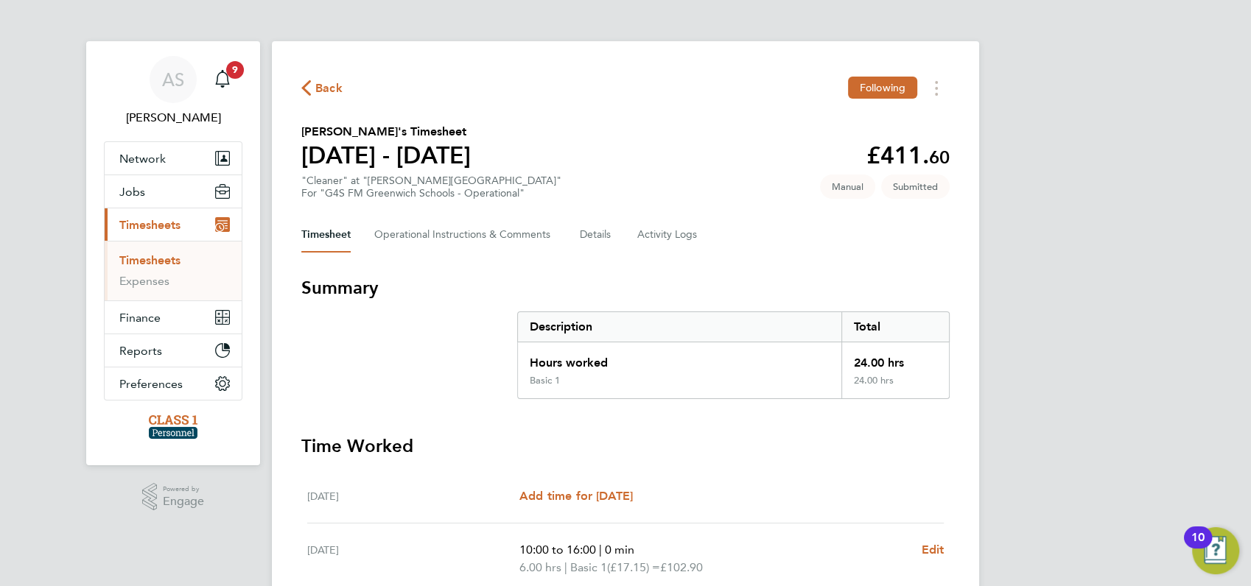
click at [1049, 371] on div "AS [PERSON_NAME] Notifications 9 Applications: Network Businesses Sites Workers…" at bounding box center [625, 523] width 1251 height 1047
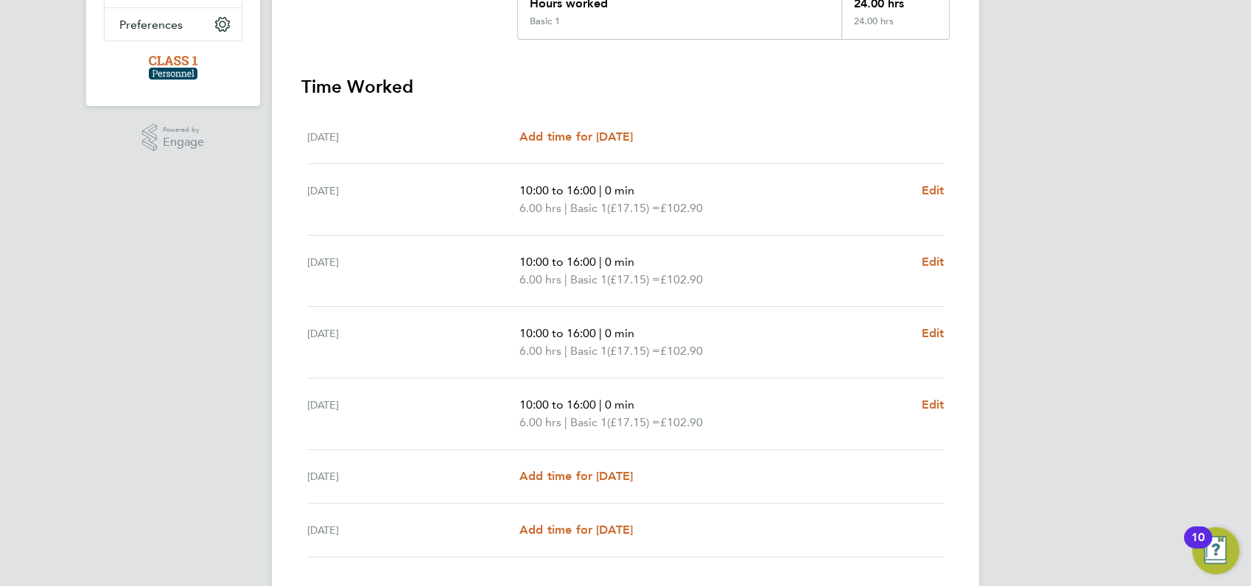
scroll to position [393, 0]
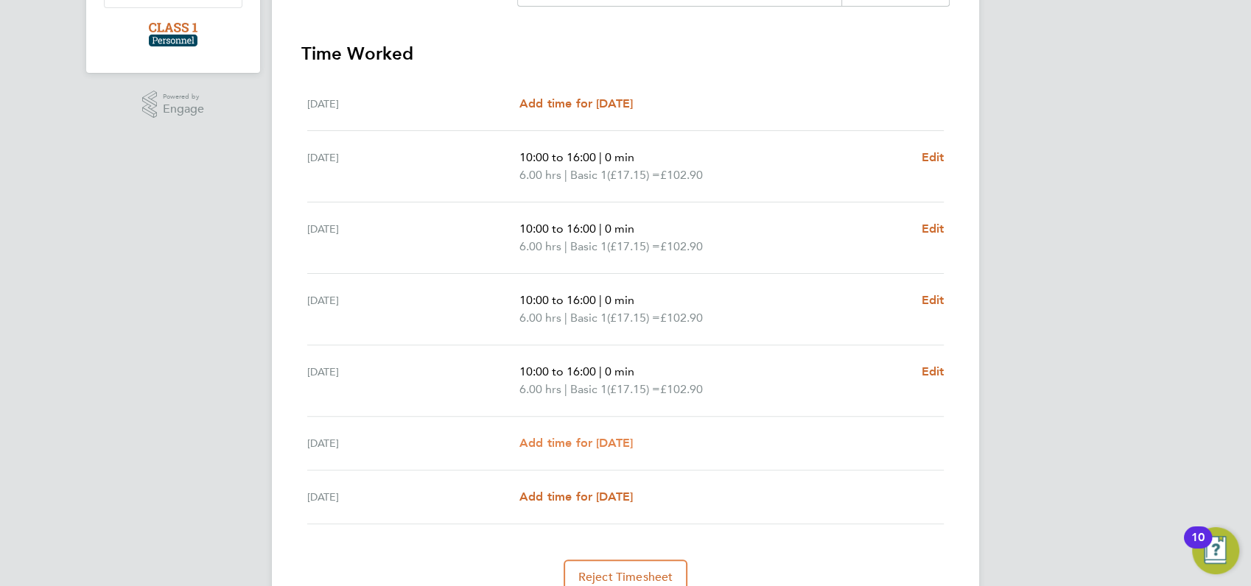
click at [588, 441] on span "Add time for [DATE]" at bounding box center [575, 443] width 113 height 14
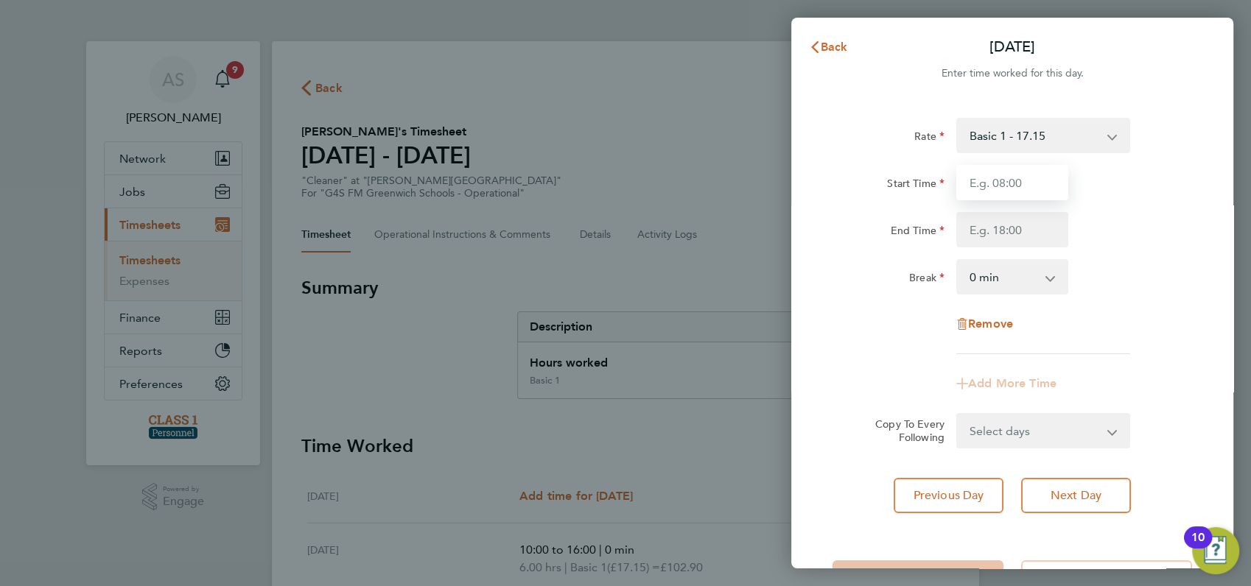
click at [1008, 179] on input "Start Time" at bounding box center [1012, 182] width 112 height 35
click at [1124, 172] on div "Start Time" at bounding box center [1011, 182] width 371 height 35
click at [1023, 178] on input "Start Time" at bounding box center [1012, 182] width 112 height 35
type input "08:00"
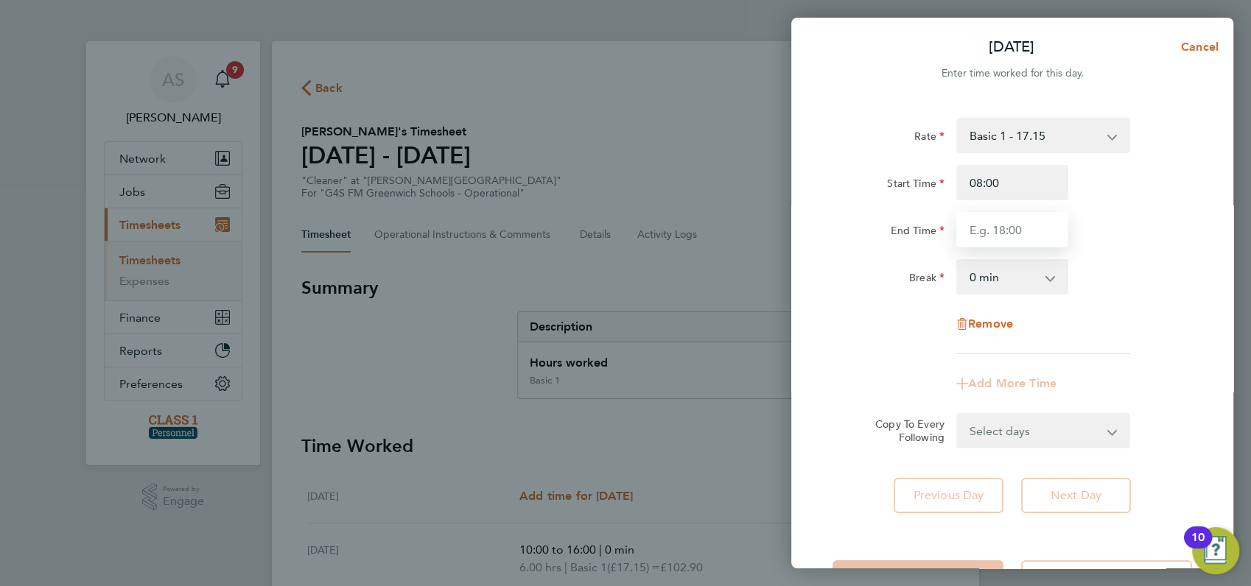
click at [1000, 225] on input "End Time" at bounding box center [1012, 229] width 112 height 35
type input "17:00"
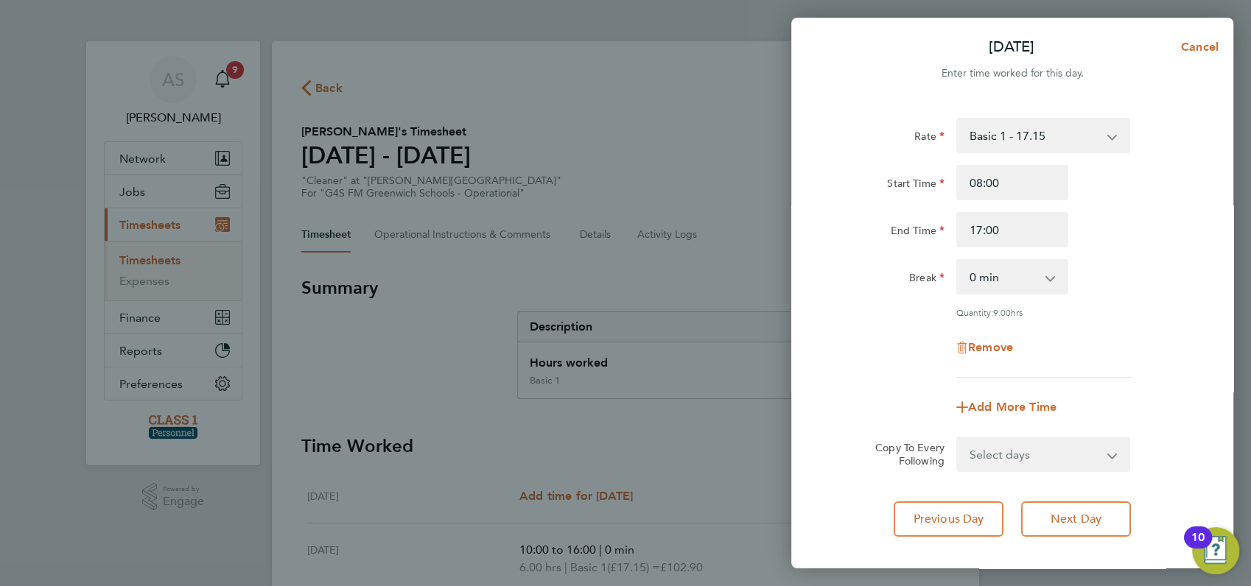
click at [1130, 209] on div "Start Time 08:00 End Time 17:00" at bounding box center [1011, 206] width 371 height 82
click at [1161, 459] on div "Copy To Every Following Select days Sunday" at bounding box center [1011, 454] width 371 height 35
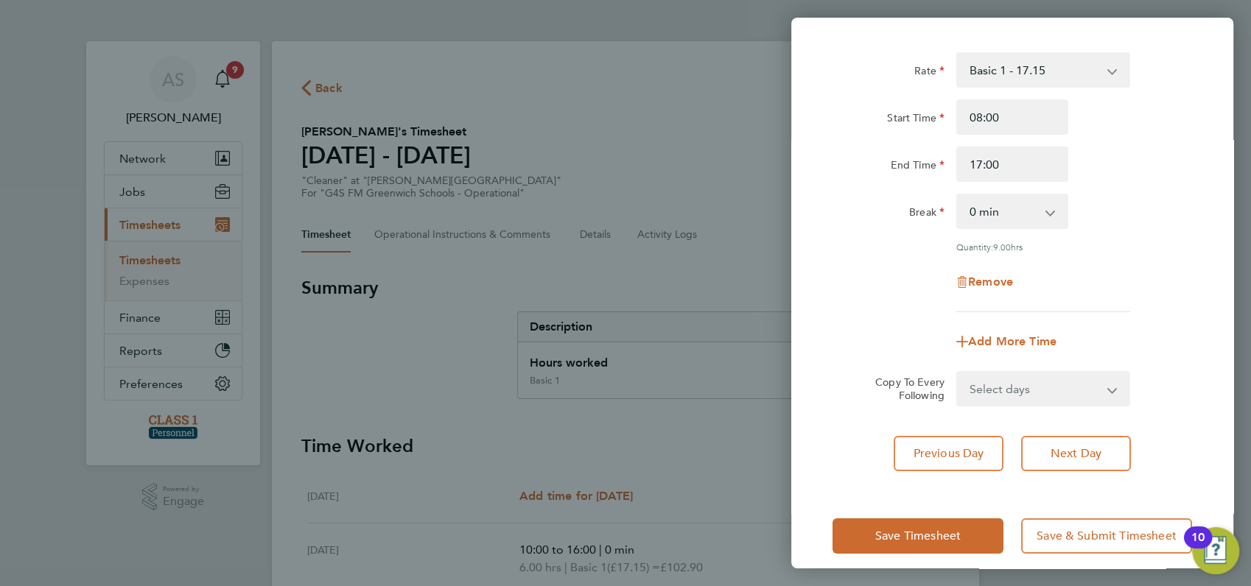
scroll to position [79, 0]
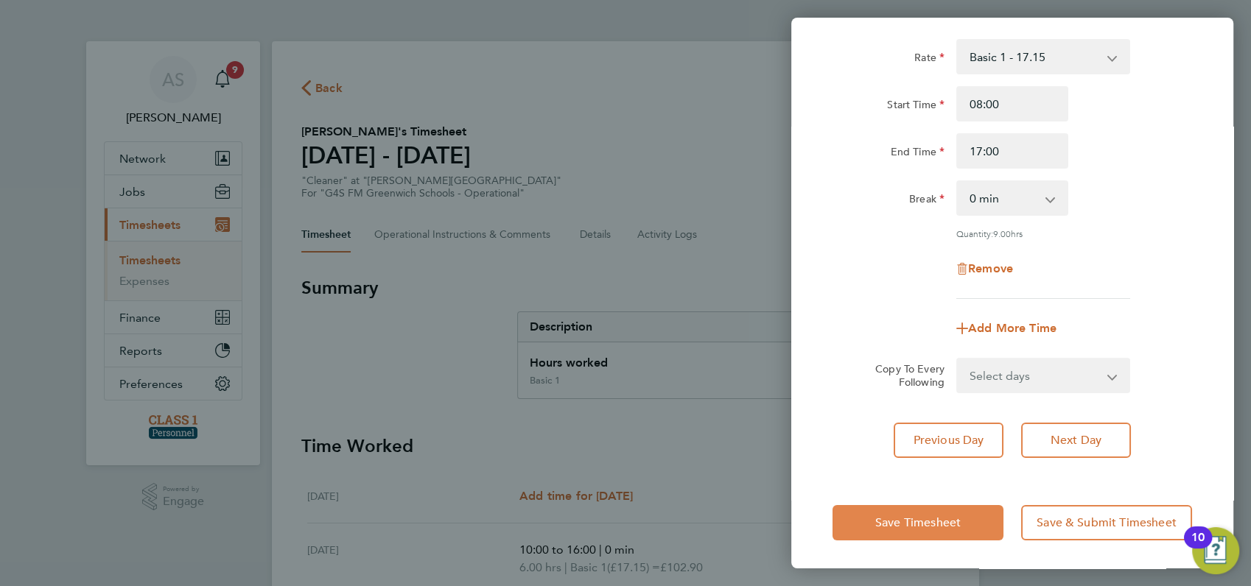
click at [921, 521] on span "Save Timesheet" at bounding box center [917, 523] width 85 height 15
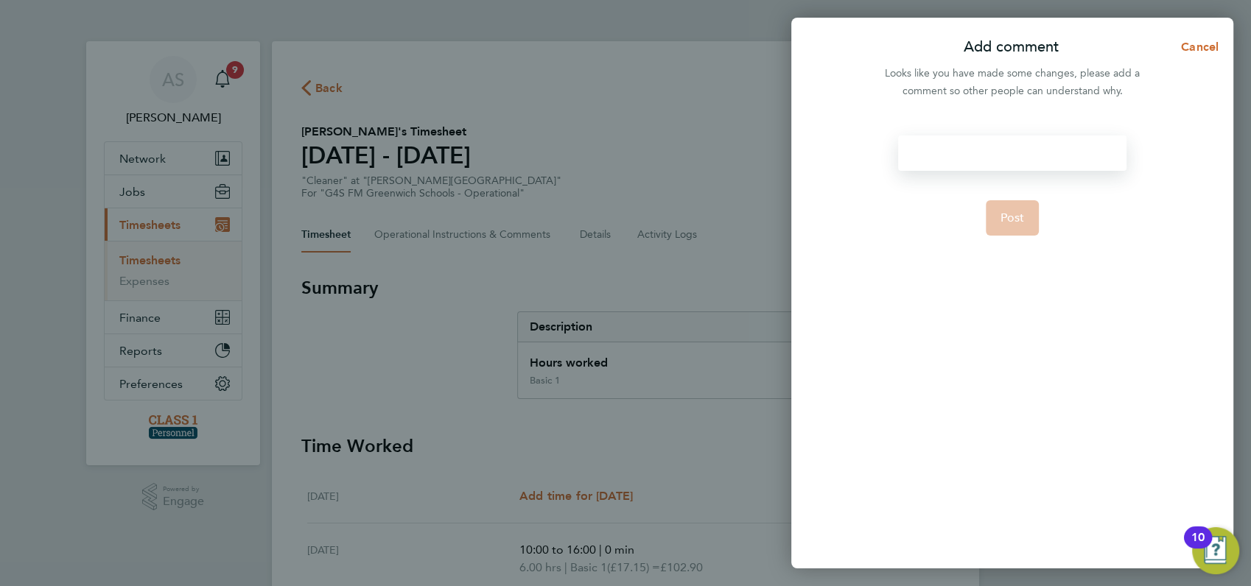
click at [947, 144] on div at bounding box center [1012, 153] width 228 height 35
click at [921, 152] on div at bounding box center [1012, 153] width 228 height 35
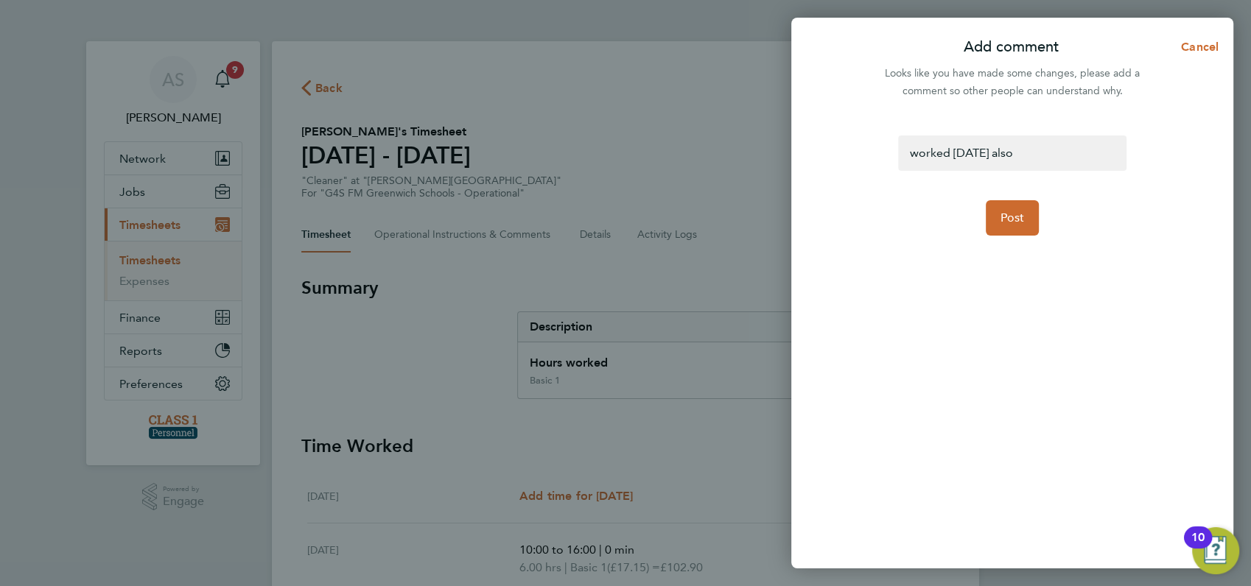
click at [1027, 288] on form "worked saturday also Post" at bounding box center [1011, 274] width 239 height 277
click at [1008, 217] on span "Post" at bounding box center [1012, 218] width 24 height 15
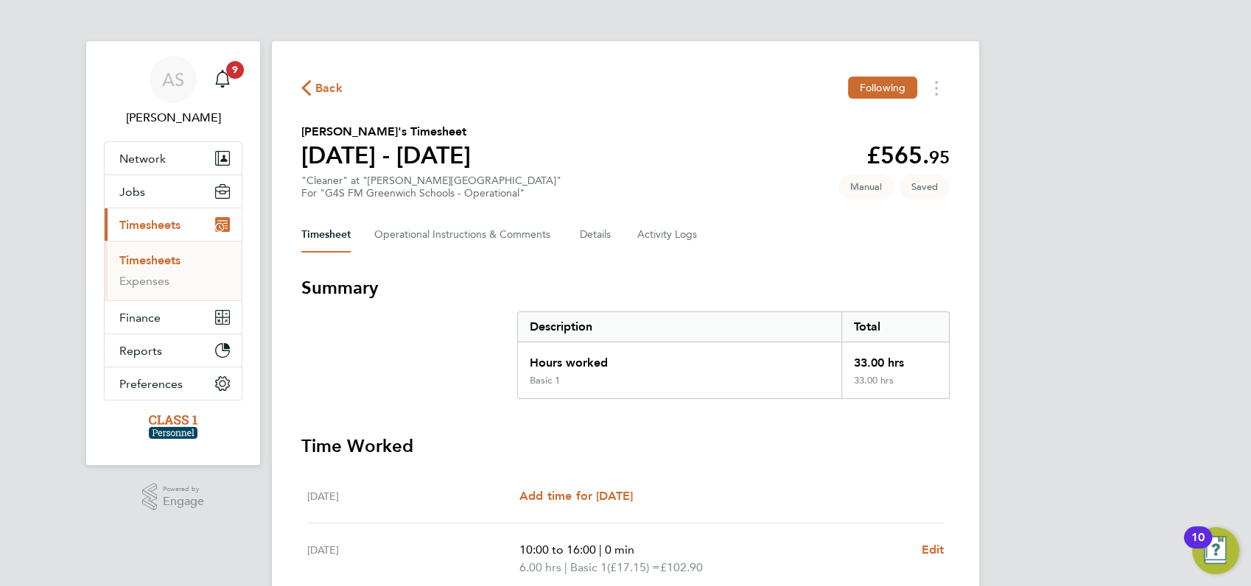
click at [1045, 235] on div "AS Angela Sabaroche Notifications 9 Applications: Network Businesses Sites Work…" at bounding box center [625, 532] width 1251 height 1064
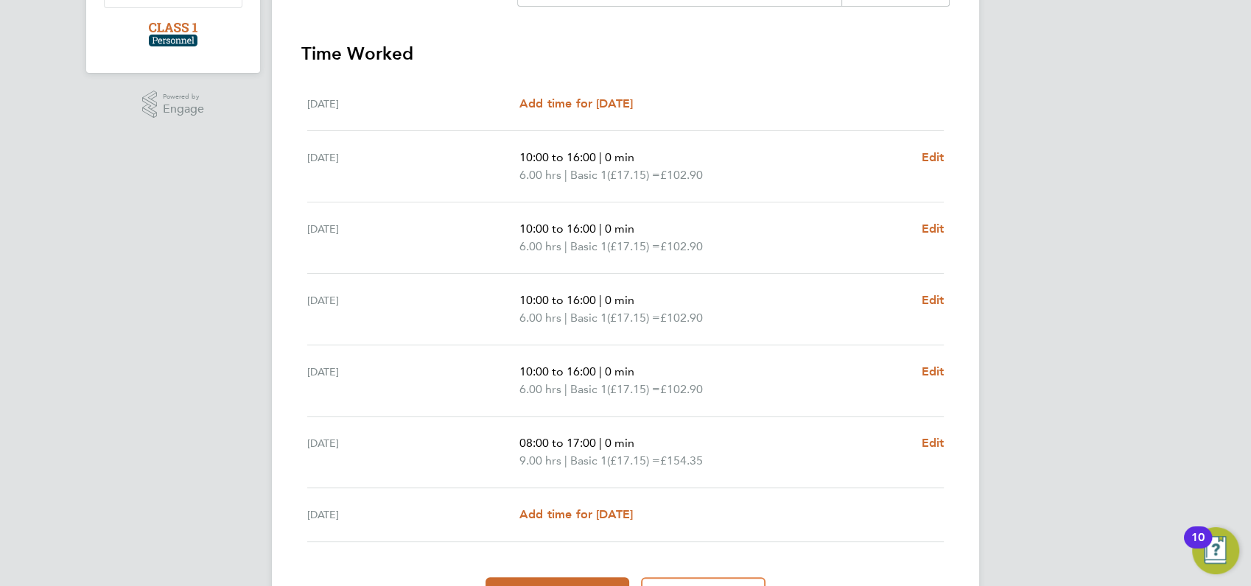
scroll to position [425, 0]
